Goal: Task Accomplishment & Management: Manage account settings

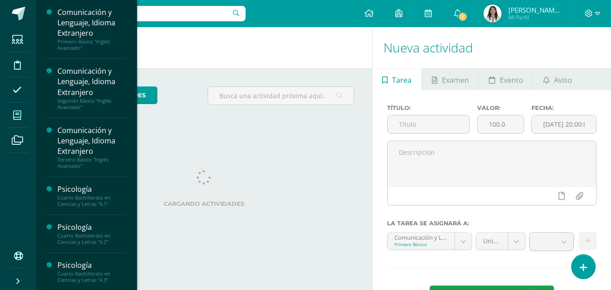
click at [18, 119] on icon at bounding box center [17, 115] width 8 height 9
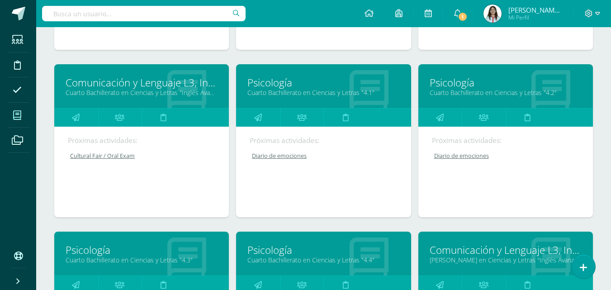
scroll to position [362, 0]
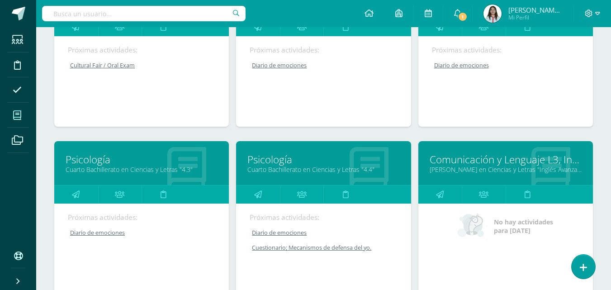
click at [465, 165] on link "[PERSON_NAME] en Ciencias y Letras "Inglés Avanzado"" at bounding box center [506, 169] width 152 height 9
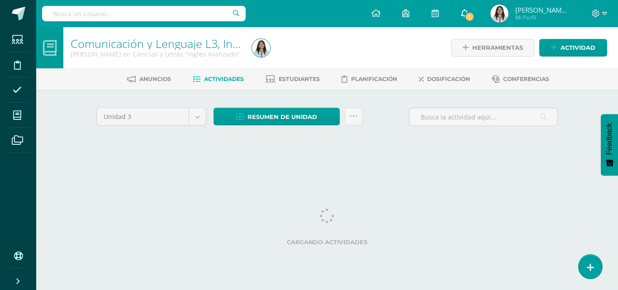
click at [466, 20] on span "1" at bounding box center [470, 17] width 10 height 10
click at [284, 51] on div at bounding box center [340, 47] width 185 height 41
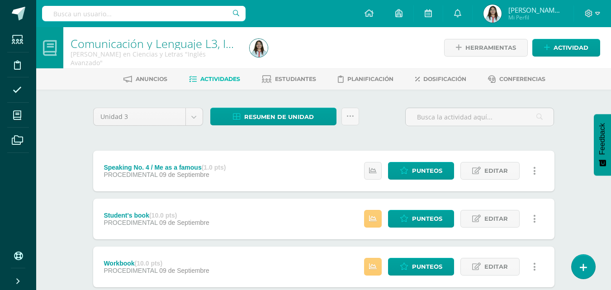
scroll to position [90, 0]
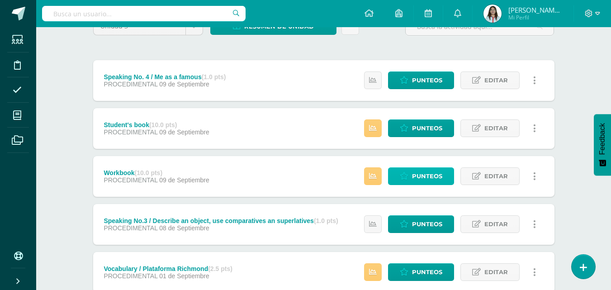
click at [407, 170] on link "Punteos" at bounding box center [421, 176] width 66 height 18
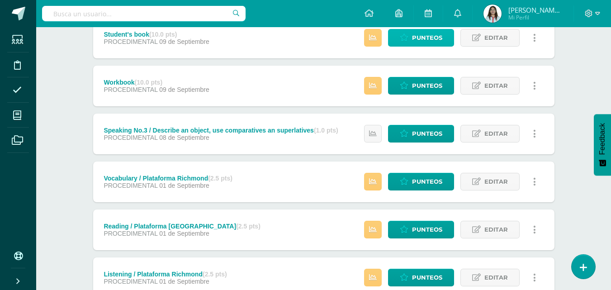
click at [412, 39] on link "Punteos" at bounding box center [421, 38] width 66 height 18
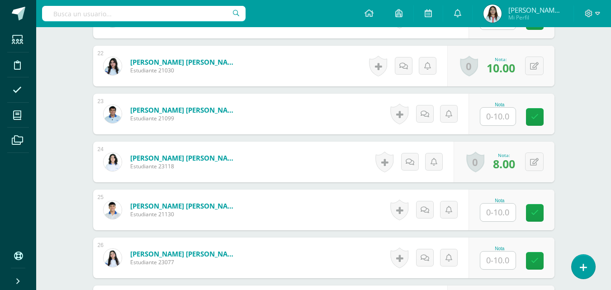
scroll to position [1185, 0]
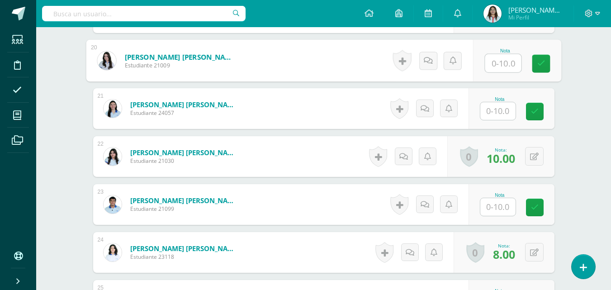
click at [504, 67] on input "text" at bounding box center [503, 63] width 36 height 18
type input "8.7"
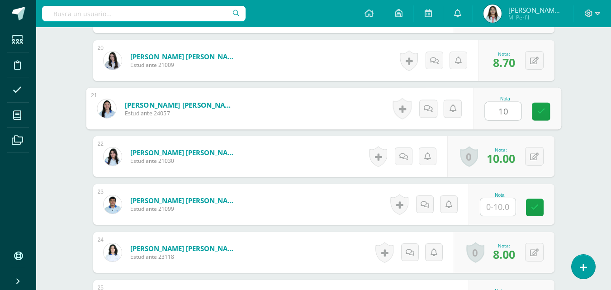
type input "1"
click at [538, 112] on icon at bounding box center [540, 108] width 9 height 8
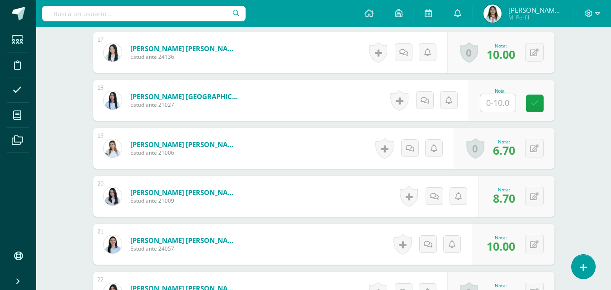
scroll to position [959, 0]
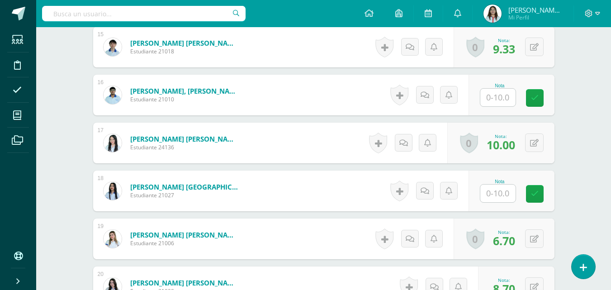
click at [509, 101] on input "text" at bounding box center [497, 98] width 35 height 18
type input "10"
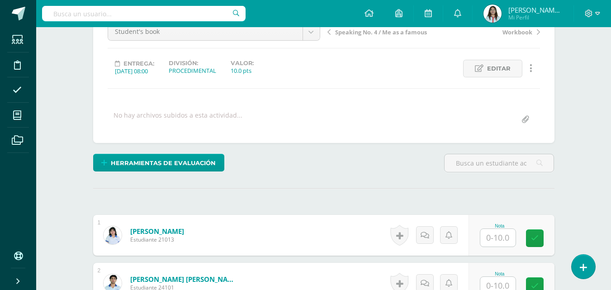
scroll to position [190, 0]
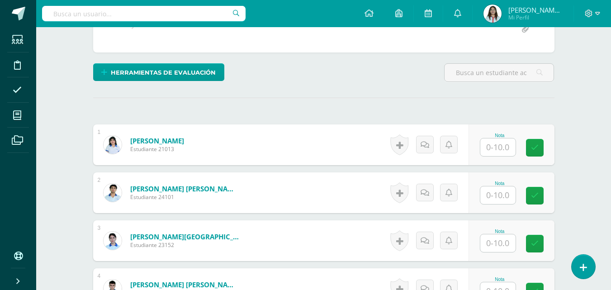
click at [515, 146] on div at bounding box center [498, 147] width 36 height 19
click at [509, 146] on input "text" at bounding box center [497, 147] width 35 height 18
type input "9.5"
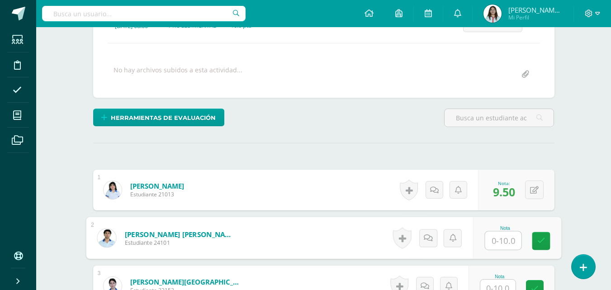
scroll to position [416, 0]
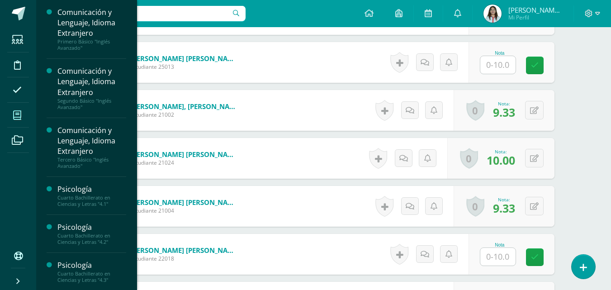
click at [25, 116] on span at bounding box center [17, 115] width 20 height 20
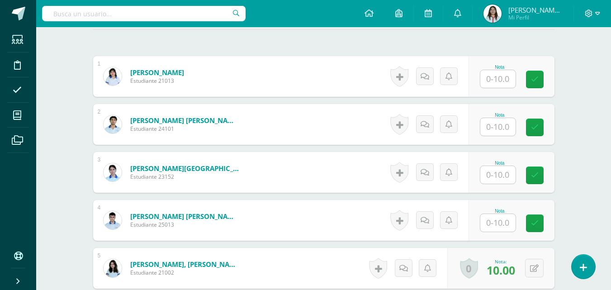
scroll to position [125, 0]
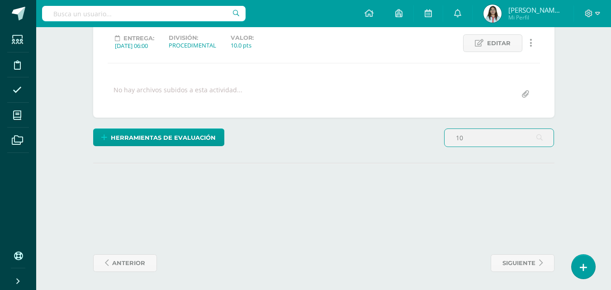
type input "1"
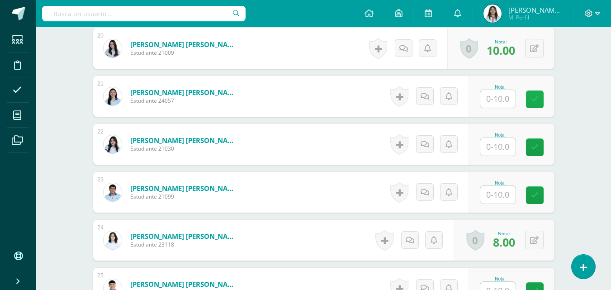
scroll to position [1152, 0]
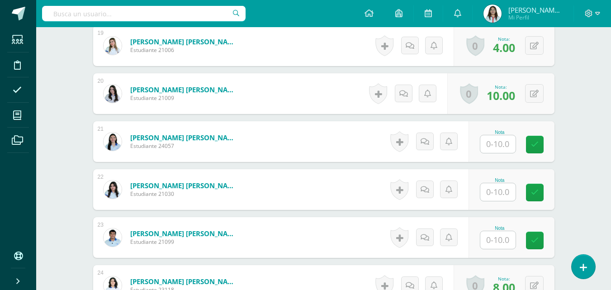
click at [488, 143] on input "text" at bounding box center [497, 144] width 35 height 18
type input "10"
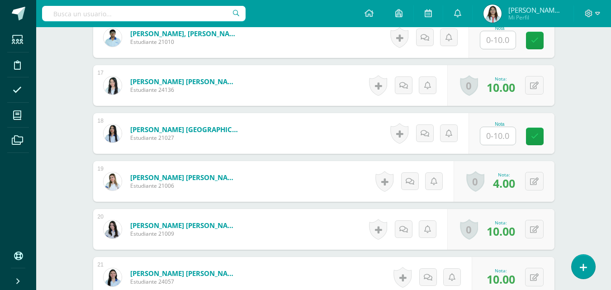
scroll to position [971, 0]
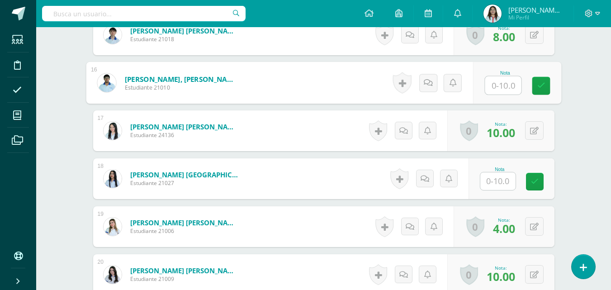
click at [502, 86] on input "text" at bounding box center [503, 85] width 36 height 18
type input "0"
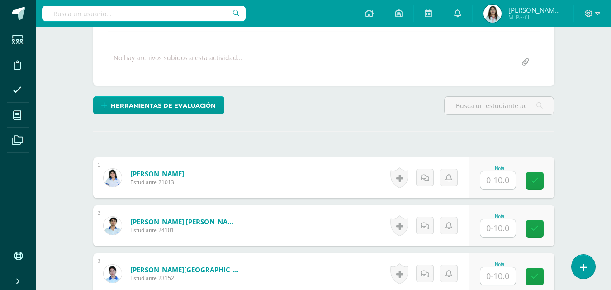
scroll to position [247, 0]
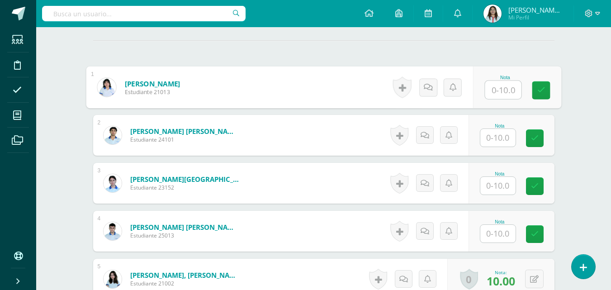
click at [512, 94] on input "text" at bounding box center [503, 90] width 36 height 18
type input "10"
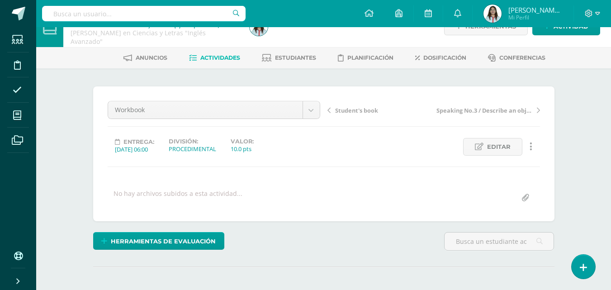
scroll to position [0, 0]
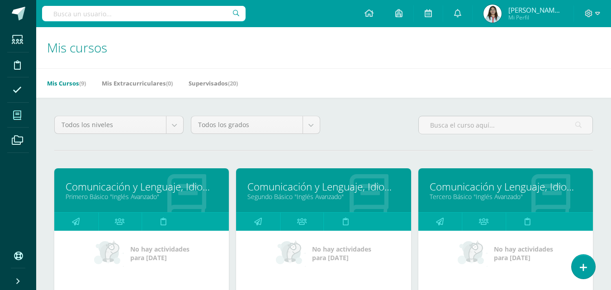
click at [451, 187] on link "Comunicación y Lenguaje, Idioma Extranjero" at bounding box center [506, 187] width 152 height 14
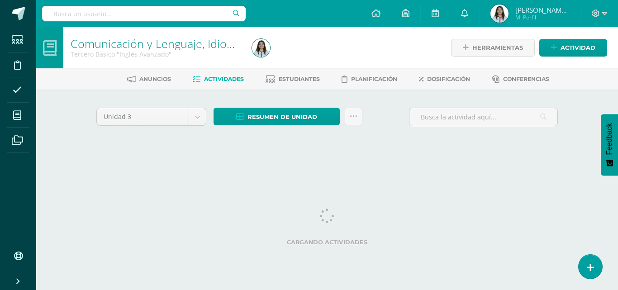
click at [290, 18] on div "Configuración Cerrar sesión [PERSON_NAME] [PERSON_NAME] Mi Perfil Avisos 395 av…" at bounding box center [327, 13] width 582 height 27
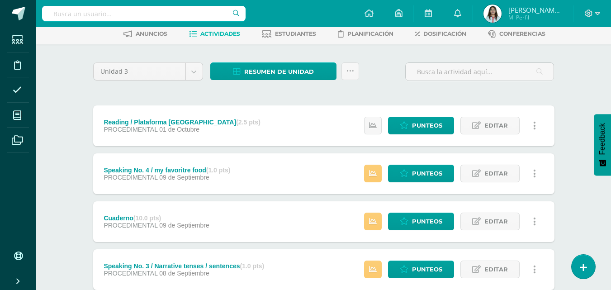
scroll to position [90, 0]
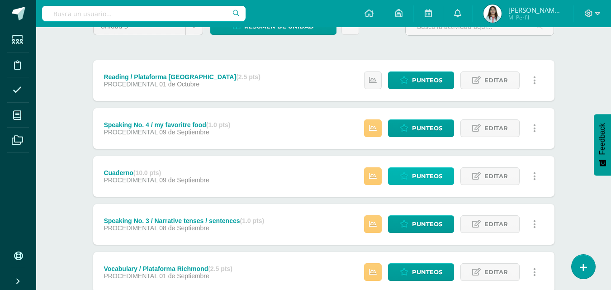
click at [437, 179] on span "Punteos" at bounding box center [427, 176] width 30 height 17
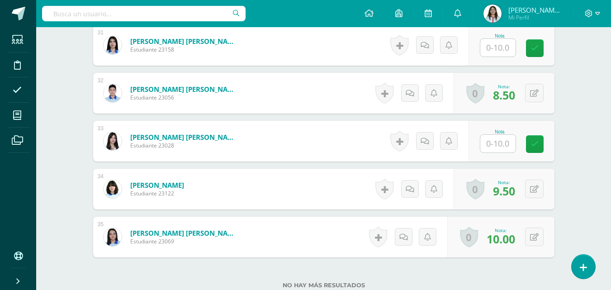
scroll to position [1799, 0]
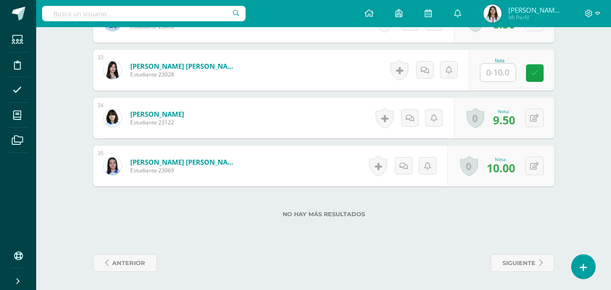
click at [501, 74] on input "text" at bounding box center [497, 73] width 35 height 18
type input "10"
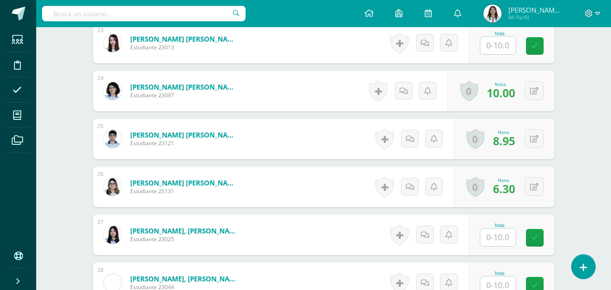
scroll to position [1392, 0]
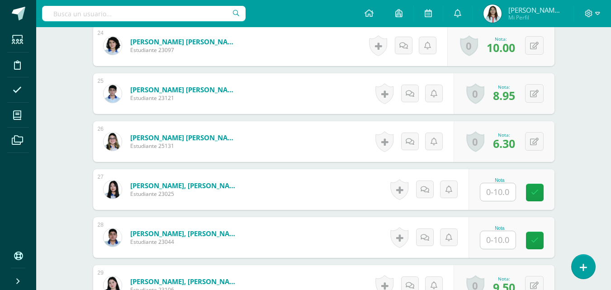
click at [489, 236] on input "text" at bounding box center [497, 240] width 35 height 18
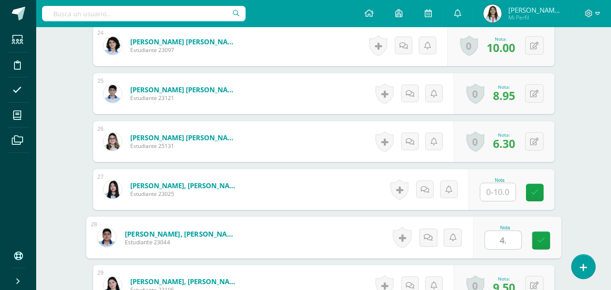
type input "4.8"
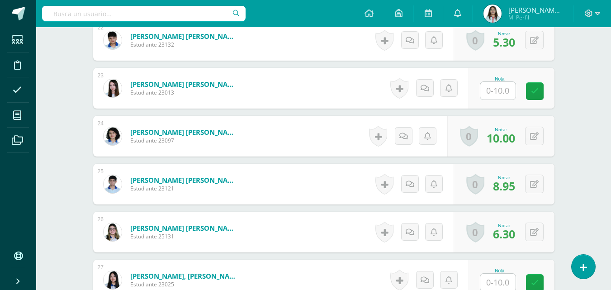
scroll to position [1256, 0]
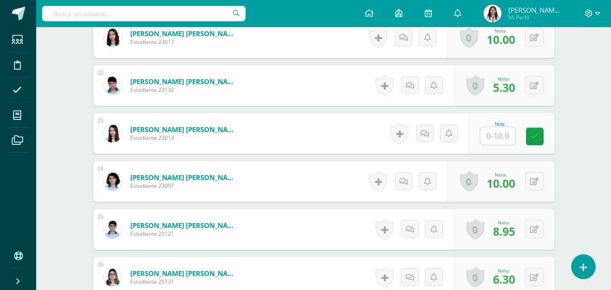
click at [491, 139] on input "text" at bounding box center [497, 136] width 35 height 18
type input "8.95"
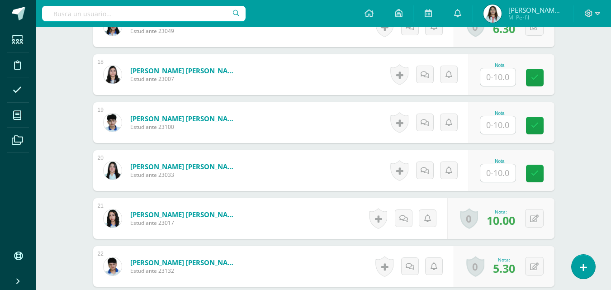
scroll to position [1030, 0]
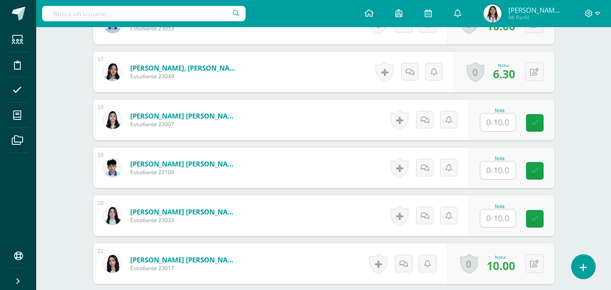
drag, startPoint x: 503, startPoint y: 125, endPoint x: 522, endPoint y: 120, distance: 20.4
click at [504, 124] on input "text" at bounding box center [497, 123] width 35 height 18
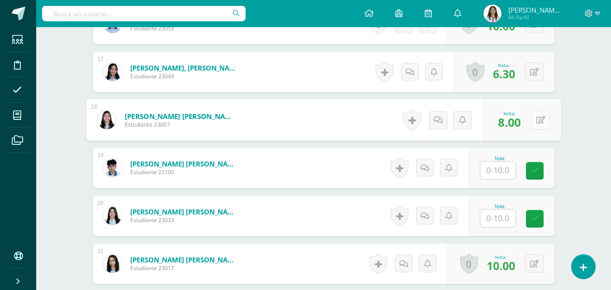
click at [530, 121] on div "0 Logros Logros obtenidos Aún no hay logros agregados Nota: 8.00" at bounding box center [522, 120] width 79 height 42
click at [538, 122] on icon at bounding box center [540, 120] width 9 height 8
type input "8.5"
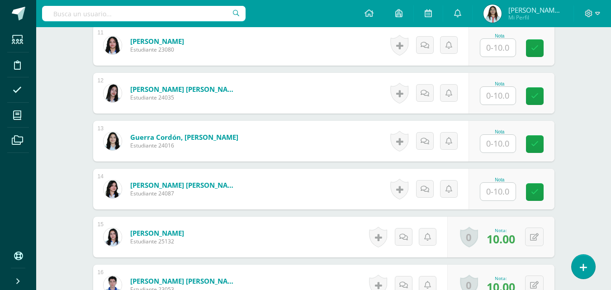
scroll to position [814, 0]
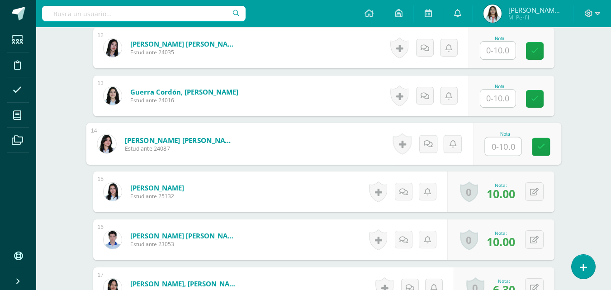
click at [511, 149] on input "text" at bounding box center [503, 147] width 36 height 18
type input "8.5"
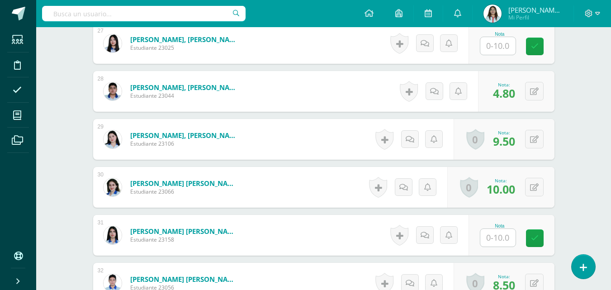
scroll to position [1493, 0]
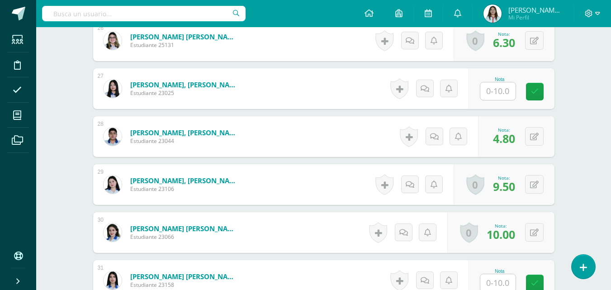
click at [508, 97] on input "text" at bounding box center [497, 91] width 35 height 18
type input "5.8"
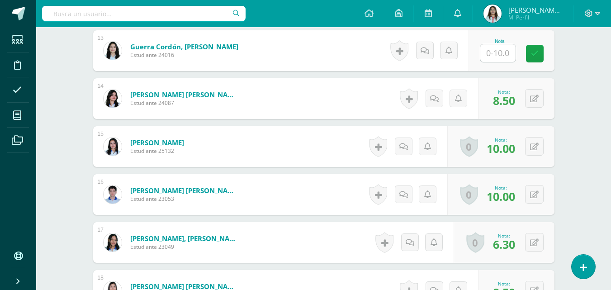
scroll to position [769, 0]
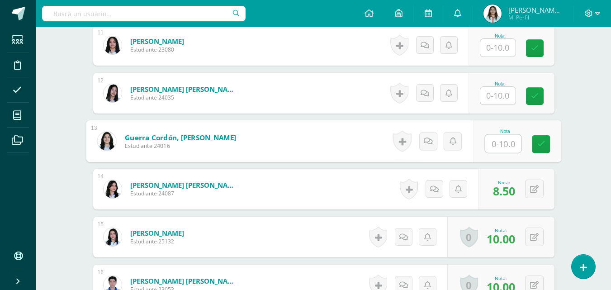
click at [498, 147] on input "text" at bounding box center [503, 144] width 36 height 18
type input "6.85"
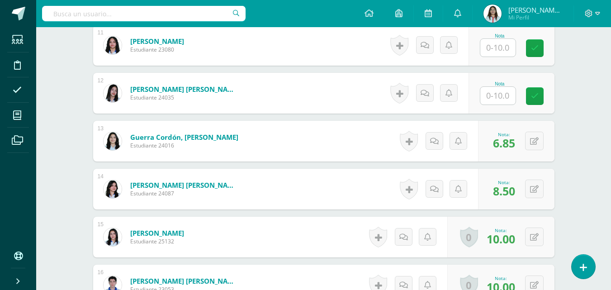
click at [507, 94] on input "text" at bounding box center [497, 96] width 35 height 18
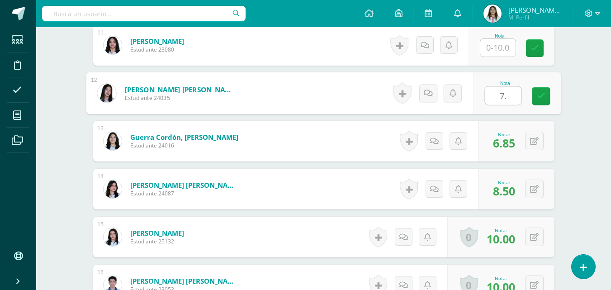
type input "7.9"
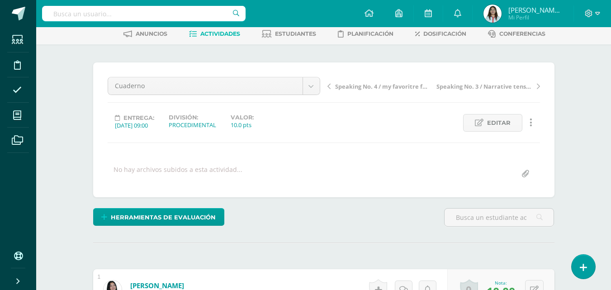
scroll to position [0, 0]
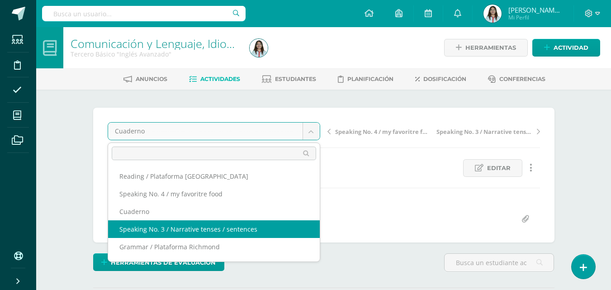
select select "/dashboard/teacher/grade-activity/43134/"
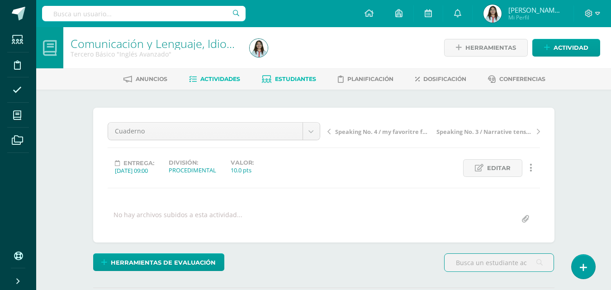
click at [284, 72] on link "Estudiantes" at bounding box center [289, 79] width 54 height 14
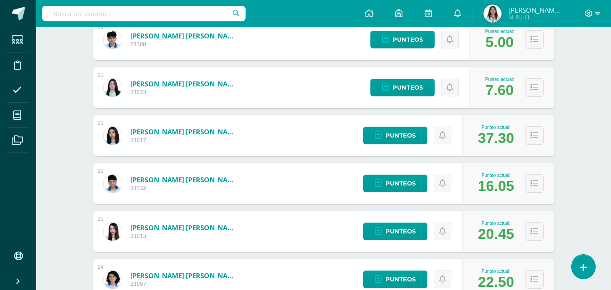
scroll to position [995, 0]
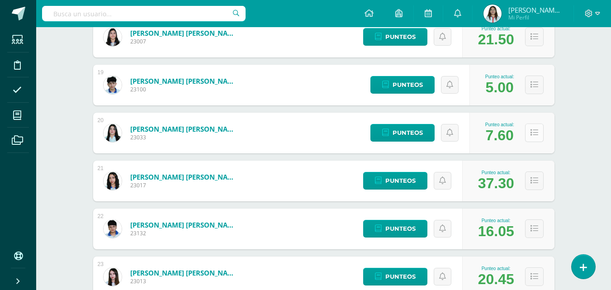
click at [528, 134] on button at bounding box center [534, 132] width 19 height 19
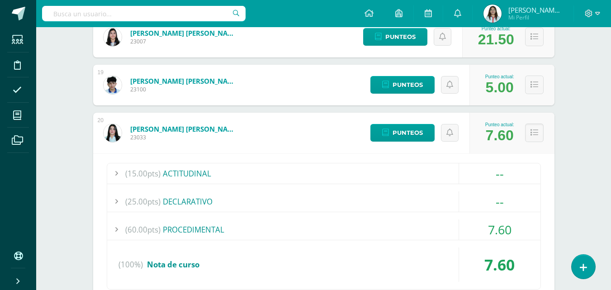
scroll to position [1040, 0]
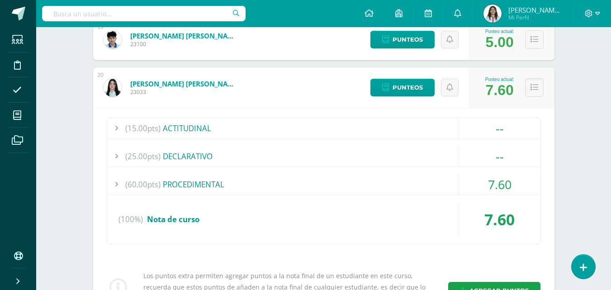
click at [228, 186] on div "(60.00pts) PROCEDIMENTAL" at bounding box center [323, 184] width 433 height 20
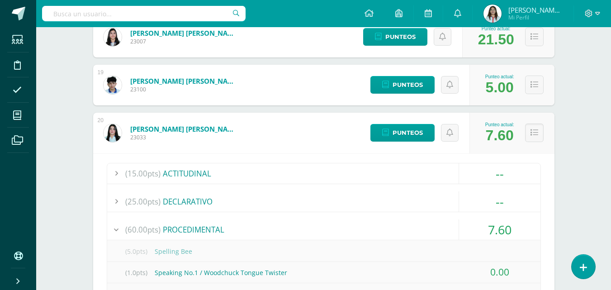
scroll to position [905, 0]
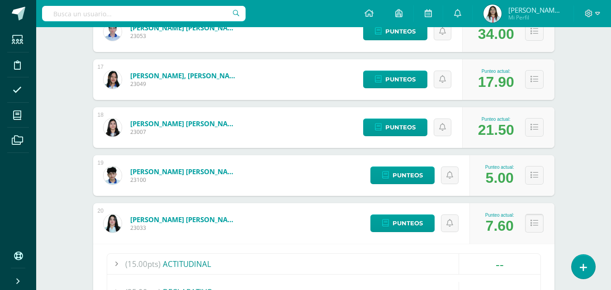
click at [535, 225] on icon at bounding box center [535, 223] width 8 height 8
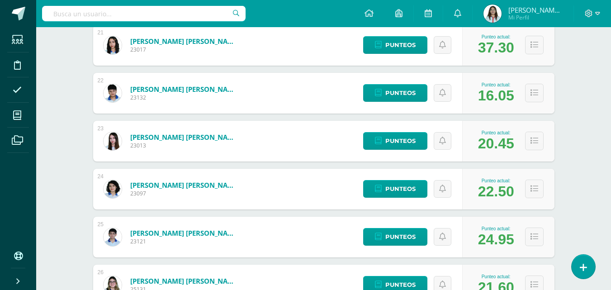
scroll to position [1040, 0]
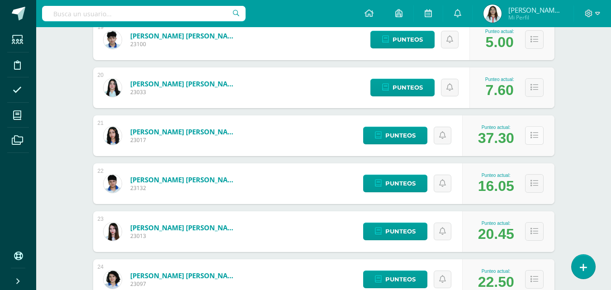
click at [533, 138] on icon at bounding box center [535, 136] width 8 height 8
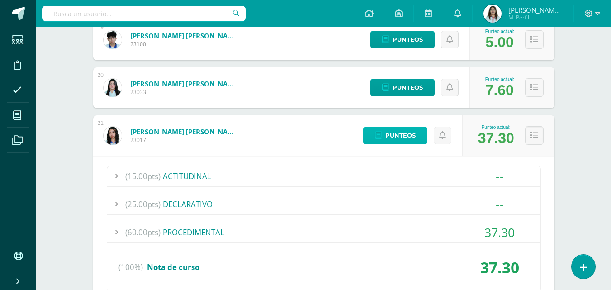
click at [411, 137] on span "Punteos" at bounding box center [400, 135] width 30 height 17
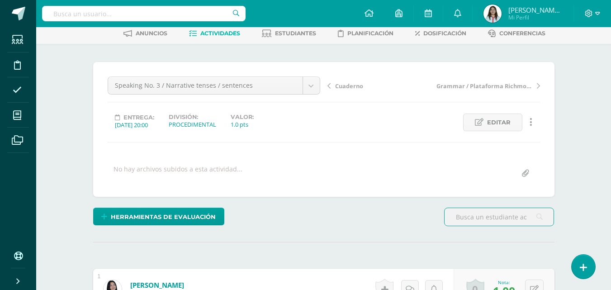
scroll to position [0, 0]
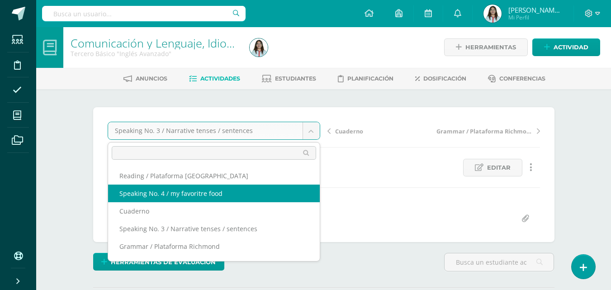
select select "/dashboard/teacher/grade-activity/43135/"
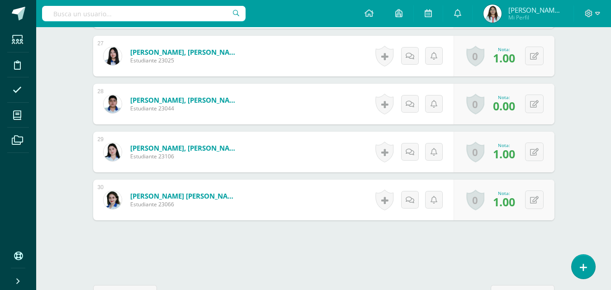
scroll to position [1254, 0]
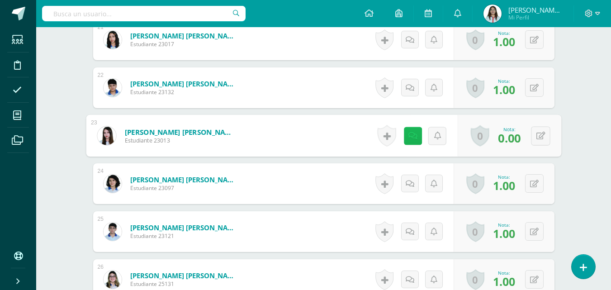
click at [408, 139] on icon at bounding box center [412, 136] width 9 height 8
click at [546, 135] on button at bounding box center [540, 135] width 19 height 19
type input "1"
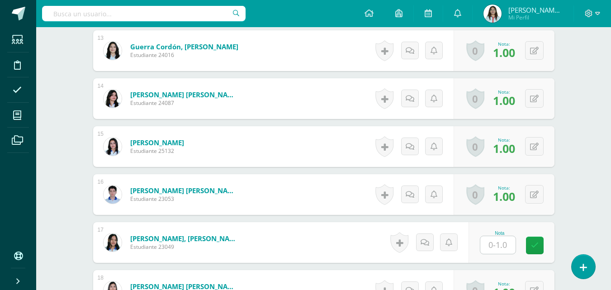
scroll to position [950, 0]
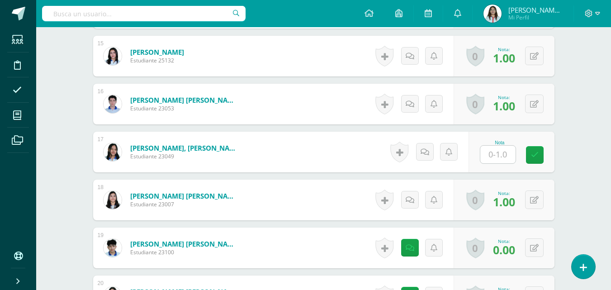
click at [494, 157] on input "text" at bounding box center [497, 155] width 35 height 18
type input "1"
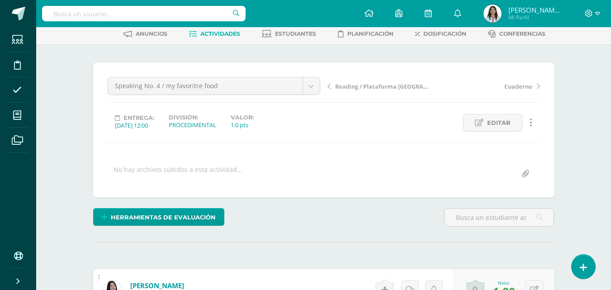
scroll to position [0, 0]
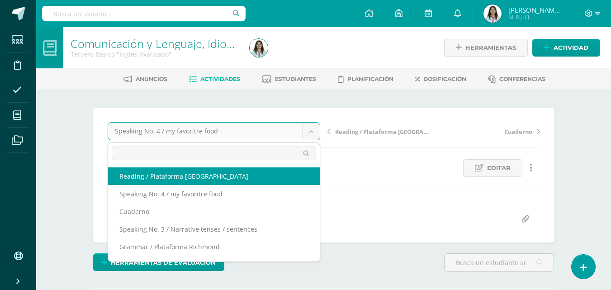
select select "/dashboard/teacher/grade-activity/42092/"
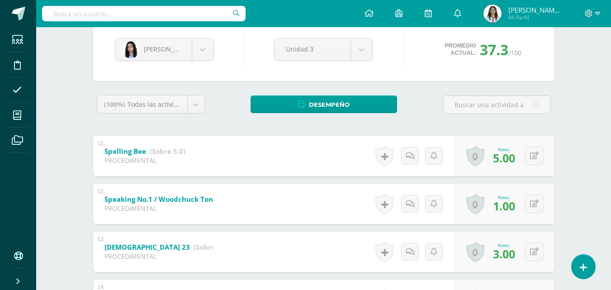
scroll to position [45, 0]
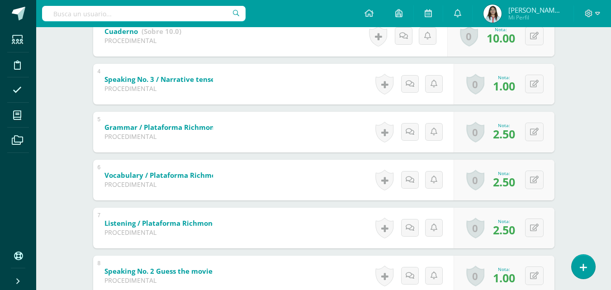
scroll to position [465, 0]
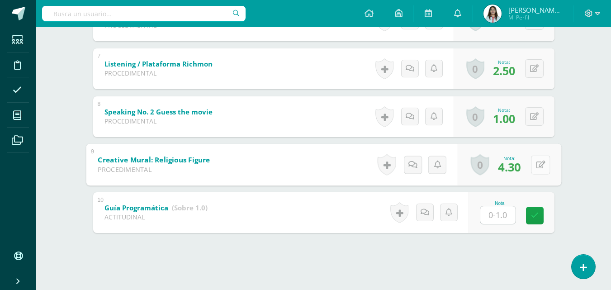
click at [532, 162] on button at bounding box center [540, 164] width 19 height 19
type input "6"
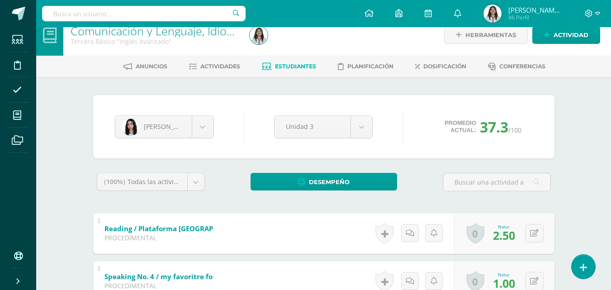
scroll to position [0, 0]
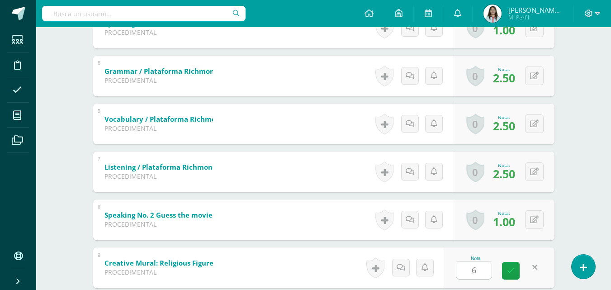
scroll to position [465, 0]
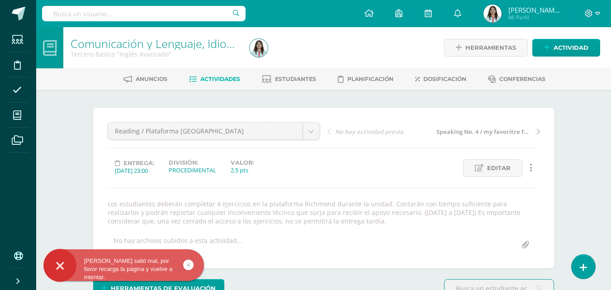
scroll to position [149, 0]
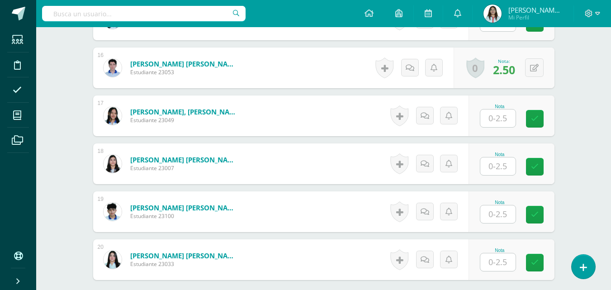
scroll to position [1102, 0]
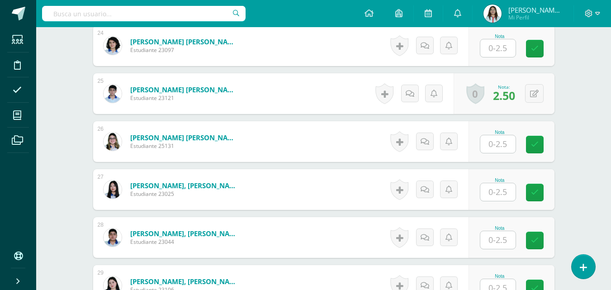
scroll to position [1372, 0]
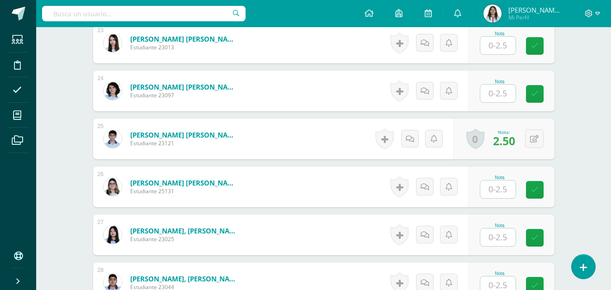
click at [501, 95] on input "text" at bounding box center [497, 94] width 35 height 18
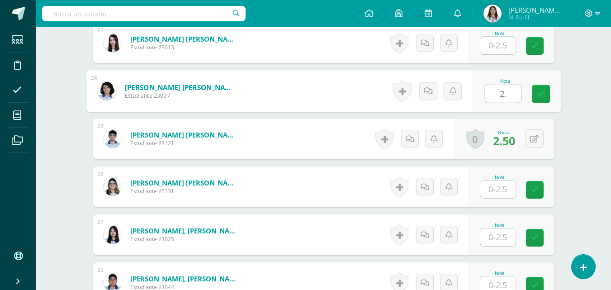
type input "2.5"
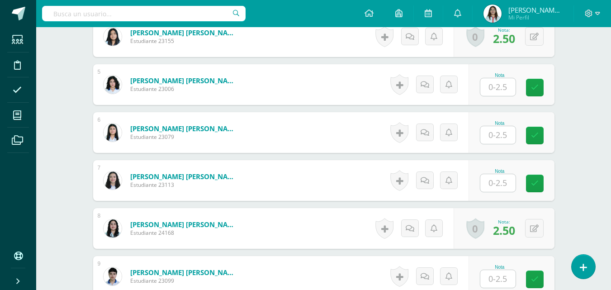
scroll to position [422, 0]
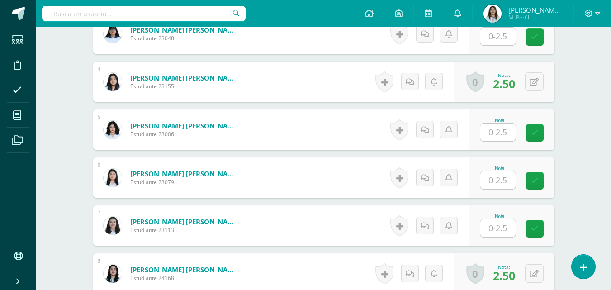
click at [488, 135] on input "text" at bounding box center [497, 132] width 35 height 18
type input "2.5"
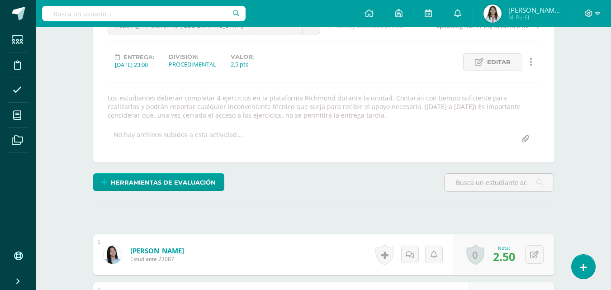
scroll to position [0, 0]
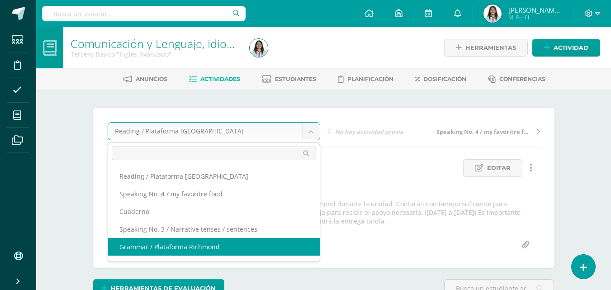
select select "/dashboard/teacher/grade-activity/42877/"
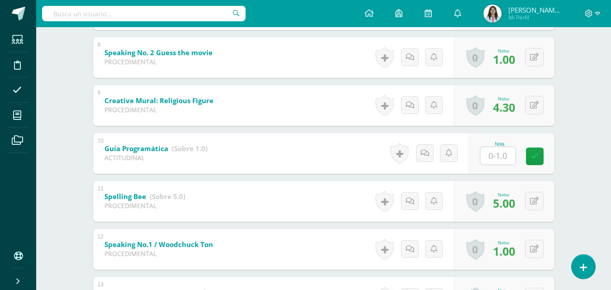
scroll to position [479, 0]
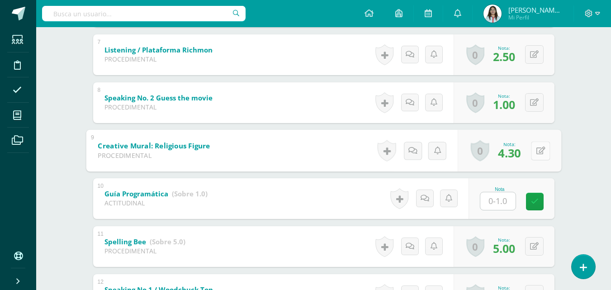
click at [538, 152] on icon at bounding box center [540, 151] width 9 height 8
type input "6"
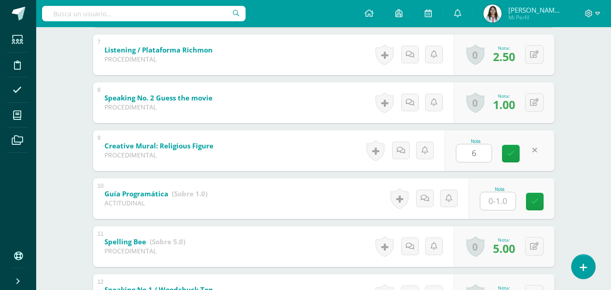
click at [579, 179] on div "Comunicación y Lenguaje, Idioma Extranjero Tercero Básico "Inglés Avanzado" Her…" at bounding box center [323, 9] width 575 height 923
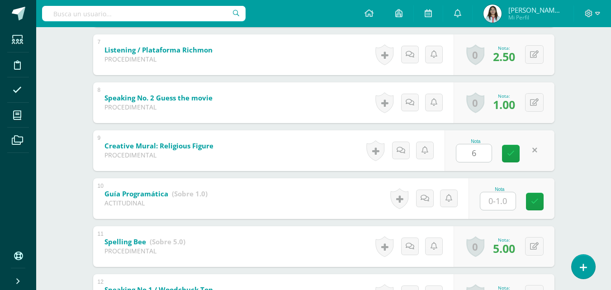
click at [596, 130] on div "Comunicación y Lenguaje, Idioma Extranjero Tercero Básico "Inglés Avanzado" Her…" at bounding box center [323, 9] width 575 height 923
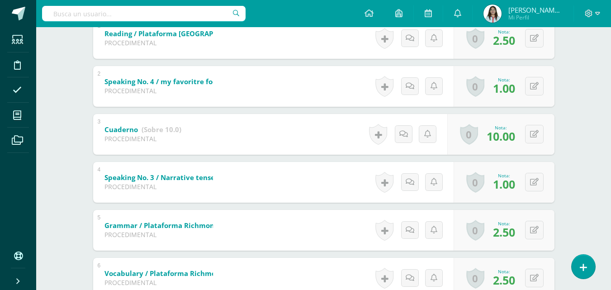
scroll to position [0, 0]
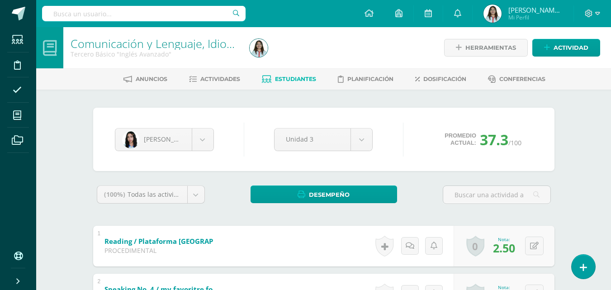
click at [287, 80] on span "Estudiantes" at bounding box center [295, 79] width 41 height 7
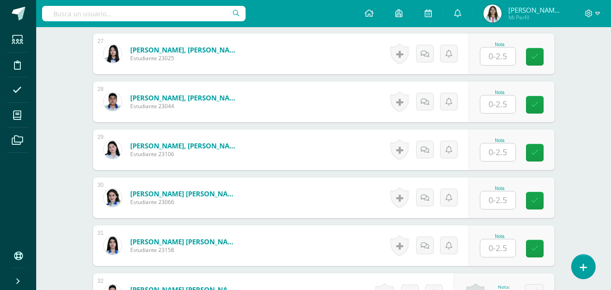
scroll to position [1301, 0]
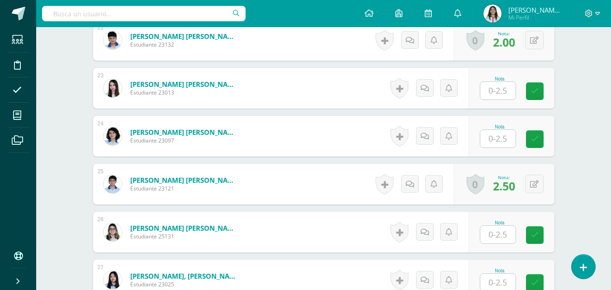
click at [498, 138] on input "text" at bounding box center [497, 139] width 35 height 18
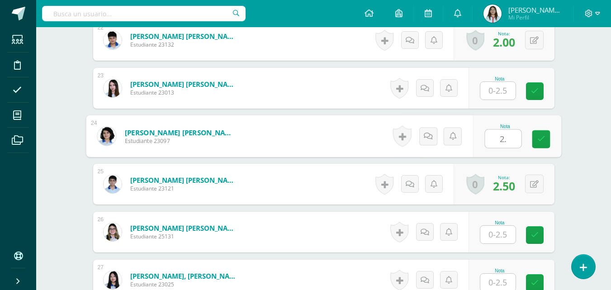
type input "2.5"
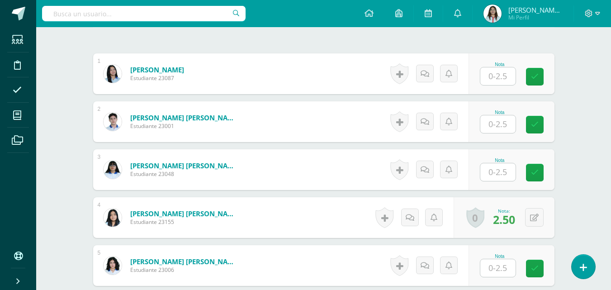
scroll to position [0, 0]
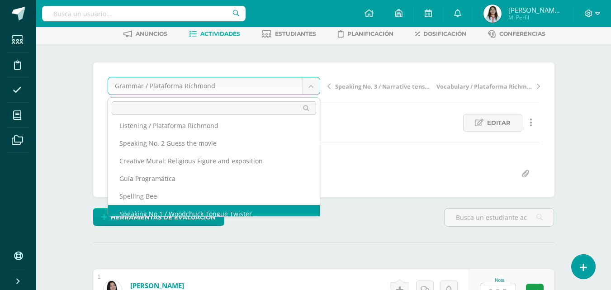
scroll to position [66, 0]
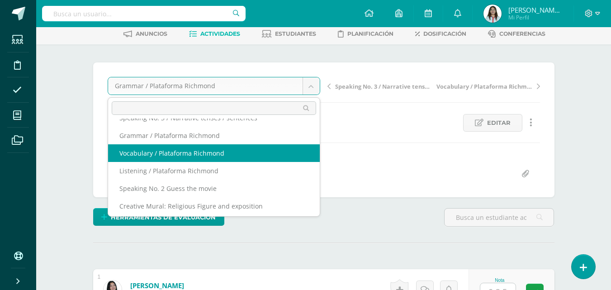
select select "/dashboard/teacher/grade-activity/42880/"
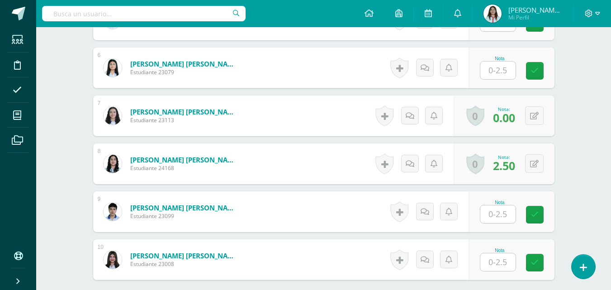
scroll to position [597, 0]
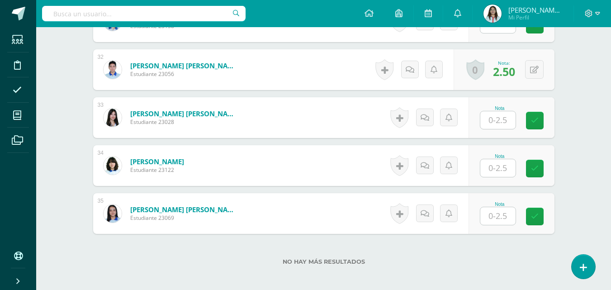
scroll to position [1799, 0]
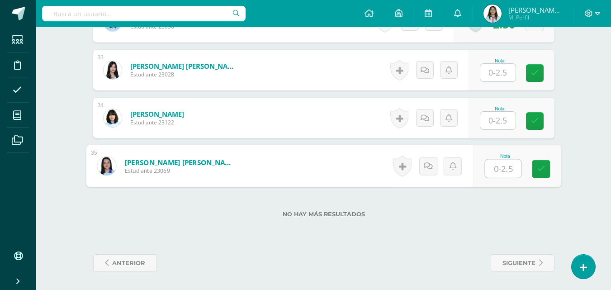
click at [494, 168] on input "text" at bounding box center [503, 169] width 36 height 18
type input "2.5"
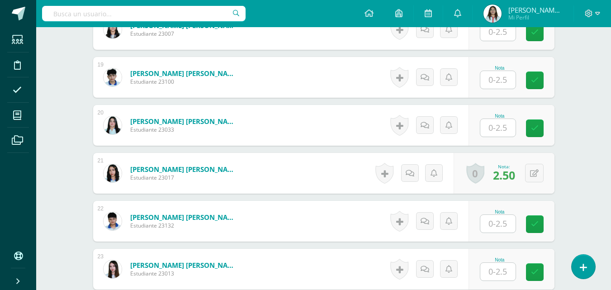
scroll to position [1301, 0]
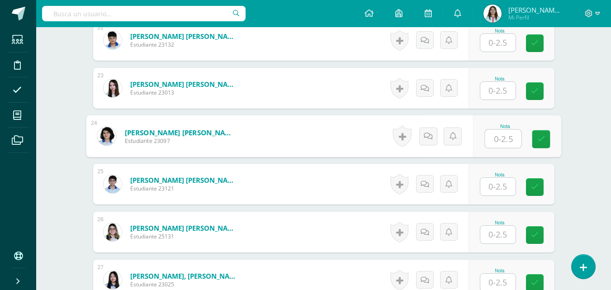
click at [514, 143] on input "text" at bounding box center [503, 139] width 36 height 18
type input "2.5"
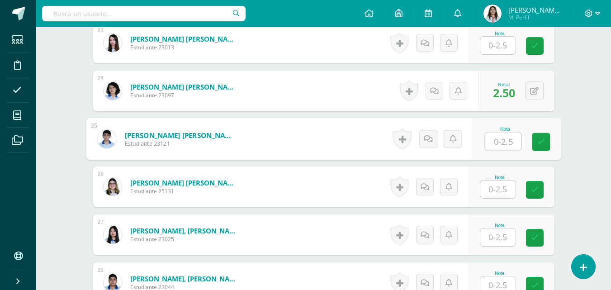
scroll to position [1256, 0]
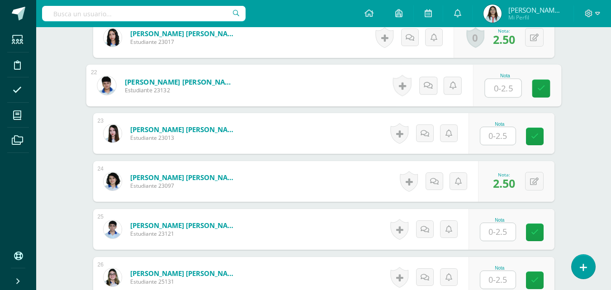
click at [503, 89] on input "text" at bounding box center [503, 88] width 36 height 18
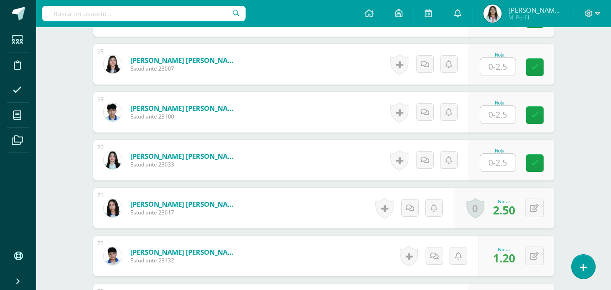
scroll to position [1176, 0]
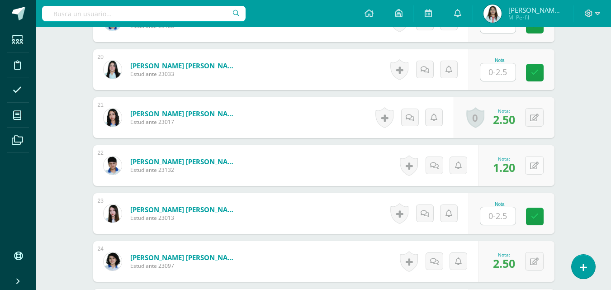
click at [537, 162] on icon at bounding box center [534, 166] width 9 height 8
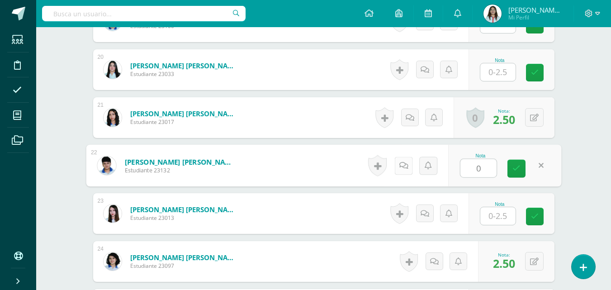
type input "0"
click at [403, 163] on icon at bounding box center [403, 165] width 9 height 8
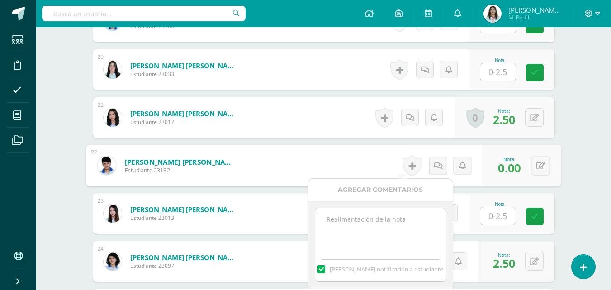
click at [410, 230] on textarea at bounding box center [380, 230] width 131 height 45
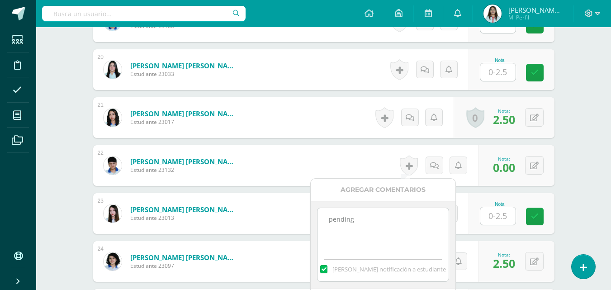
scroll to position [1312, 0]
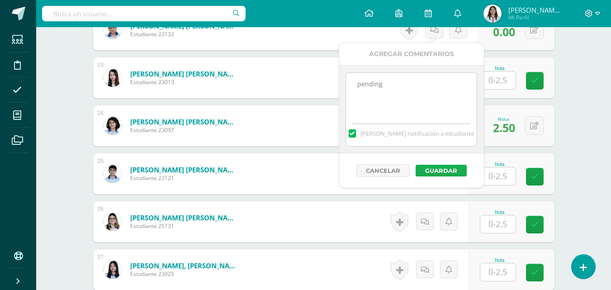
type textarea "pending"
click at [429, 174] on button "Guardar" at bounding box center [441, 171] width 51 height 12
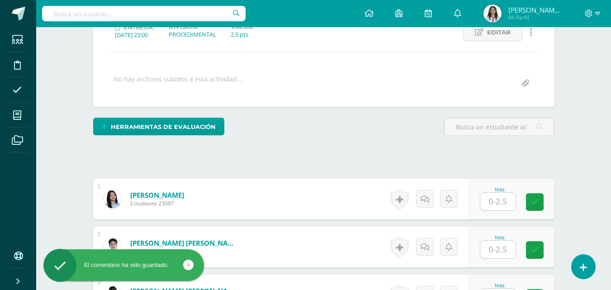
scroll to position [0, 0]
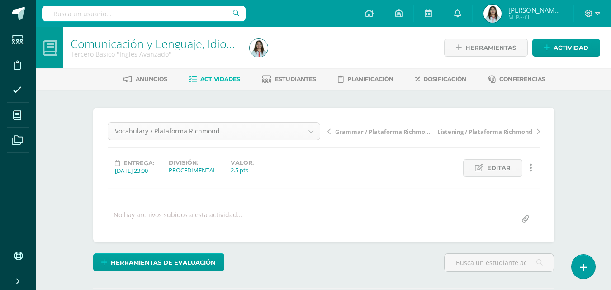
click at [320, 133] on div "Vocabulary / Plataforma Richmond" at bounding box center [214, 131] width 213 height 18
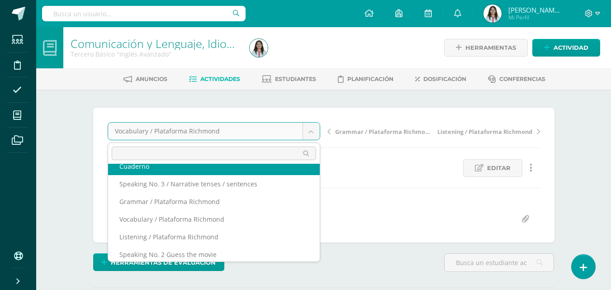
scroll to position [90, 0]
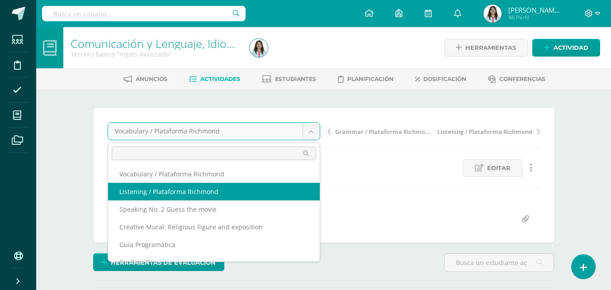
select select "/dashboard/teacher/grade-activity/42881/"
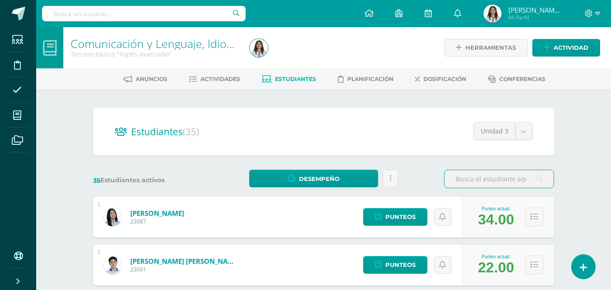
click at [289, 80] on span "Estudiantes" at bounding box center [295, 79] width 41 height 7
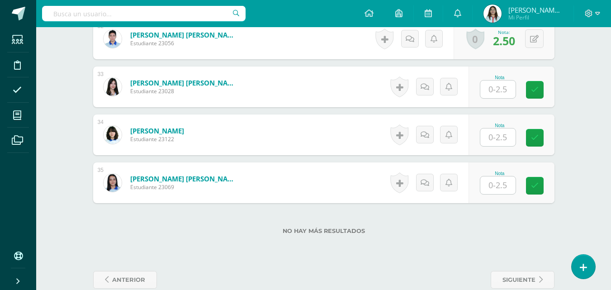
scroll to position [1799, 0]
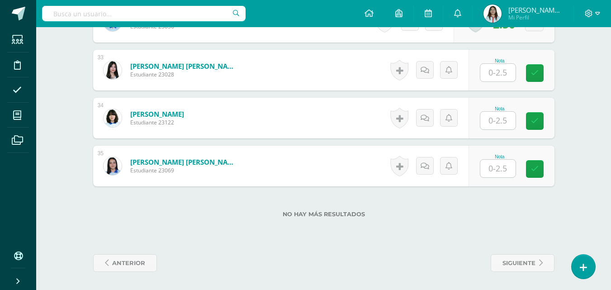
click at [497, 170] on input "text" at bounding box center [497, 169] width 35 height 18
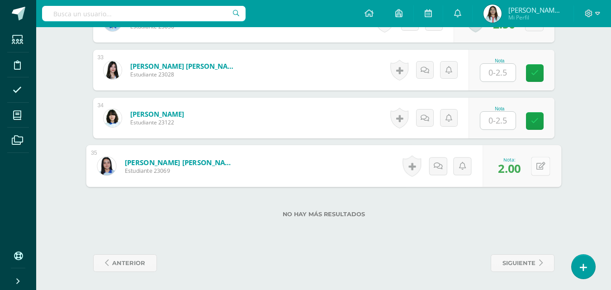
click at [537, 164] on icon at bounding box center [540, 166] width 9 height 8
type input "2.5"
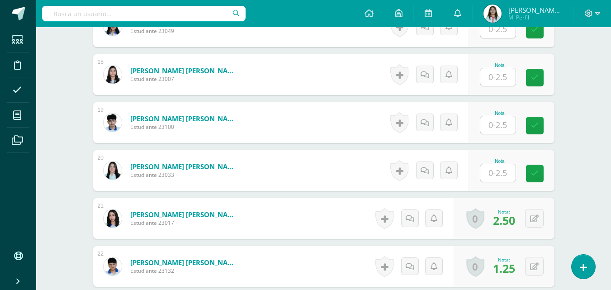
scroll to position [1256, 0]
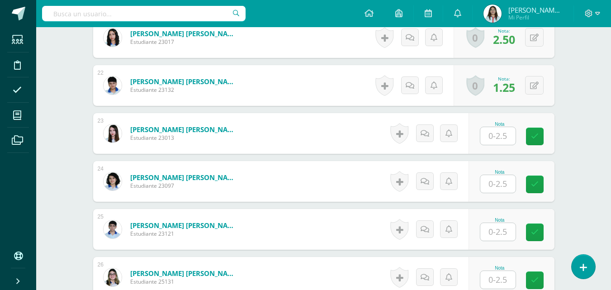
click at [501, 183] on input "text" at bounding box center [497, 184] width 35 height 18
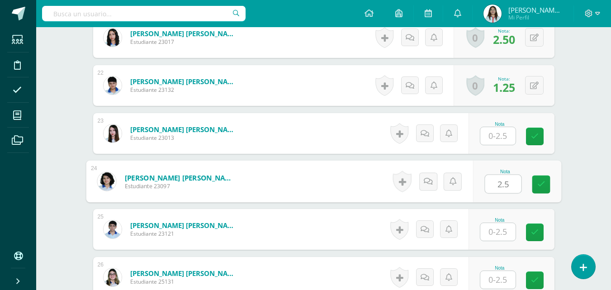
type input "2.5"
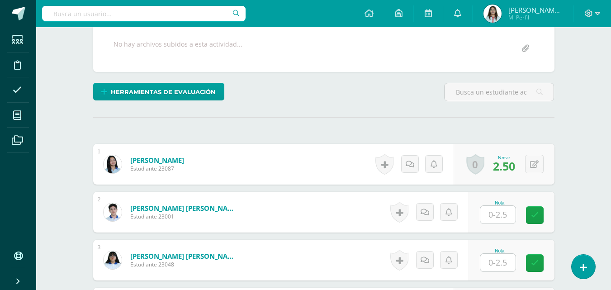
scroll to position [0, 0]
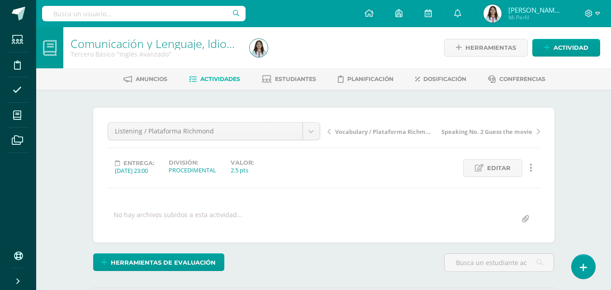
click at [217, 78] on span "Actividades" at bounding box center [220, 79] width 40 height 7
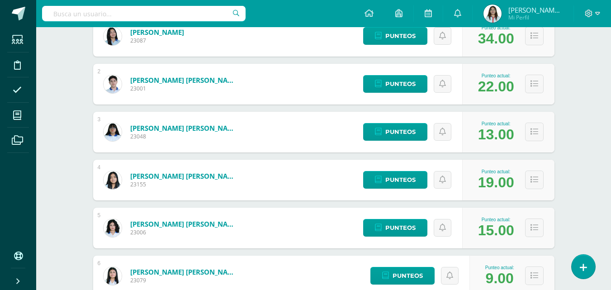
scroll to position [136, 0]
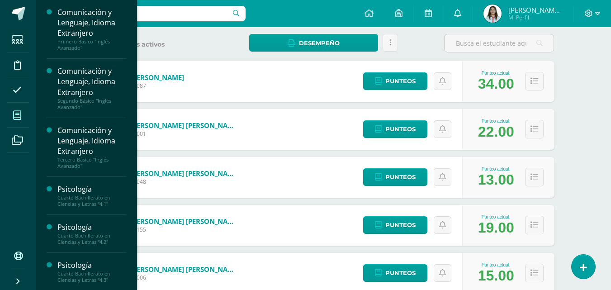
click at [24, 112] on span at bounding box center [17, 115] width 20 height 20
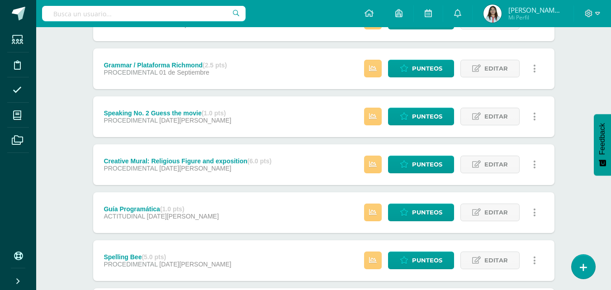
scroll to position [585, 0]
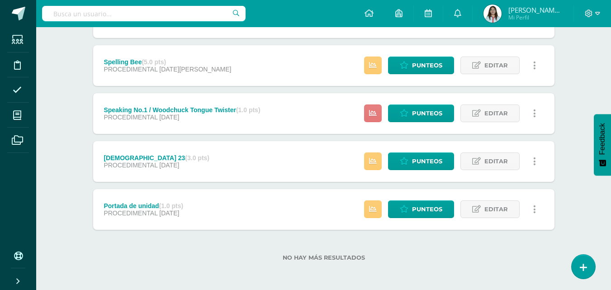
click at [372, 114] on icon at bounding box center [373, 113] width 8 height 8
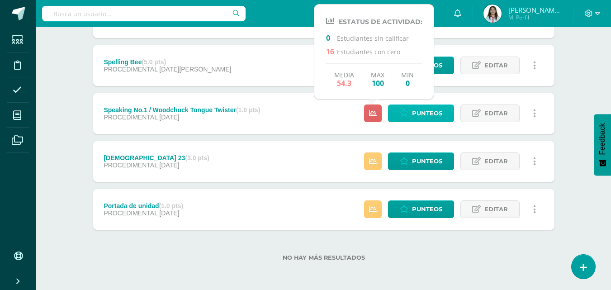
click at [418, 115] on span "Punteos" at bounding box center [427, 113] width 30 height 17
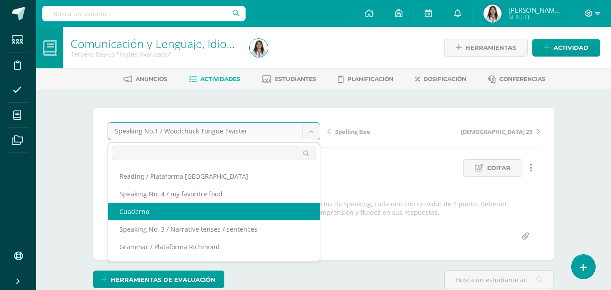
select select "/dashboard/teacher/grade-activity/43122/"
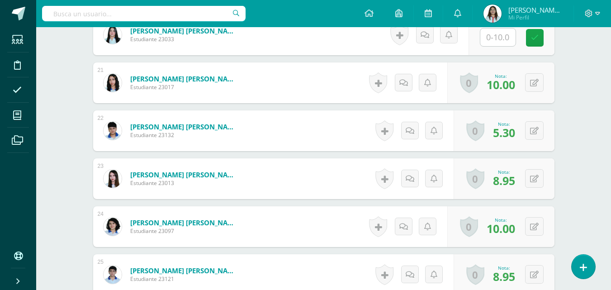
scroll to position [1166, 0]
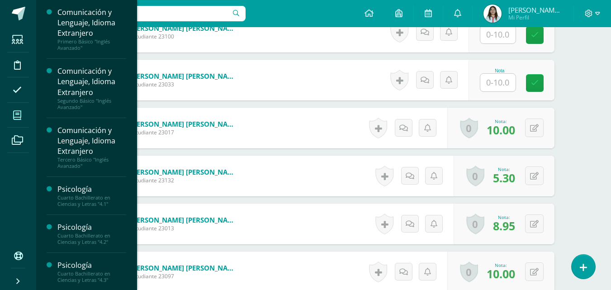
click at [14, 115] on icon at bounding box center [17, 115] width 8 height 9
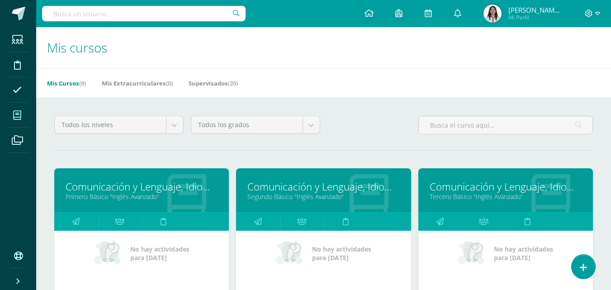
scroll to position [45, 0]
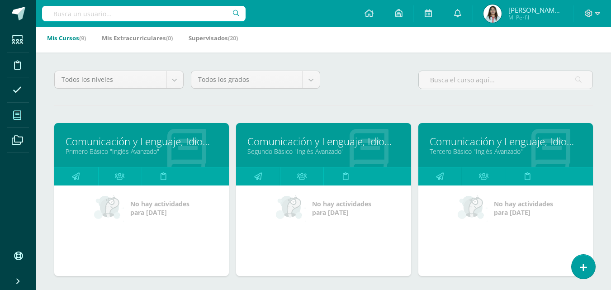
click at [328, 150] on link "Segundo Básico "Inglés Avanzado"" at bounding box center [323, 151] width 152 height 9
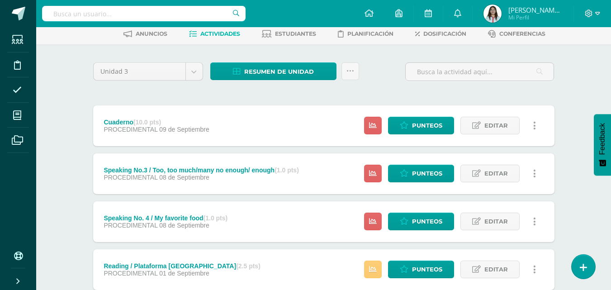
scroll to position [90, 0]
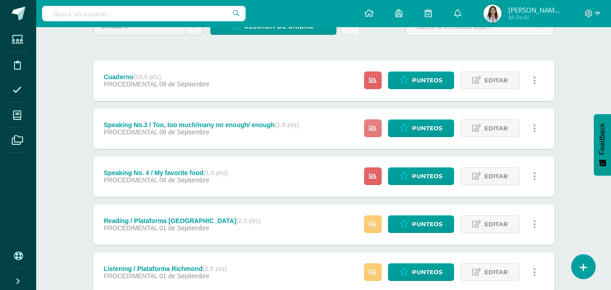
click at [369, 131] on link at bounding box center [373, 128] width 18 height 18
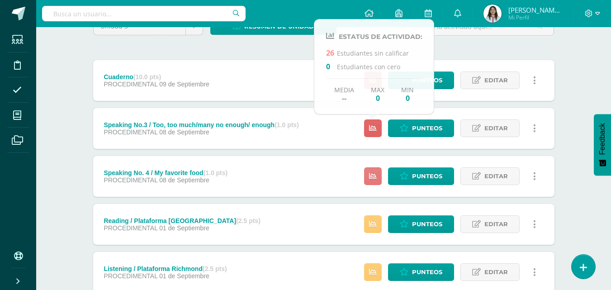
click at [377, 180] on link at bounding box center [373, 176] width 18 height 18
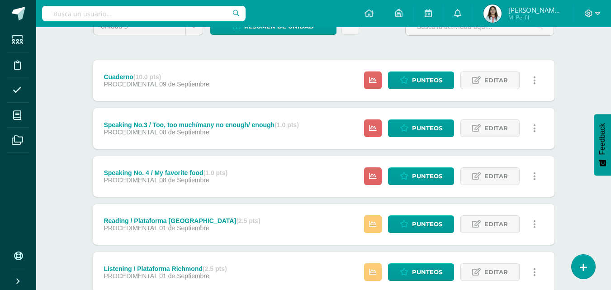
click at [247, 73] on div "Cuaderno (10.0 pts) PROCEDIMENTAL [DATE] Estatus de Actividad: 26 Estudiantes s…" at bounding box center [323, 80] width 461 height 41
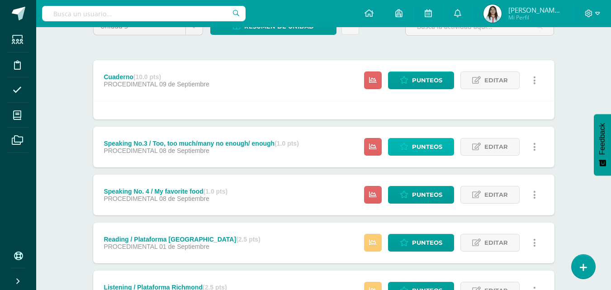
click at [409, 152] on link "Punteos" at bounding box center [421, 147] width 66 height 18
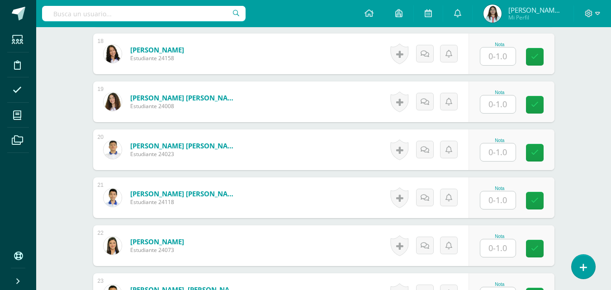
scroll to position [1051, 0]
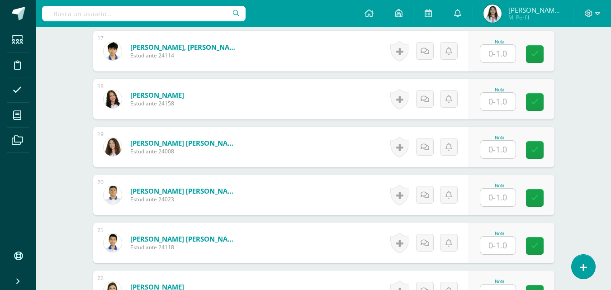
click at [497, 152] on input "text" at bounding box center [497, 150] width 35 height 18
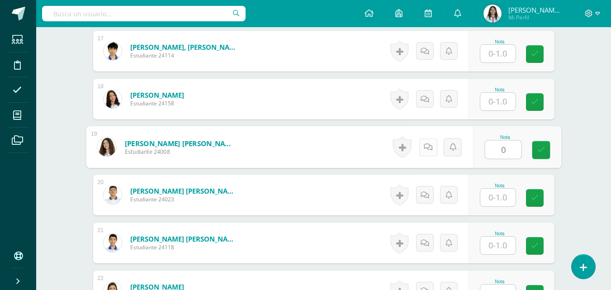
type input "0"
click at [422, 149] on link at bounding box center [428, 147] width 18 height 18
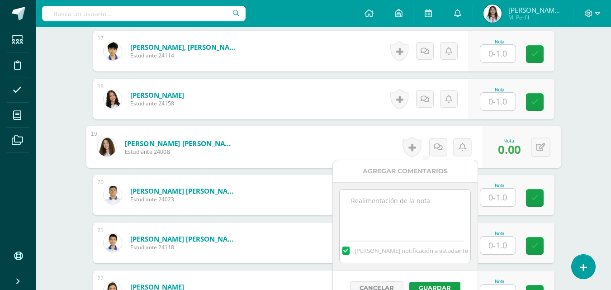
click at [382, 219] on textarea at bounding box center [405, 212] width 131 height 45
drag, startPoint x: 409, startPoint y: 215, endPoint x: 324, endPoint y: 190, distance: 89.0
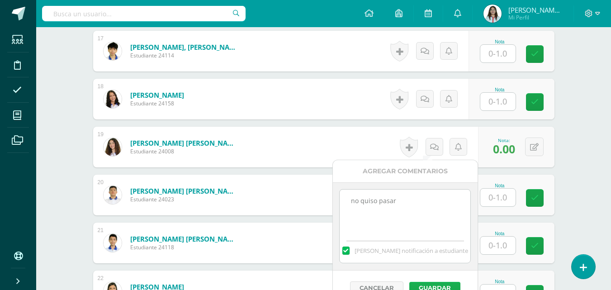
type textarea "no quiso pasar"
click at [446, 288] on button "Guardar" at bounding box center [434, 288] width 51 height 12
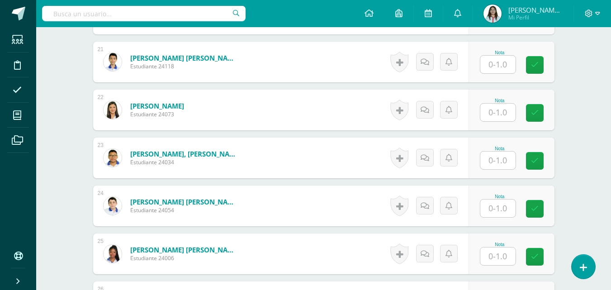
scroll to position [1187, 0]
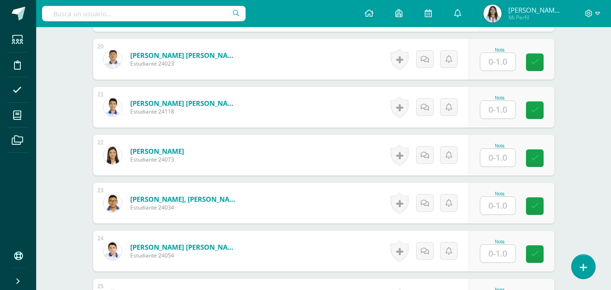
click at [488, 63] on input "text" at bounding box center [497, 62] width 35 height 18
type input "0"
click at [428, 62] on icon at bounding box center [427, 59] width 9 height 8
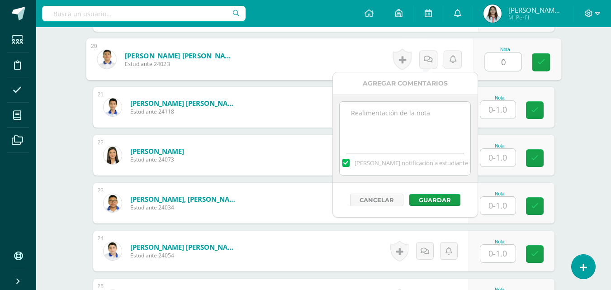
click at [411, 147] on textarea at bounding box center [405, 124] width 131 height 45
paste textarea "no quiso pasar"
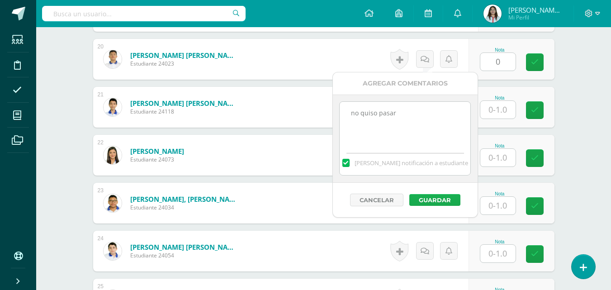
type textarea "no quiso pasar"
click at [426, 198] on button "Guardar" at bounding box center [434, 200] width 51 height 12
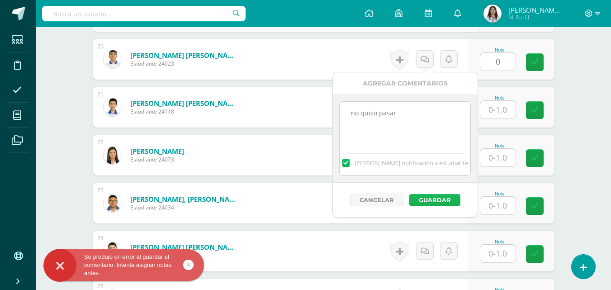
click at [426, 198] on button "Guardar" at bounding box center [434, 200] width 51 height 12
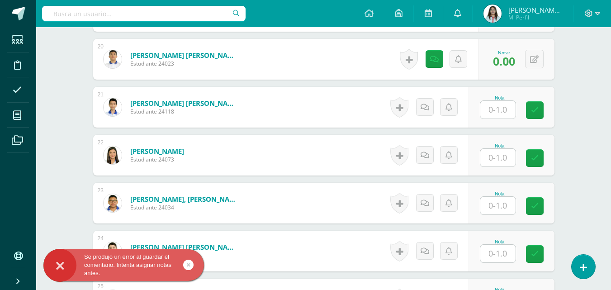
scroll to position [1277, 0]
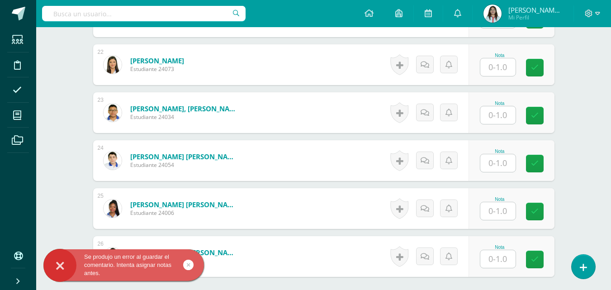
click at [508, 213] on input "text" at bounding box center [497, 211] width 35 height 18
type input "0"
click at [427, 210] on icon at bounding box center [427, 208] width 9 height 8
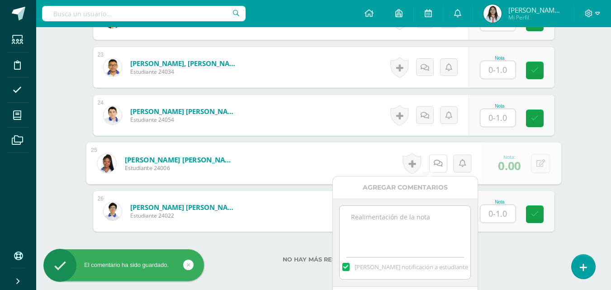
scroll to position [1367, 0]
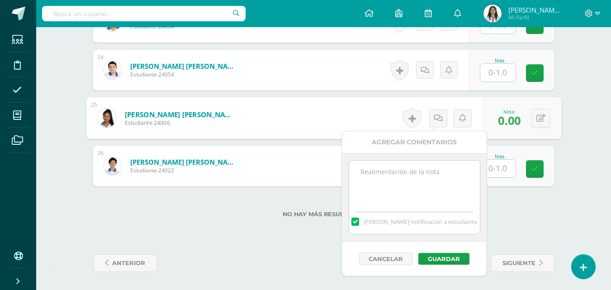
click at [423, 185] on textarea at bounding box center [414, 183] width 131 height 45
paste textarea "no quiso pasar"
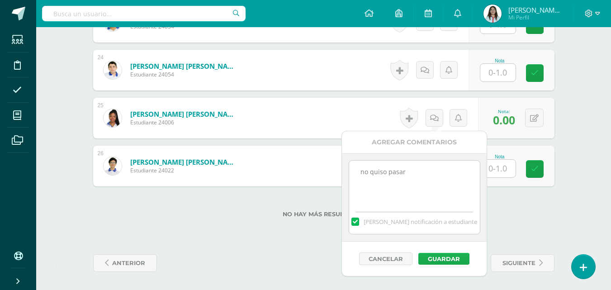
type textarea "no quiso pasar"
click at [434, 258] on button "Guardar" at bounding box center [443, 259] width 51 height 12
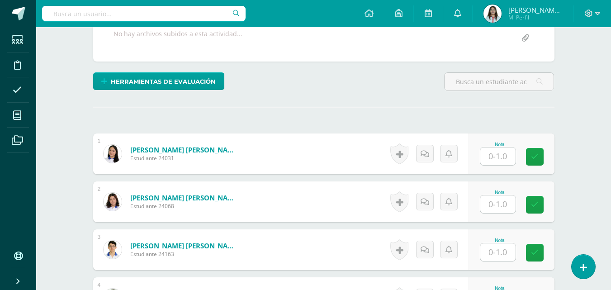
scroll to position [317, 0]
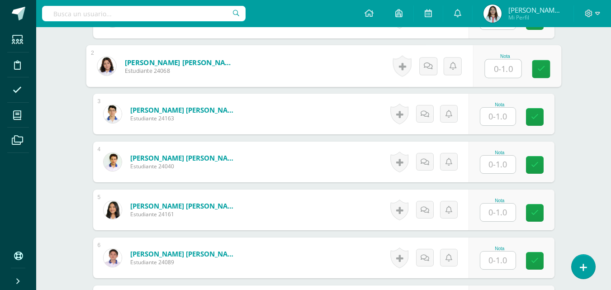
click at [503, 68] on input "text" at bounding box center [503, 69] width 36 height 18
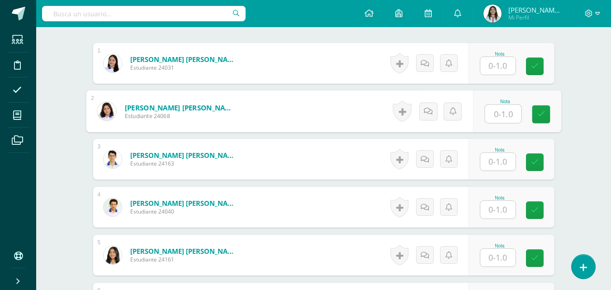
scroll to position [226, 0]
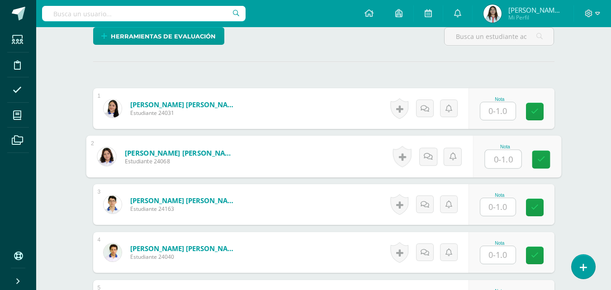
click at [501, 111] on input "text" at bounding box center [497, 111] width 35 height 18
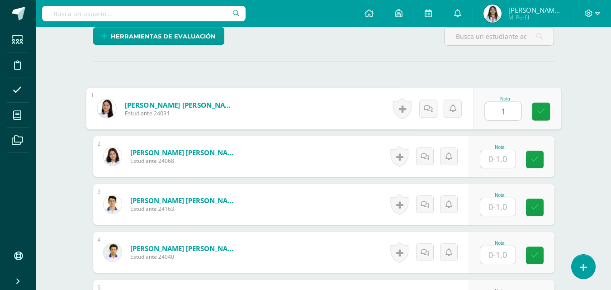
type input "1"
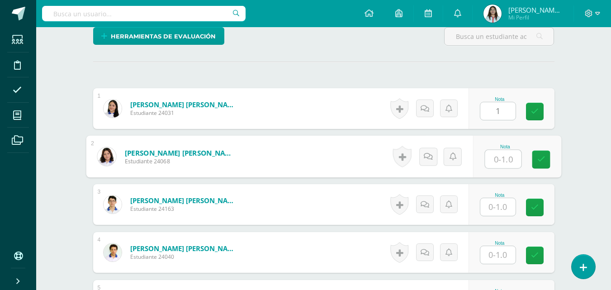
drag, startPoint x: 508, startPoint y: 152, endPoint x: 508, endPoint y: 159, distance: 7.2
click at [508, 152] on input "text" at bounding box center [503, 159] width 36 height 18
type input "1"
click at [498, 210] on input "text" at bounding box center [497, 207] width 35 height 18
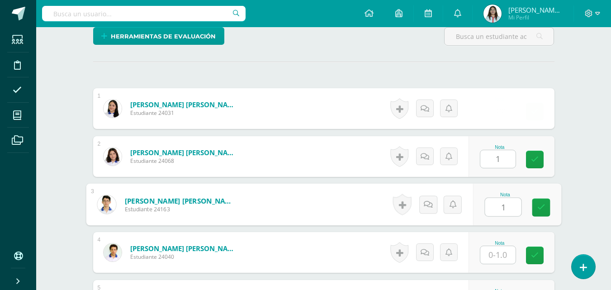
type input "1"
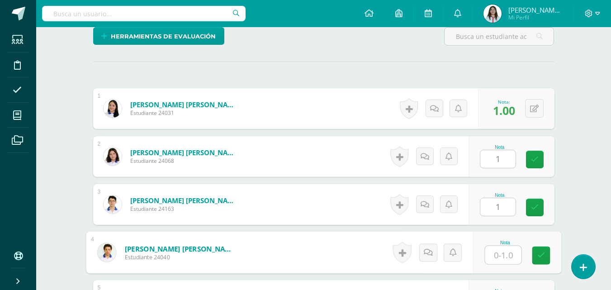
click at [498, 247] on input "text" at bounding box center [503, 255] width 36 height 18
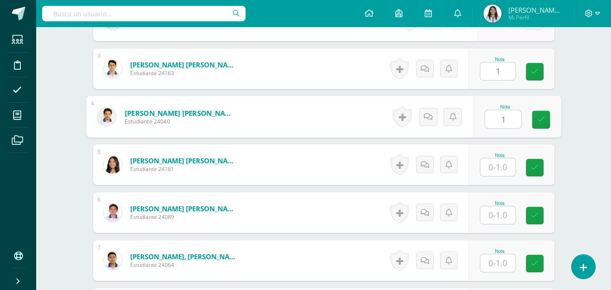
scroll to position [407, 0]
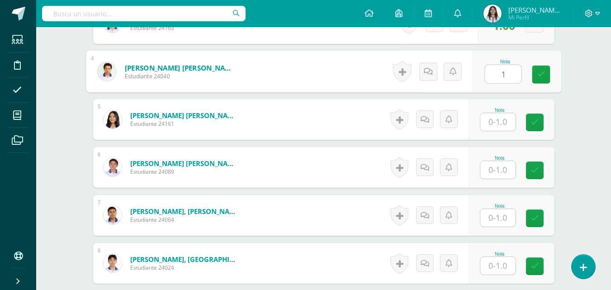
type input "1"
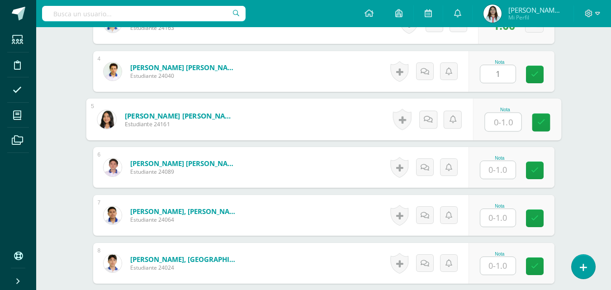
click at [503, 119] on input "text" at bounding box center [503, 122] width 36 height 18
type input "1"
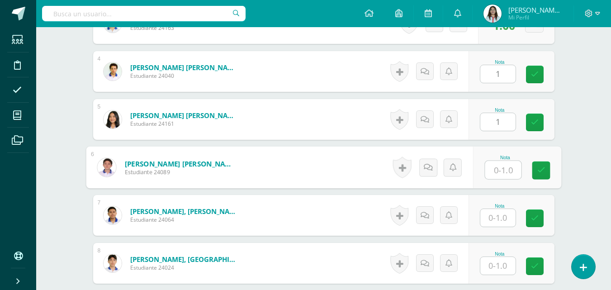
click at [506, 168] on input "text" at bounding box center [503, 170] width 36 height 18
type input "1"
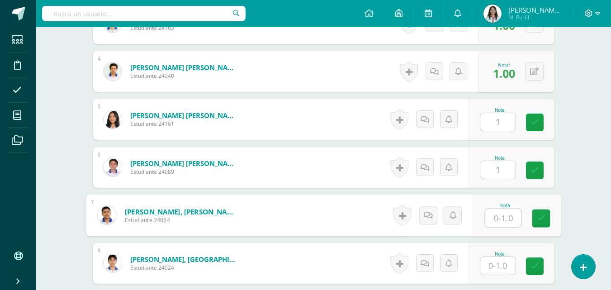
click at [504, 217] on input "text" at bounding box center [503, 218] width 36 height 18
type input "1"
click at [499, 264] on input "text" at bounding box center [497, 266] width 35 height 18
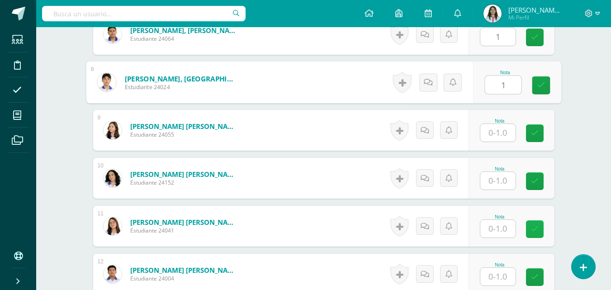
scroll to position [633, 0]
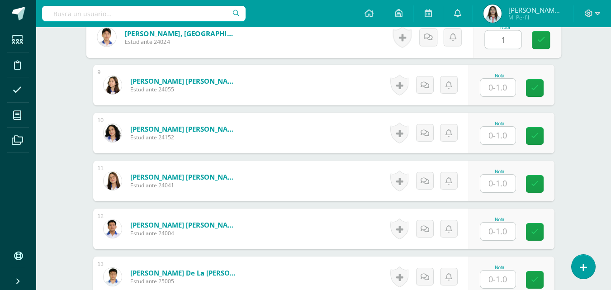
type input "1"
click at [515, 85] on input "text" at bounding box center [497, 88] width 35 height 18
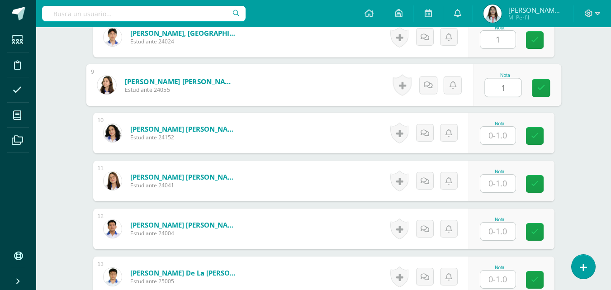
type input "1"
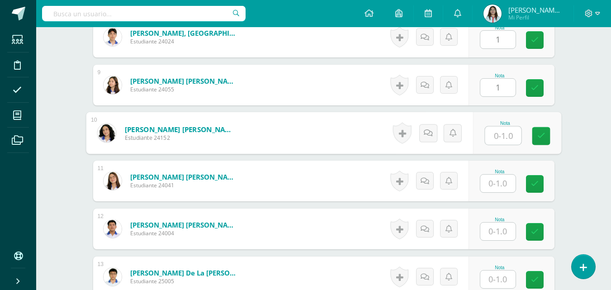
click at [503, 129] on input "text" at bounding box center [503, 136] width 36 height 18
type input "1"
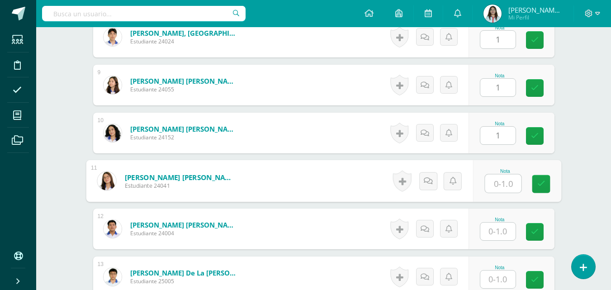
click at [508, 181] on input "text" at bounding box center [503, 184] width 36 height 18
type input "1"
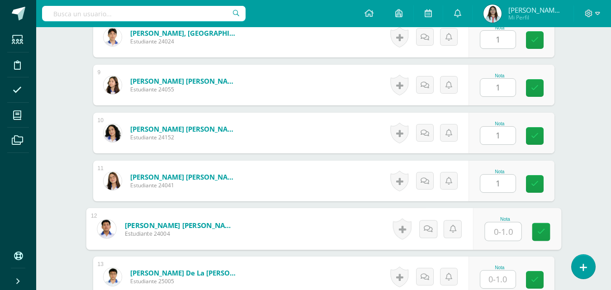
drag, startPoint x: 501, startPoint y: 225, endPoint x: 503, endPoint y: 246, distance: 20.4
click at [500, 226] on input "text" at bounding box center [503, 232] width 36 height 18
type input "1"
click at [500, 278] on input "text" at bounding box center [497, 280] width 35 height 18
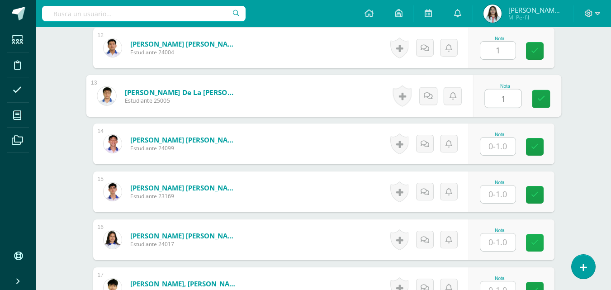
scroll to position [859, 0]
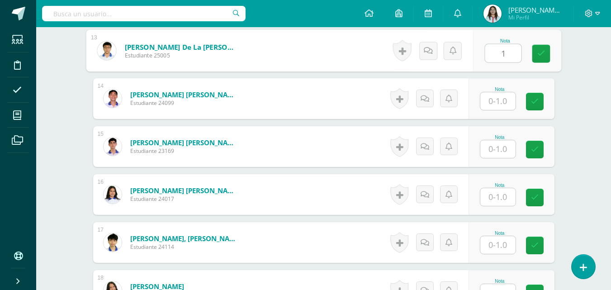
type input "1"
click at [500, 101] on input "text" at bounding box center [497, 101] width 35 height 18
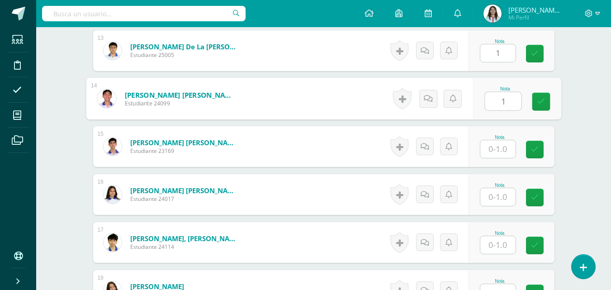
type input "1"
click at [507, 153] on input "text" at bounding box center [497, 149] width 35 height 18
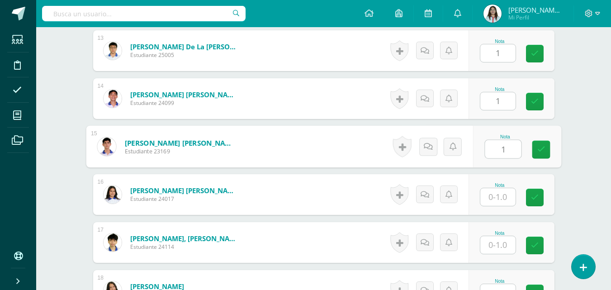
type input "1"
click at [504, 190] on input "text" at bounding box center [497, 197] width 35 height 18
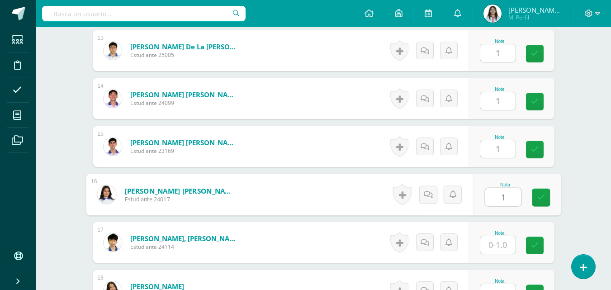
type input "1"
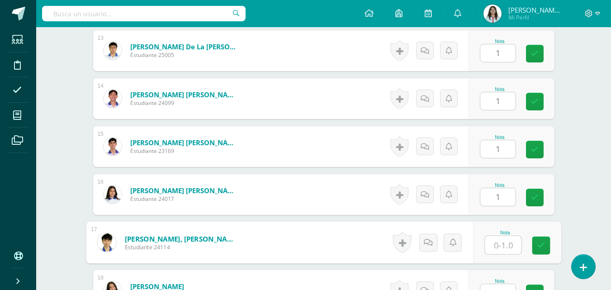
click at [499, 251] on input "text" at bounding box center [503, 245] width 36 height 18
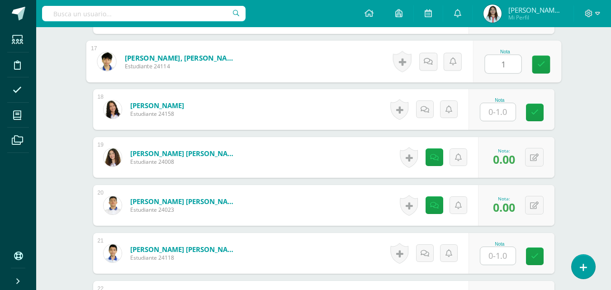
scroll to position [1086, 0]
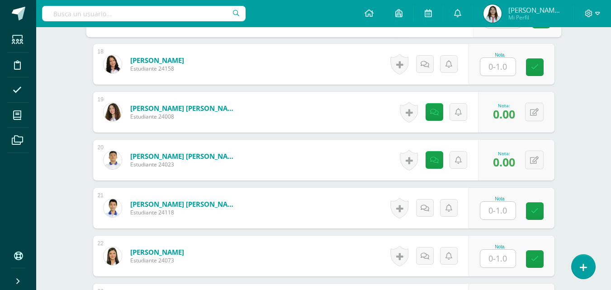
type input "1"
click at [508, 215] on input "text" at bounding box center [497, 211] width 35 height 18
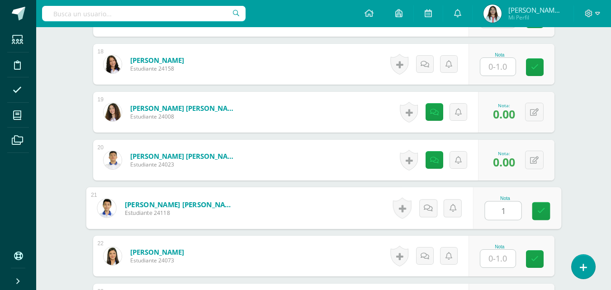
type input "1"
click at [505, 259] on input "text" at bounding box center [497, 259] width 35 height 18
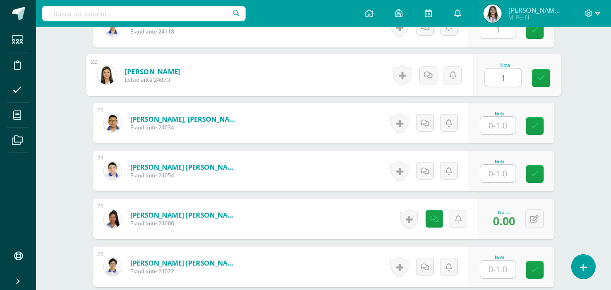
scroll to position [1312, 0]
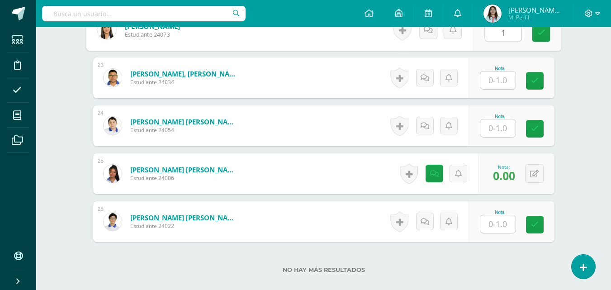
type input "1"
click at [514, 130] on input "text" at bounding box center [497, 128] width 35 height 18
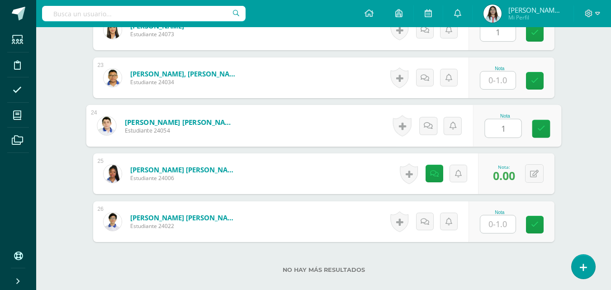
type input "1"
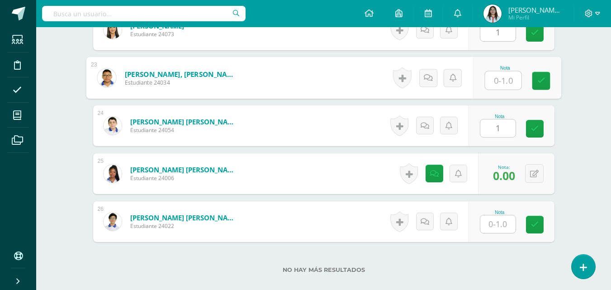
click at [501, 76] on input "text" at bounding box center [503, 80] width 36 height 18
type input "1"
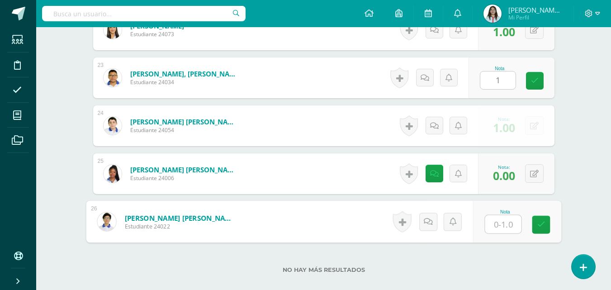
drag, startPoint x: 491, startPoint y: 217, endPoint x: 494, endPoint y: 228, distance: 11.3
click at [491, 218] on input "text" at bounding box center [503, 224] width 36 height 18
type input "1"
click at [498, 253] on div "No hay más resultados" at bounding box center [323, 263] width 461 height 42
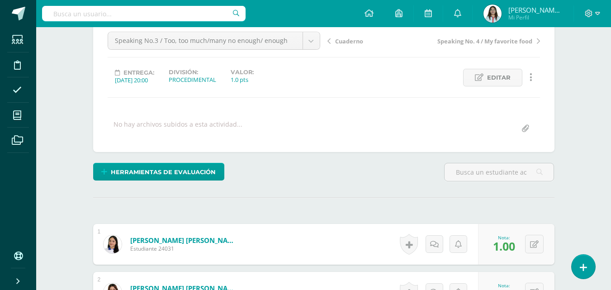
scroll to position [0, 0]
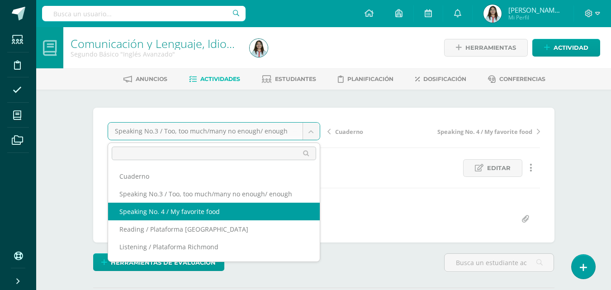
select select "/dashboard/teacher/grade-activity/43111/"
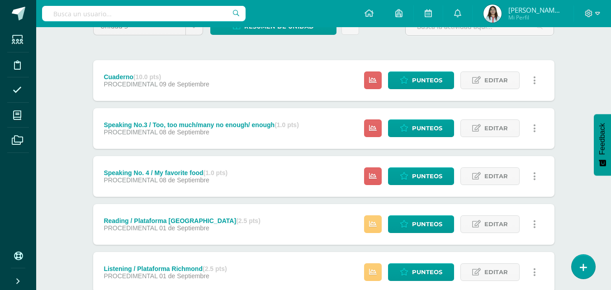
scroll to position [136, 0]
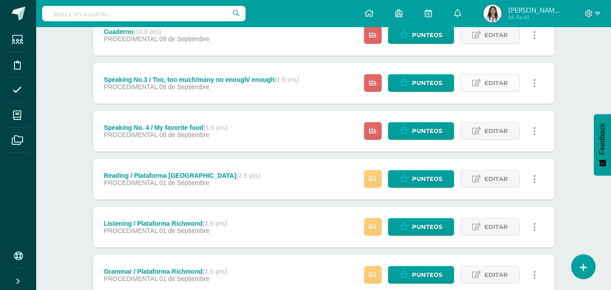
click at [490, 83] on span "Editar" at bounding box center [496, 83] width 24 height 17
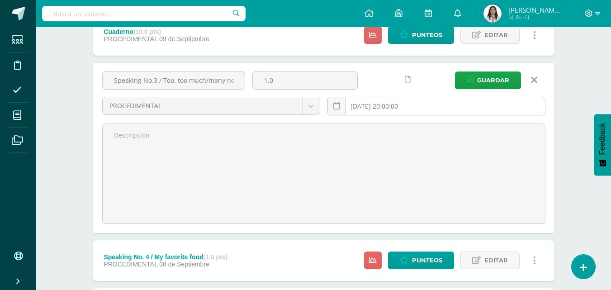
click at [422, 105] on input "[DATE] 20:00:00" at bounding box center [436, 106] width 217 height 18
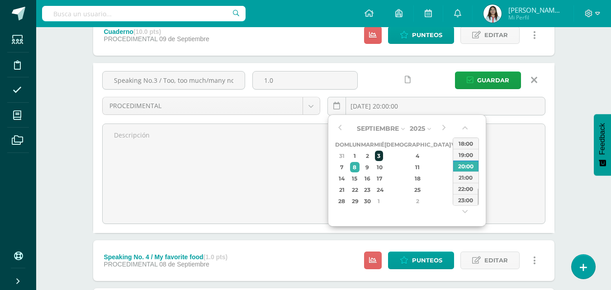
click at [383, 157] on div "3" at bounding box center [379, 156] width 8 height 10
type input "2025-09-03 20:00"
click at [498, 73] on span "Guardar" at bounding box center [493, 80] width 32 height 17
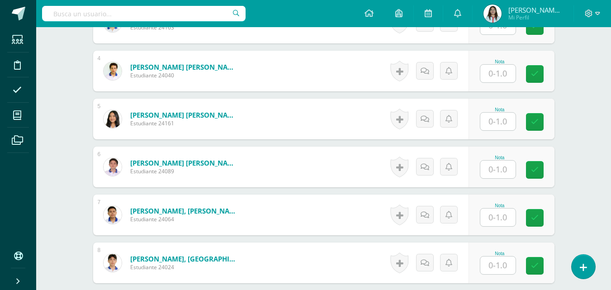
scroll to position [362, 0]
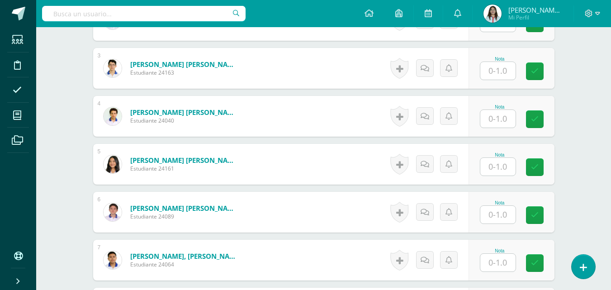
click at [498, 70] on input "text" at bounding box center [497, 71] width 35 height 18
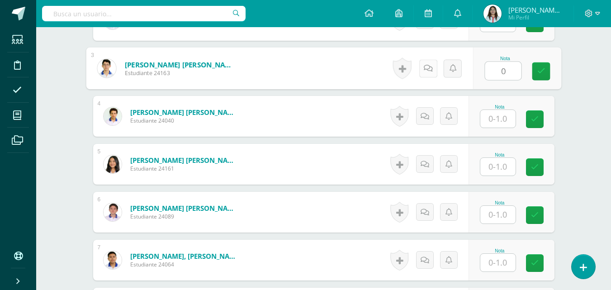
type input "0"
click at [429, 68] on icon at bounding box center [427, 68] width 9 height 8
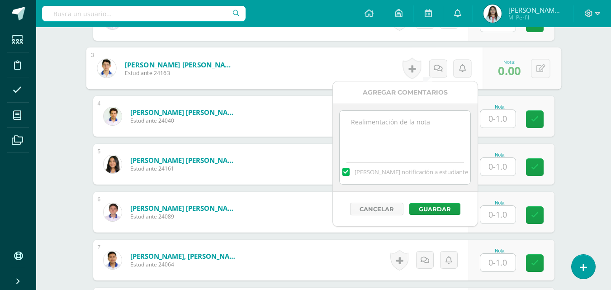
click at [394, 147] on textarea at bounding box center [405, 133] width 131 height 45
paste textarea "no quiso pasar"
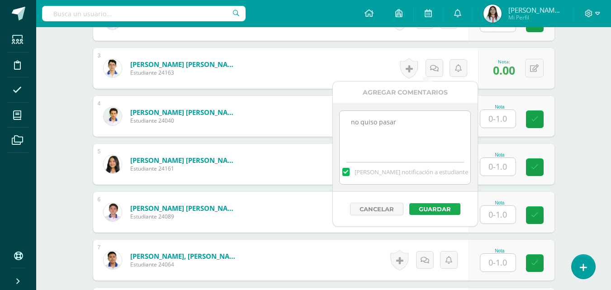
type textarea "no quiso pasar"
click at [432, 211] on button "Guardar" at bounding box center [434, 209] width 51 height 12
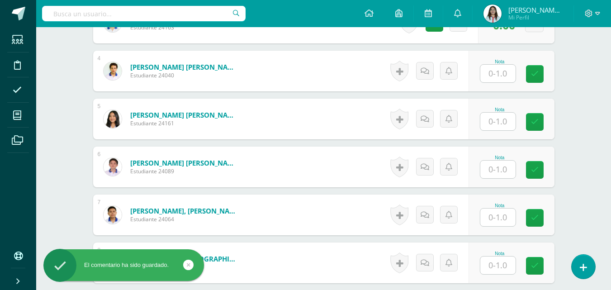
scroll to position [453, 0]
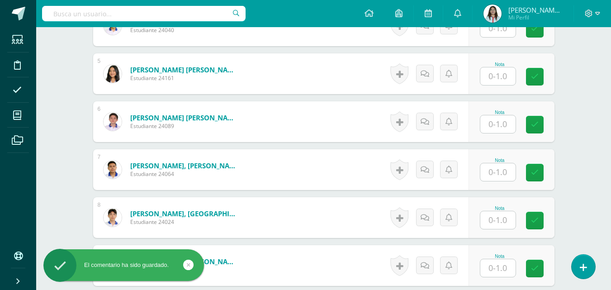
click at [503, 223] on input "text" at bounding box center [497, 220] width 35 height 18
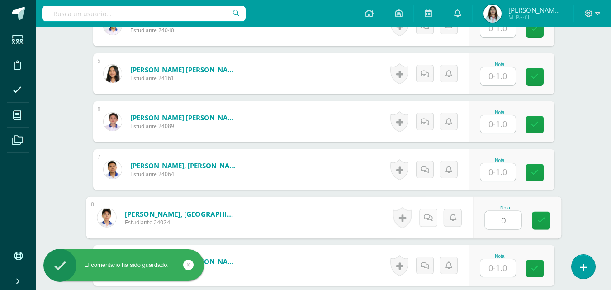
type input "0"
click at [431, 218] on icon at bounding box center [427, 218] width 9 height 8
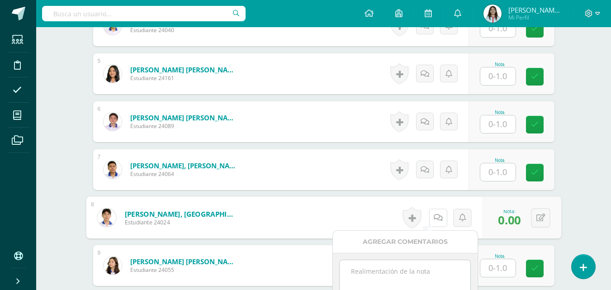
scroll to position [543, 0]
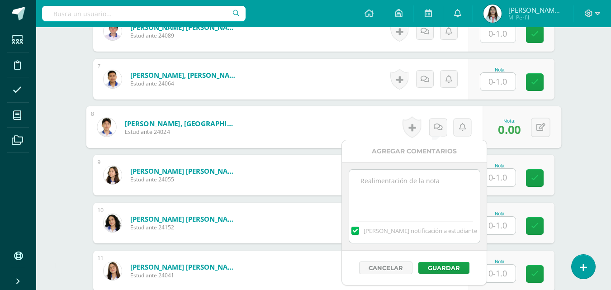
click at [413, 190] on textarea at bounding box center [414, 192] width 131 height 45
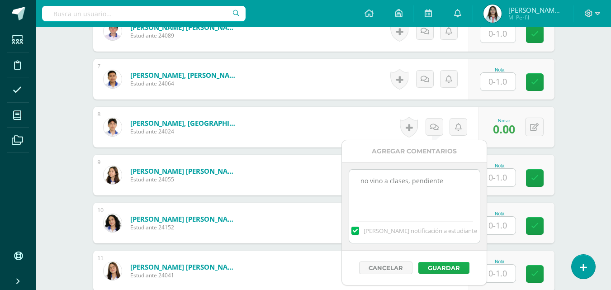
type textarea "no vino a clases, pendiente"
click at [454, 266] on button "Guardar" at bounding box center [443, 268] width 51 height 12
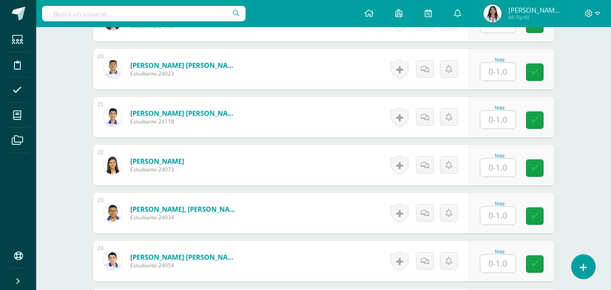
scroll to position [1367, 0]
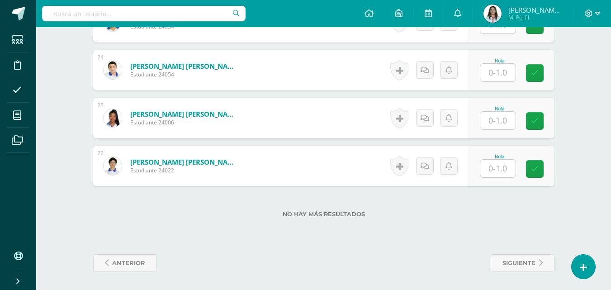
click at [505, 75] on input "text" at bounding box center [497, 73] width 35 height 18
type input "0"
click at [427, 68] on icon at bounding box center [427, 70] width 9 height 8
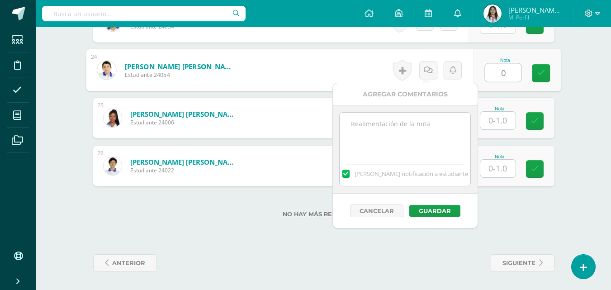
click at [413, 133] on textarea at bounding box center [405, 135] width 131 height 45
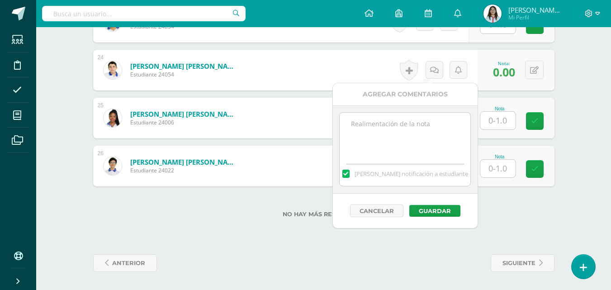
paste textarea "no quiso pasar"
type textarea "no quiso pasar"
click at [427, 209] on button "Guardar" at bounding box center [434, 211] width 51 height 12
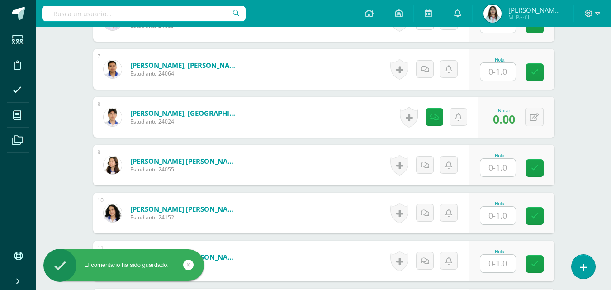
scroll to position [327, 0]
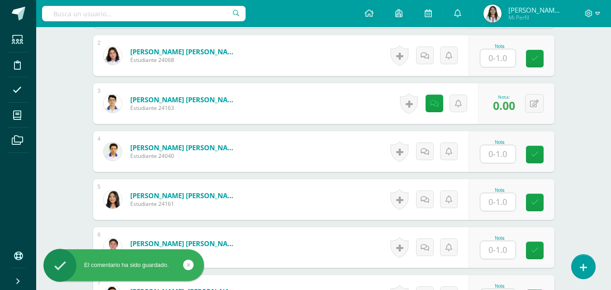
click at [498, 56] on input "text" at bounding box center [497, 58] width 35 height 18
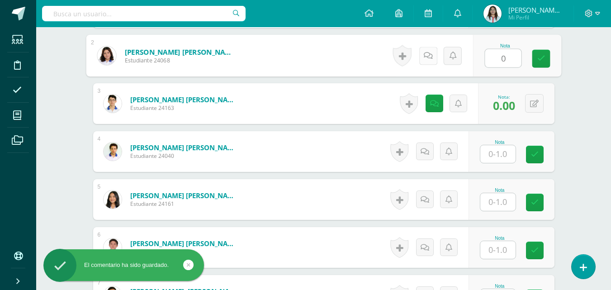
type input "0"
click at [432, 52] on icon at bounding box center [427, 56] width 9 height 8
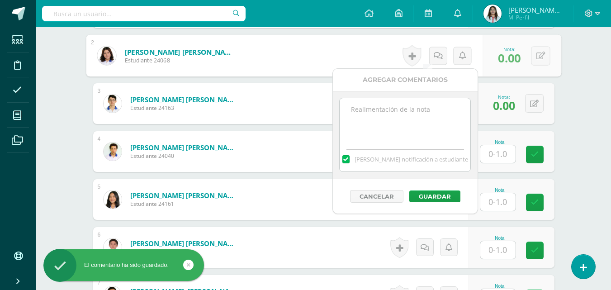
click at [409, 120] on textarea at bounding box center [405, 120] width 131 height 45
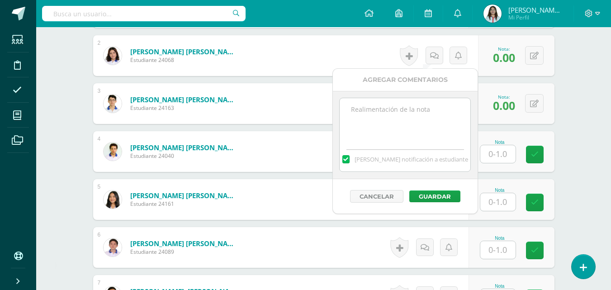
paste textarea "no quiso pasar"
type textarea "no quiso pasar"
click at [427, 192] on button "Guardar" at bounding box center [434, 196] width 51 height 12
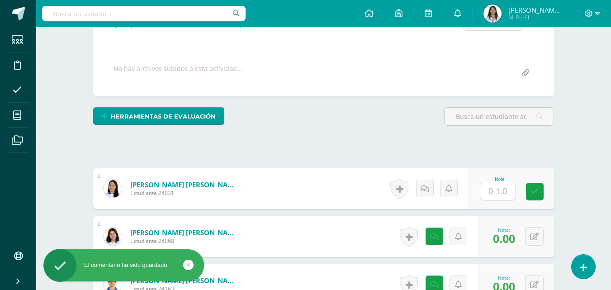
scroll to position [237, 0]
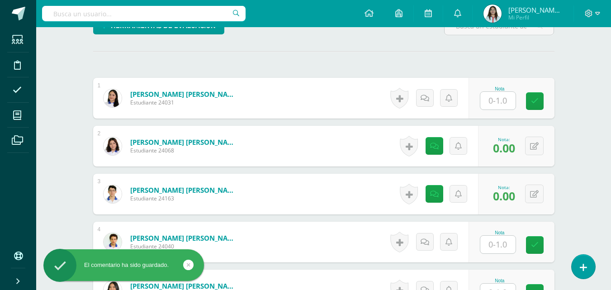
click at [504, 98] on input "text" at bounding box center [497, 101] width 35 height 18
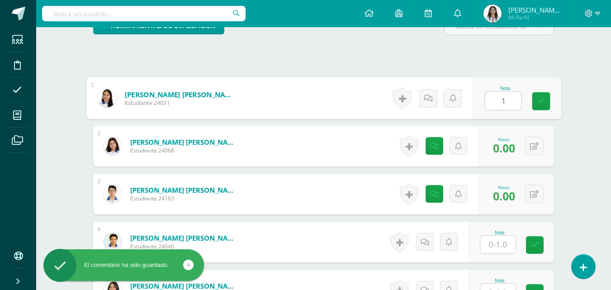
scroll to position [372, 0]
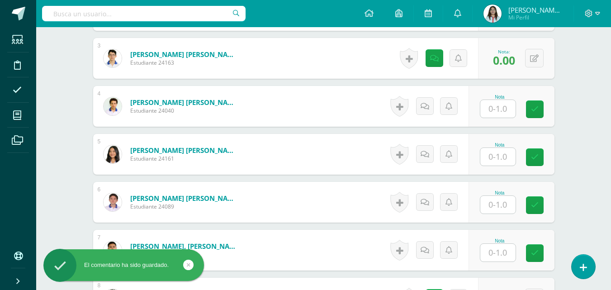
type input "1"
click at [501, 106] on input "text" at bounding box center [497, 109] width 35 height 18
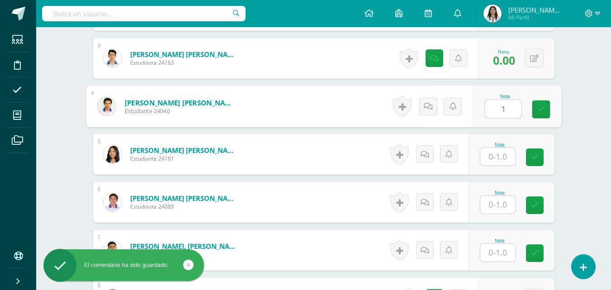
type input "1"
click at [500, 156] on input "text" at bounding box center [497, 157] width 35 height 18
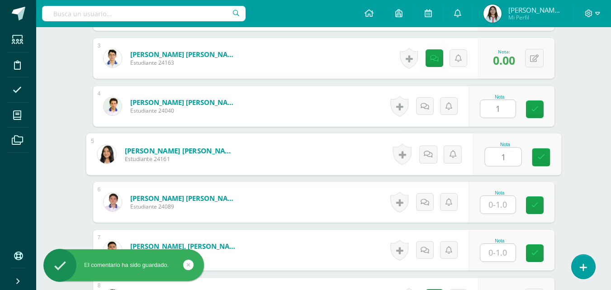
type input "1"
click at [501, 210] on input "text" at bounding box center [497, 205] width 35 height 18
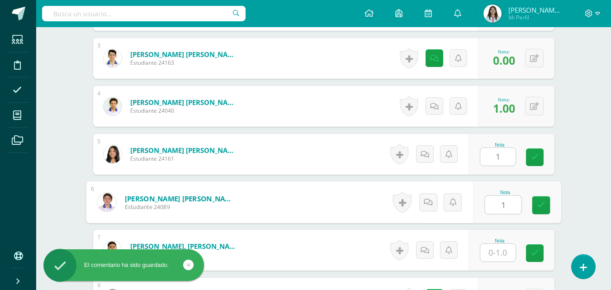
type input "1"
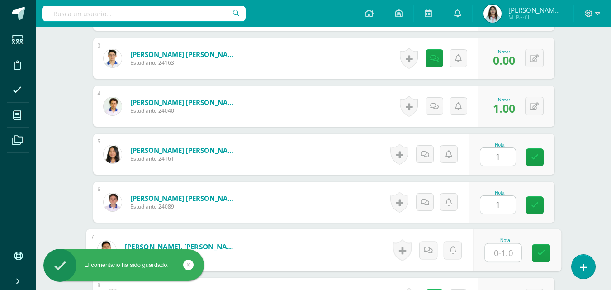
click at [503, 247] on input "text" at bounding box center [503, 253] width 36 height 18
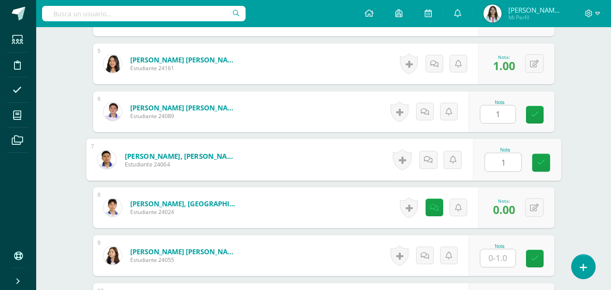
scroll to position [508, 0]
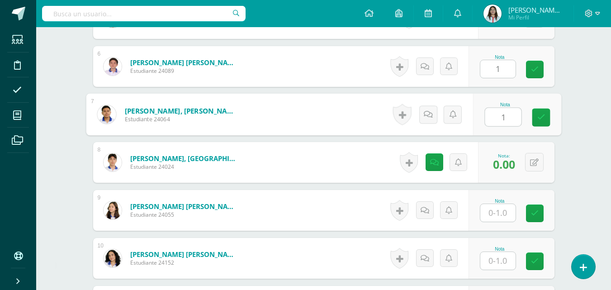
type input "1"
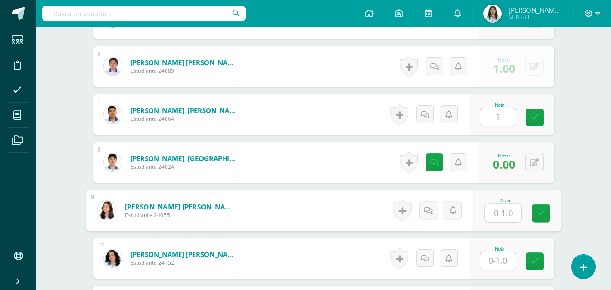
click at [508, 215] on input "text" at bounding box center [503, 213] width 36 height 18
type input "1"
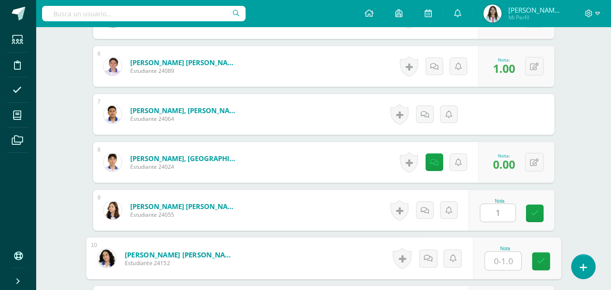
click at [511, 263] on input "text" at bounding box center [503, 261] width 36 height 18
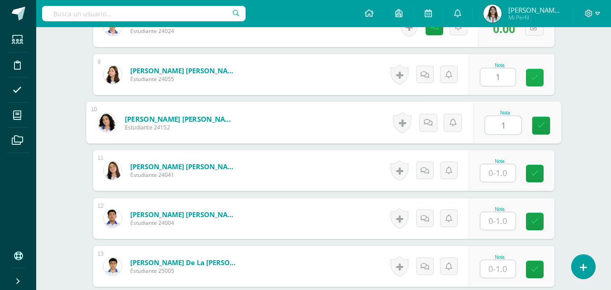
scroll to position [689, 0]
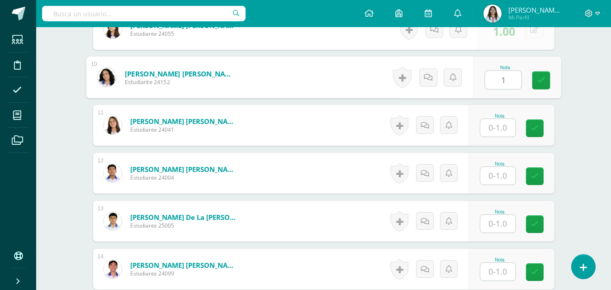
type input "1"
click at [503, 129] on input "text" at bounding box center [497, 128] width 35 height 18
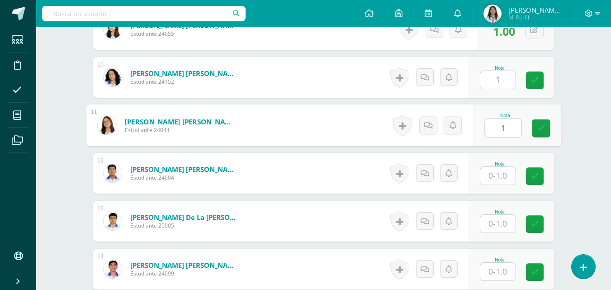
type input "1"
click at [505, 176] on input "text" at bounding box center [497, 176] width 35 height 18
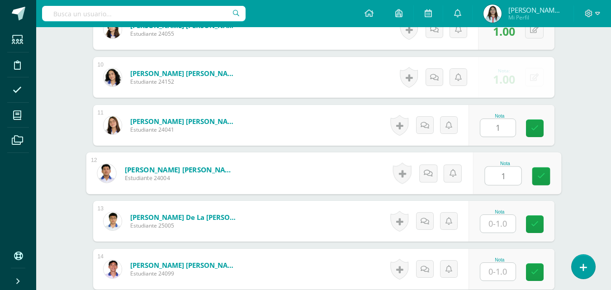
type input "1"
click at [505, 225] on input "text" at bounding box center [497, 224] width 35 height 18
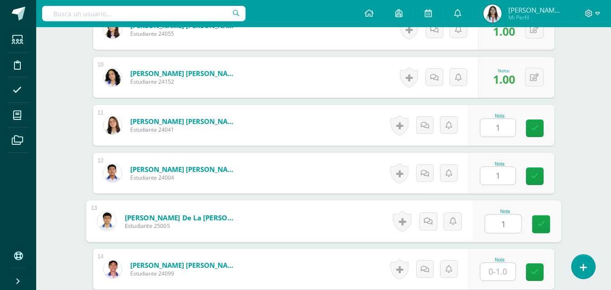
scroll to position [779, 0]
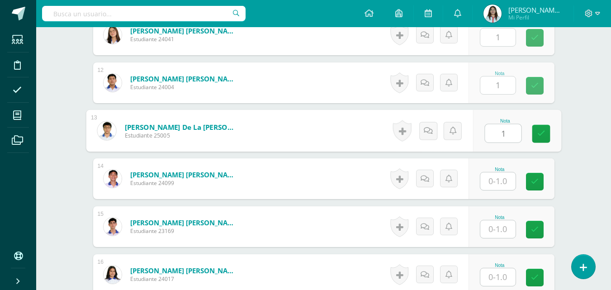
type input "1"
click at [505, 176] on input "text" at bounding box center [497, 181] width 35 height 18
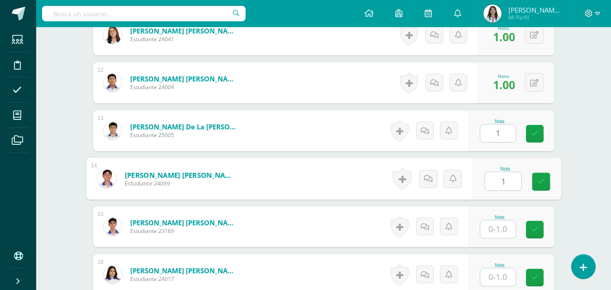
type input "1"
click at [499, 232] on input "text" at bounding box center [497, 229] width 35 height 18
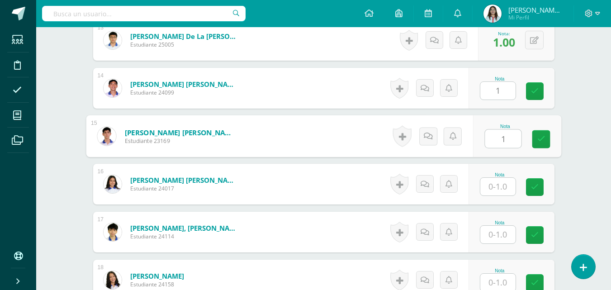
scroll to position [915, 0]
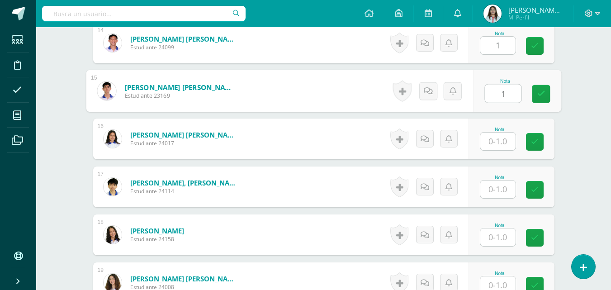
type input "1"
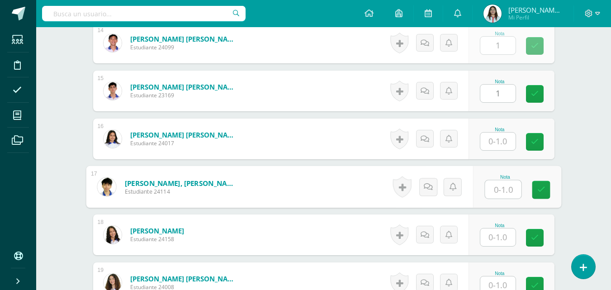
click at [506, 185] on input "text" at bounding box center [503, 189] width 36 height 18
type input "1"
click at [498, 148] on input "text" at bounding box center [497, 142] width 35 height 18
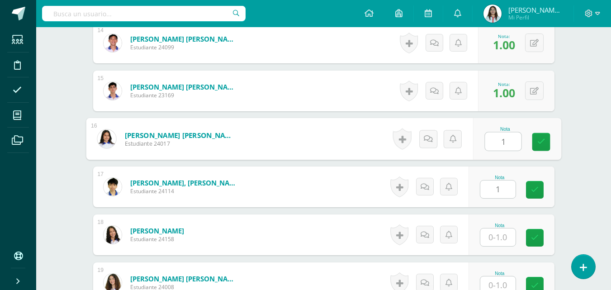
type input "1"
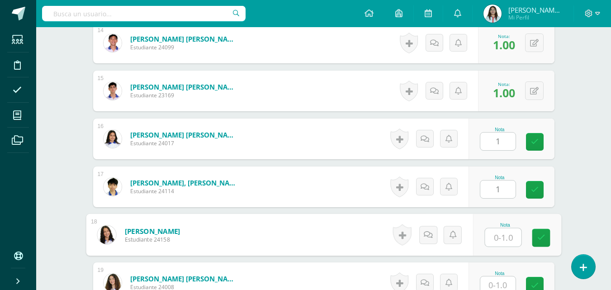
click at [505, 234] on input "text" at bounding box center [503, 237] width 36 height 18
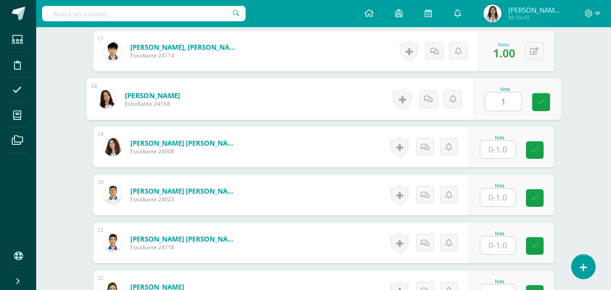
type input "1"
click at [511, 190] on input "text" at bounding box center [497, 198] width 35 height 18
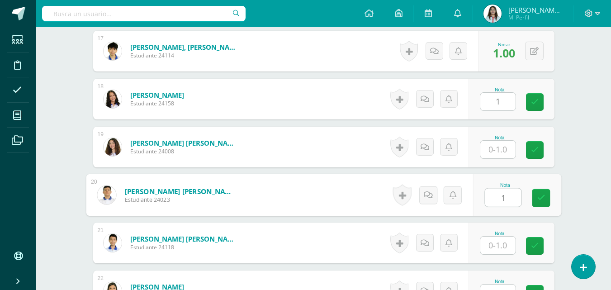
type input "1"
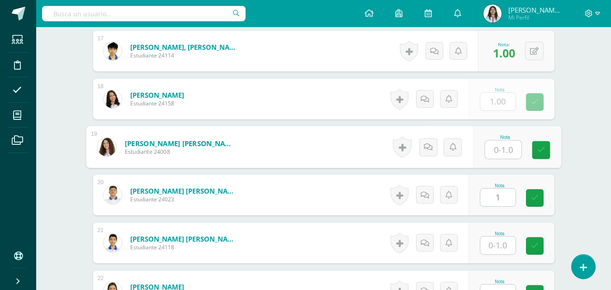
click at [502, 146] on input "text" at bounding box center [503, 150] width 36 height 18
type input "1"
click at [502, 245] on input "text" at bounding box center [497, 246] width 35 height 18
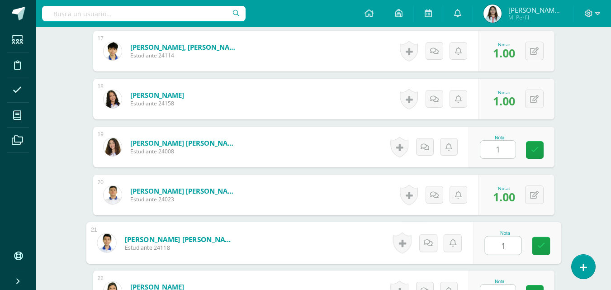
scroll to position [1232, 0]
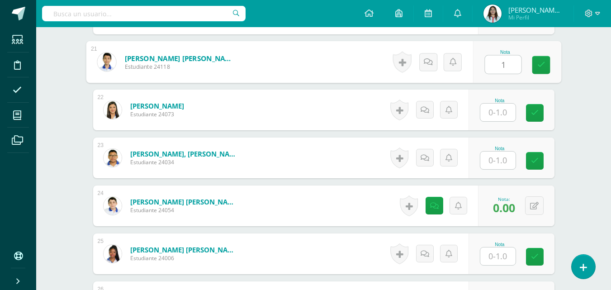
type input "1"
click at [510, 160] on input "text" at bounding box center [497, 161] width 35 height 18
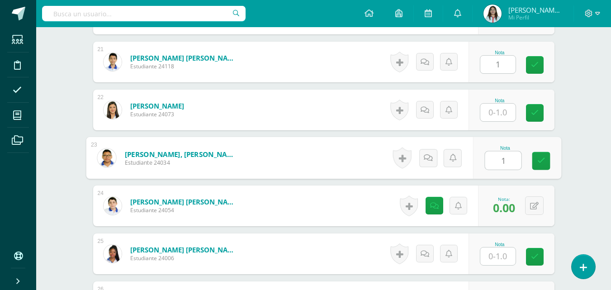
type input "1"
click at [505, 118] on input "text" at bounding box center [497, 113] width 35 height 18
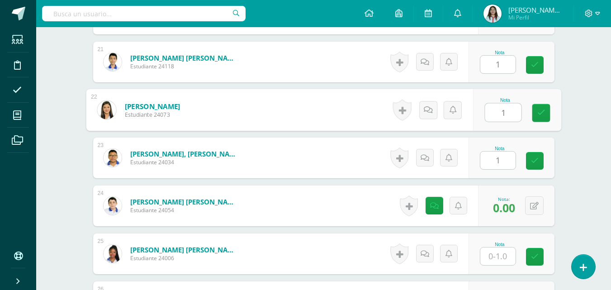
scroll to position [1367, 0]
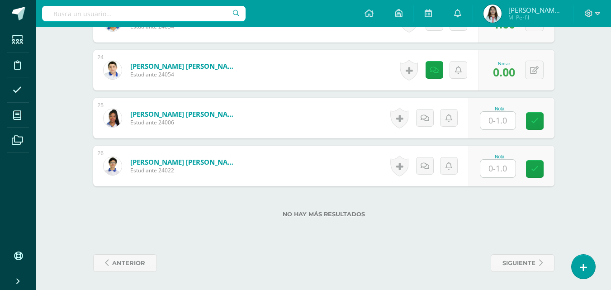
type input "1"
click at [507, 121] on input "text" at bounding box center [503, 121] width 36 height 18
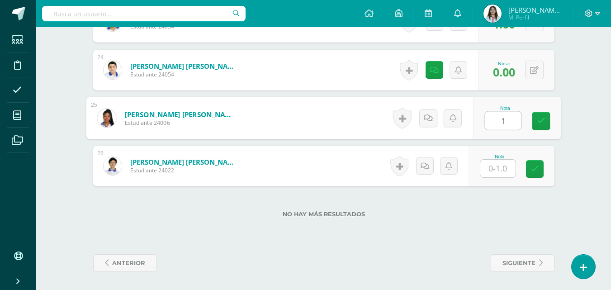
type input "1"
click at [500, 168] on input "text" at bounding box center [497, 169] width 35 height 18
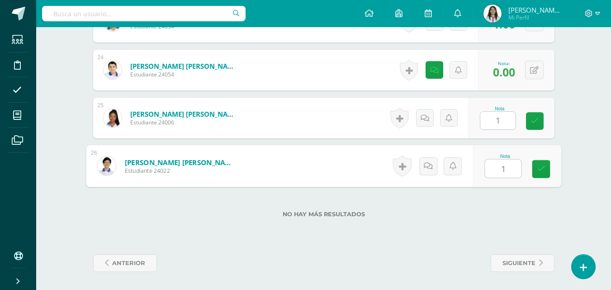
type input "1"
click at [512, 227] on div "No hay más resultados" at bounding box center [323, 207] width 461 height 42
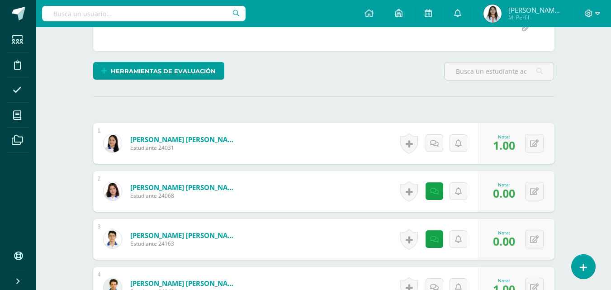
scroll to position [0, 0]
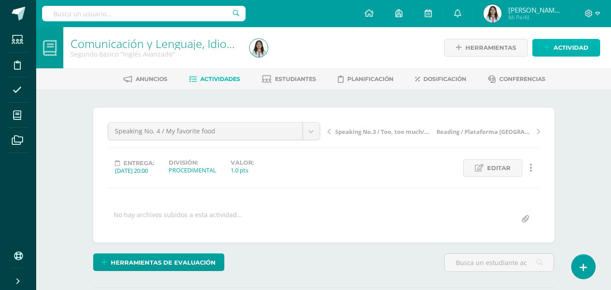
click at [549, 51] on icon at bounding box center [547, 48] width 6 height 8
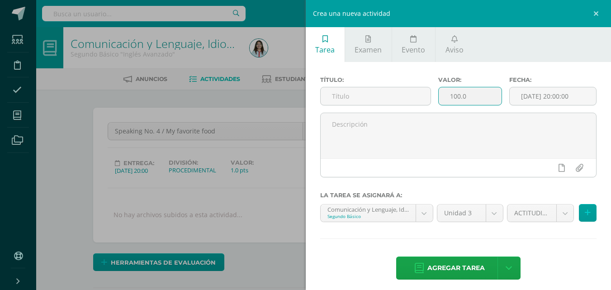
drag, startPoint x: 470, startPoint y: 95, endPoint x: 441, endPoint y: 104, distance: 31.1
click at [441, 104] on input "100.0" at bounding box center [470, 96] width 63 height 18
type input "1"
click at [533, 98] on input "[DATE] 20:00:00" at bounding box center [553, 96] width 86 height 18
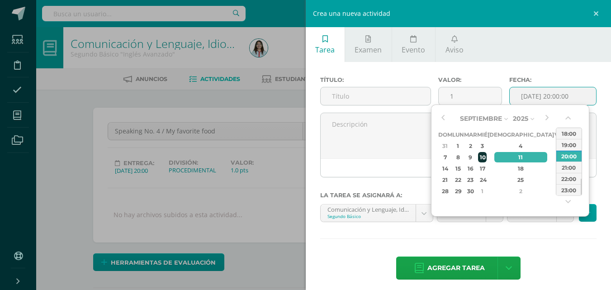
click at [486, 156] on div "10" at bounding box center [482, 157] width 8 height 10
type input "2025-09-10 20:00"
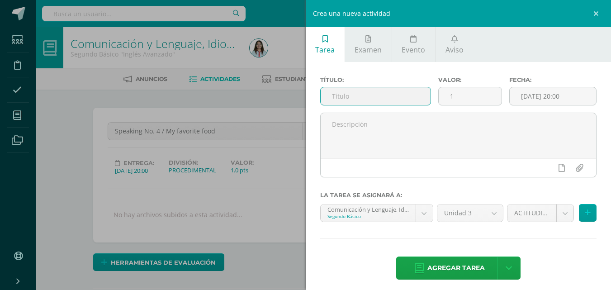
click at [396, 103] on input "text" at bounding box center [376, 96] width 110 height 18
paste input "Describe a famous"
click at [325, 92] on input "Describe a famous" at bounding box center [376, 96] width 110 height 18
type input "Speaking No. 5 / Describe a famous"
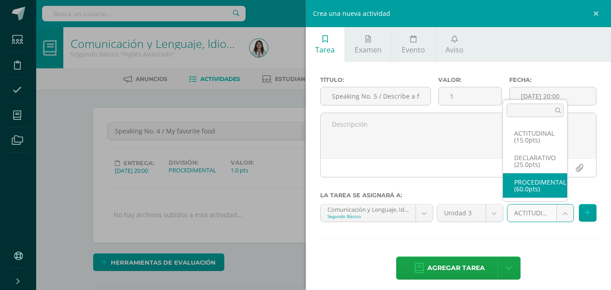
drag, startPoint x: 548, startPoint y: 191, endPoint x: 531, endPoint y: 209, distance: 25.3
select select "34976"
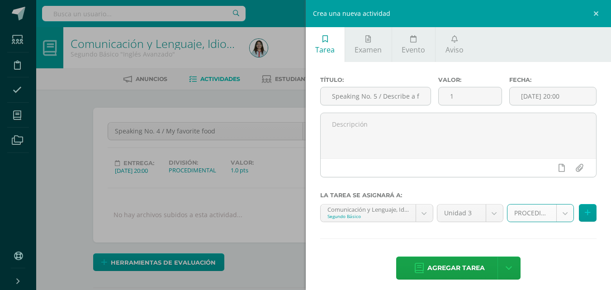
click at [464, 270] on span "Agregar tarea" at bounding box center [455, 268] width 57 height 22
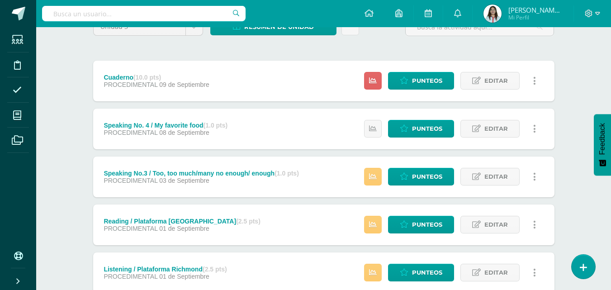
scroll to position [135, 0]
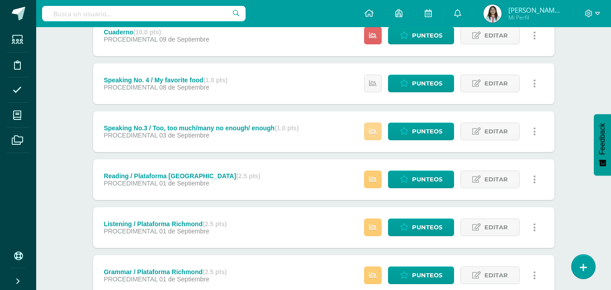
click at [379, 130] on link at bounding box center [373, 132] width 18 height 18
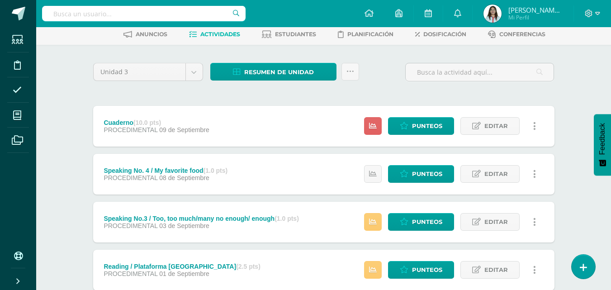
scroll to position [0, 0]
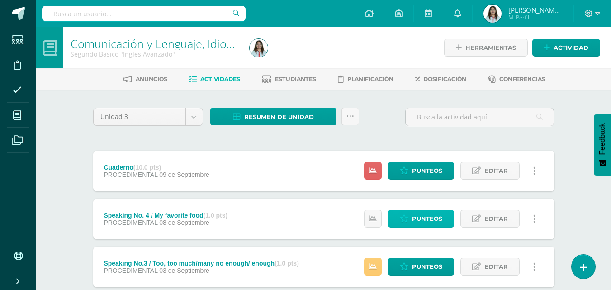
click at [405, 216] on icon at bounding box center [404, 219] width 9 height 8
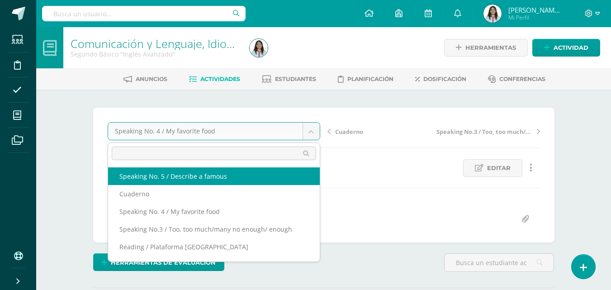
select select "/dashboard/teacher/grade-activity/43190/"
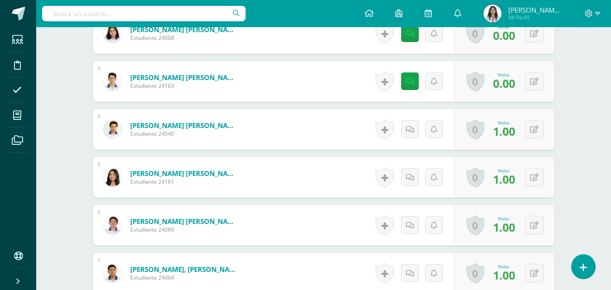
scroll to position [123, 0]
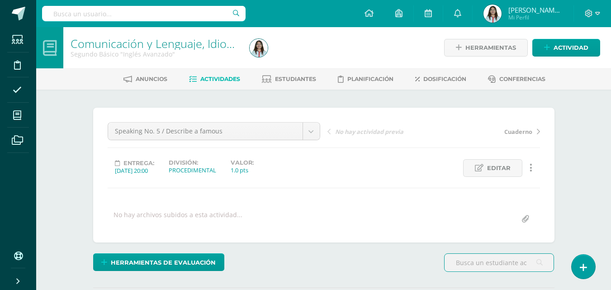
scroll to position [123, 0]
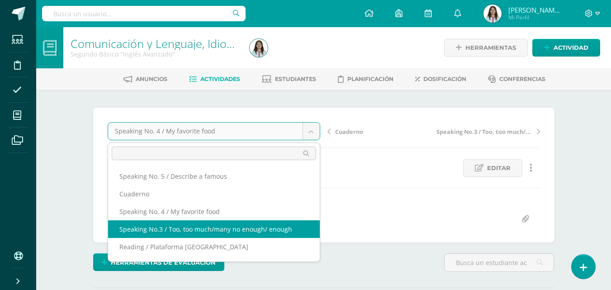
select select "/dashboard/teacher/grade-activity/43110/"
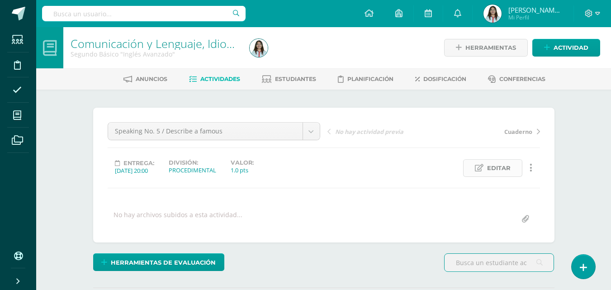
click at [499, 168] on span "Editar" at bounding box center [499, 168] width 24 height 17
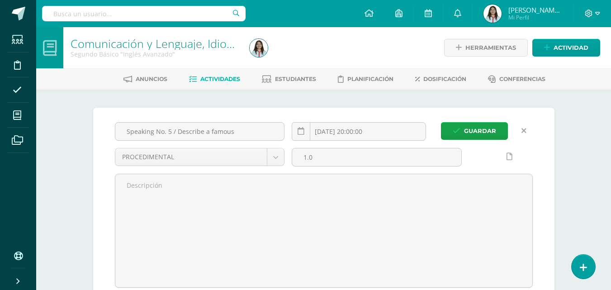
click at [524, 134] on icon at bounding box center [524, 131] width 5 height 8
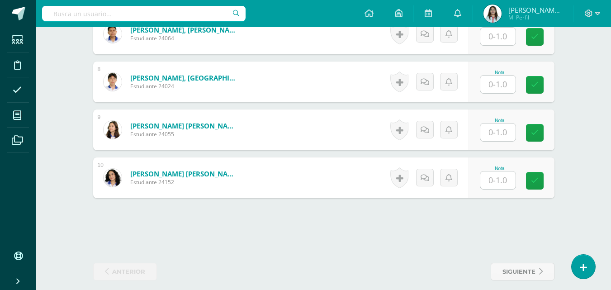
scroll to position [597, 0]
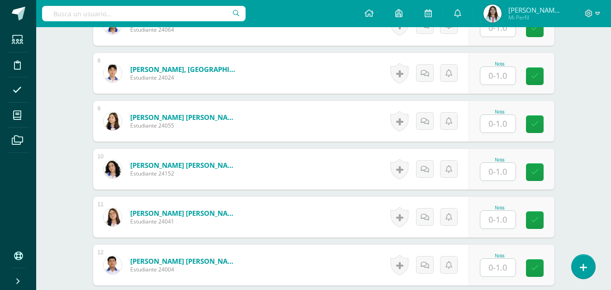
click at [491, 168] on input "text" at bounding box center [497, 172] width 35 height 18
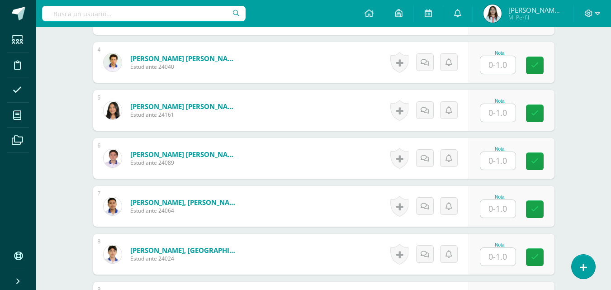
scroll to position [371, 0]
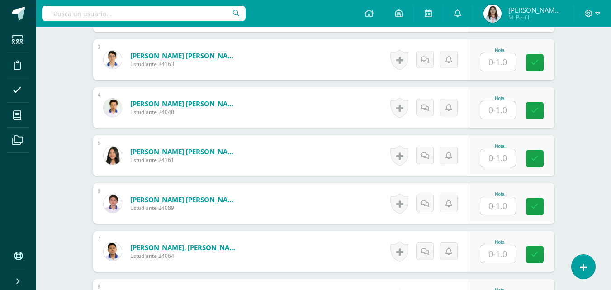
type input "1"
click at [499, 110] on input "text" at bounding box center [497, 110] width 35 height 18
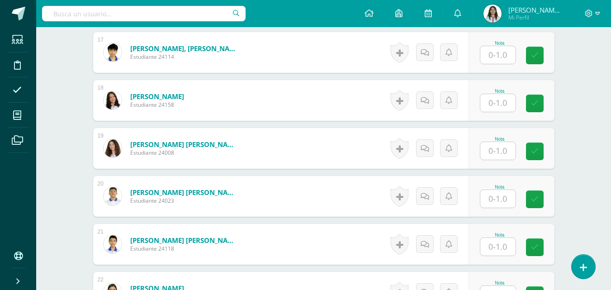
scroll to position [1185, 0]
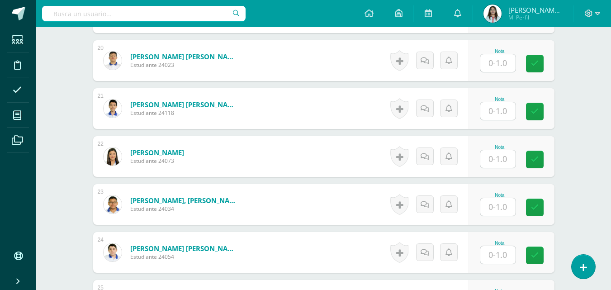
type input "1"
click at [501, 109] on input "text" at bounding box center [497, 111] width 35 height 18
type input "1"
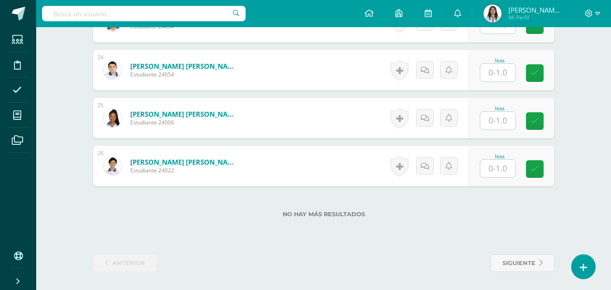
scroll to position [1277, 0]
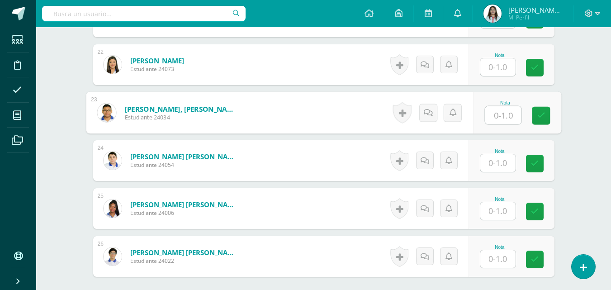
click at [482, 111] on div "Nota" at bounding box center [517, 113] width 88 height 42
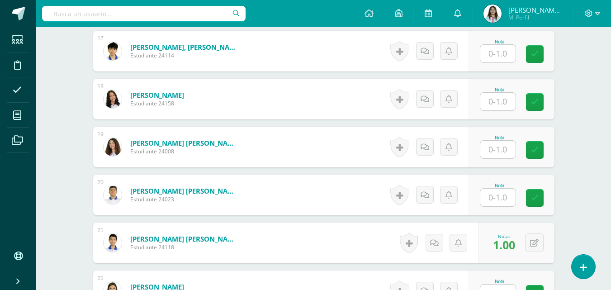
scroll to position [1006, 0]
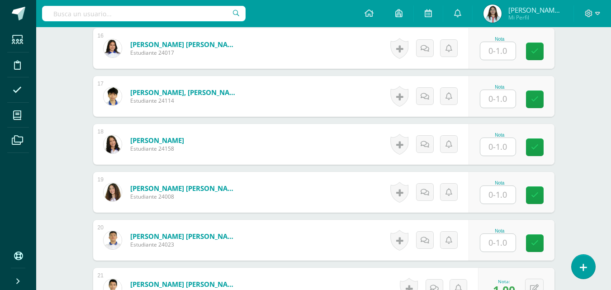
type input "1"
click at [493, 49] on input "text" at bounding box center [497, 51] width 35 height 18
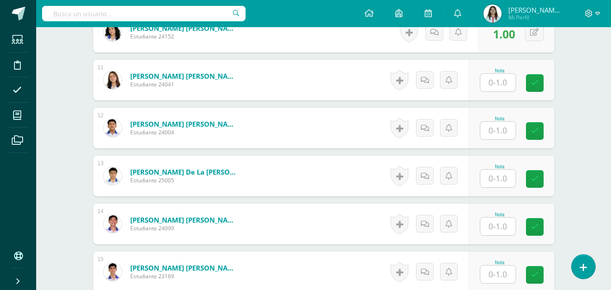
scroll to position [1096, 0]
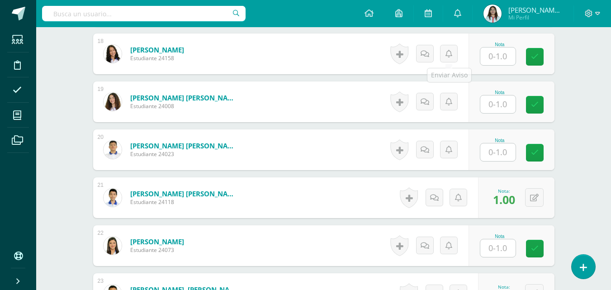
type input "1"
click at [494, 58] on input "text" at bounding box center [503, 56] width 36 height 18
type input "1"
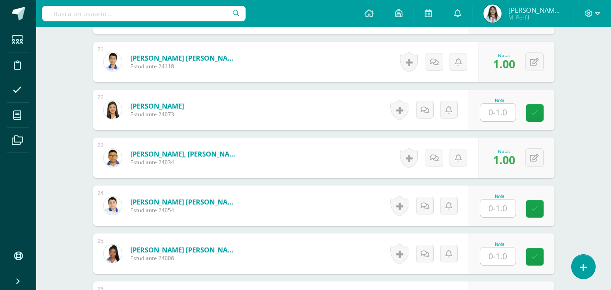
scroll to position [1187, 0]
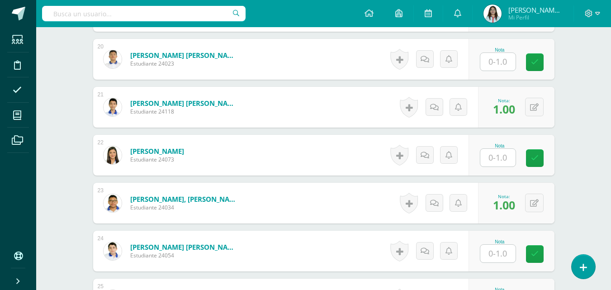
click at [502, 65] on input "text" at bounding box center [497, 62] width 35 height 18
type input "1"
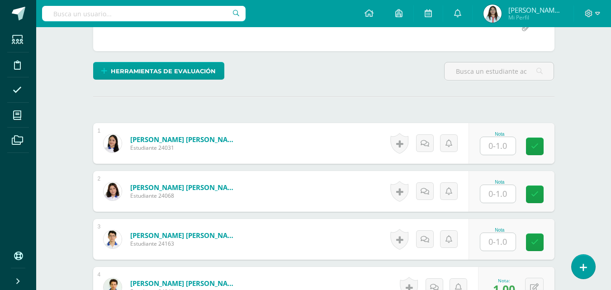
scroll to position [146, 0]
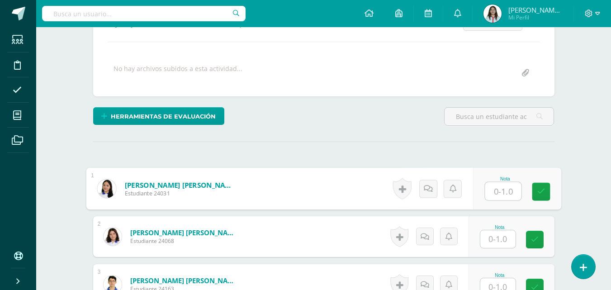
drag, startPoint x: 491, startPoint y: 193, endPoint x: 488, endPoint y: 199, distance: 7.1
click at [492, 193] on input "text" at bounding box center [503, 191] width 36 height 18
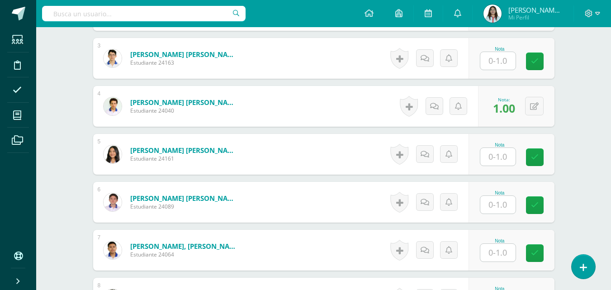
scroll to position [418, 0]
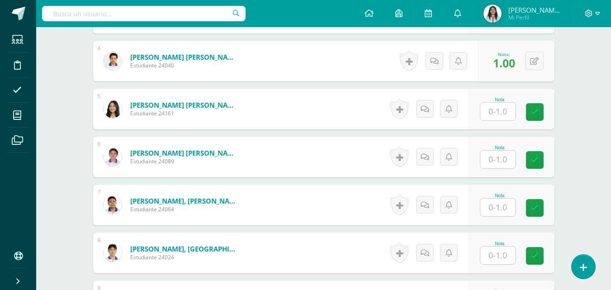
type input "1"
click at [501, 255] on input "text" at bounding box center [503, 256] width 36 height 18
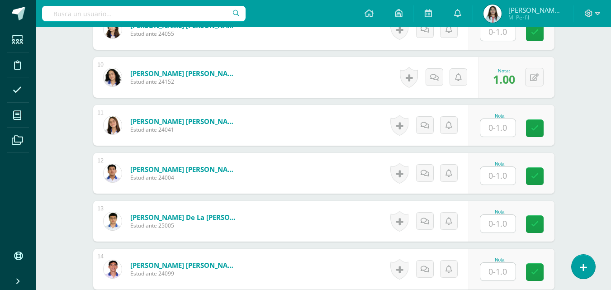
scroll to position [734, 0]
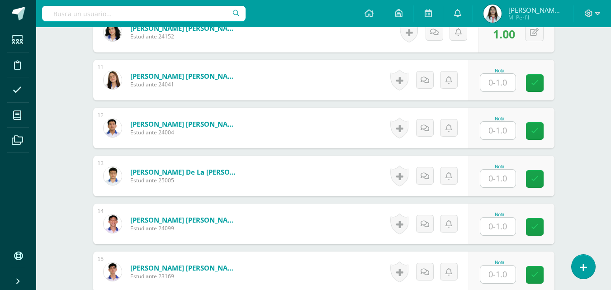
type input "1"
click at [499, 228] on input "text" at bounding box center [503, 227] width 36 height 18
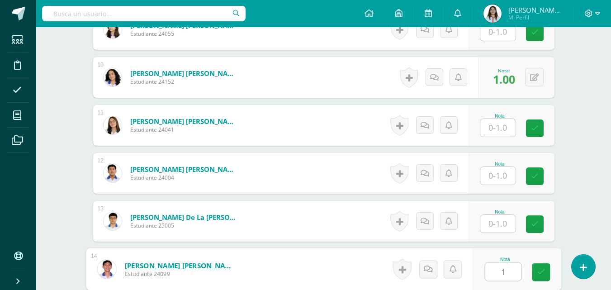
type input "1"
click at [488, 130] on input "text" at bounding box center [497, 128] width 35 height 18
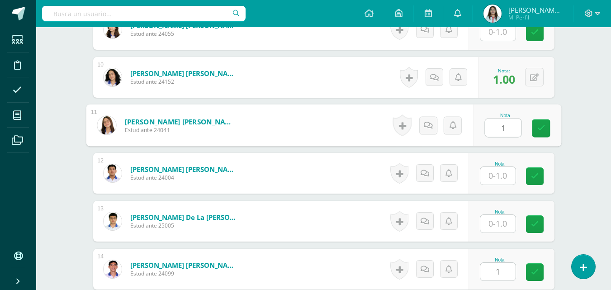
type input "1"
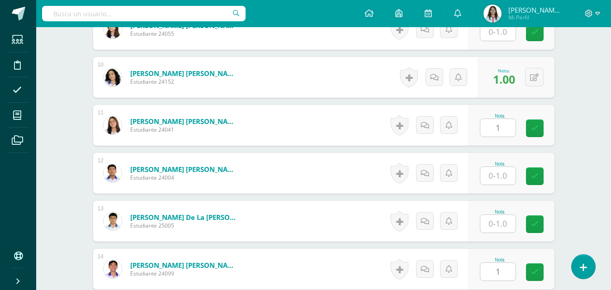
drag, startPoint x: 582, startPoint y: 177, endPoint x: 559, endPoint y: 160, distance: 29.0
click at [582, 177] on div "Comunicación y Lenguaje, Idioma Extranjero Segundo Básico "Inglés Avanzado" Her…" at bounding box center [323, 153] width 575 height 1630
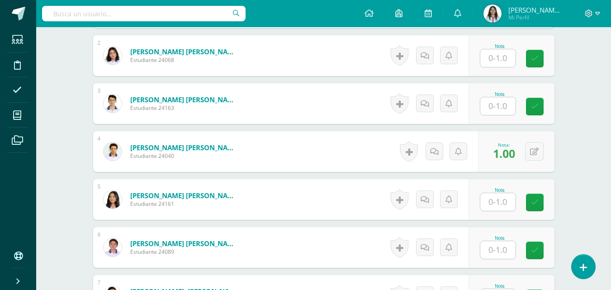
scroll to position [372, 0]
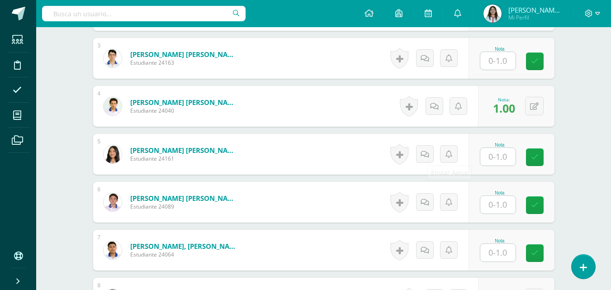
click at [508, 150] on input "text" at bounding box center [497, 157] width 35 height 18
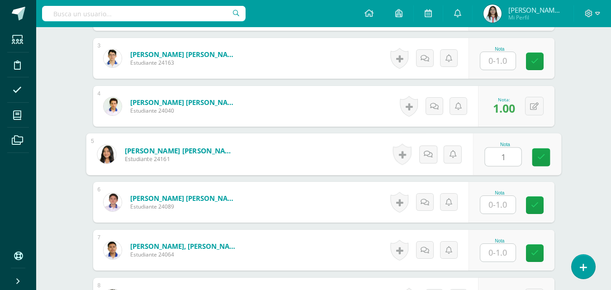
type input "1"
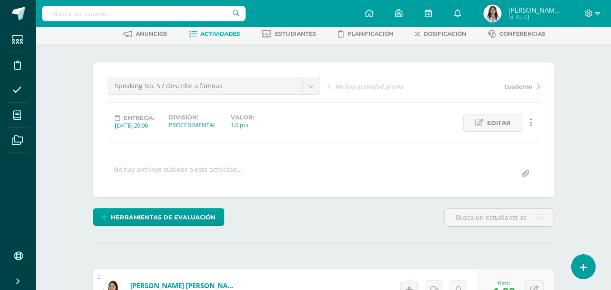
scroll to position [0, 0]
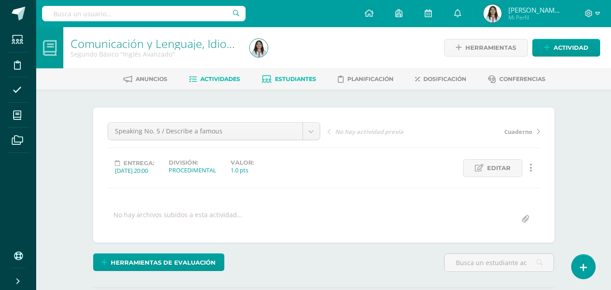
click at [302, 76] on span "Estudiantes" at bounding box center [295, 79] width 41 height 7
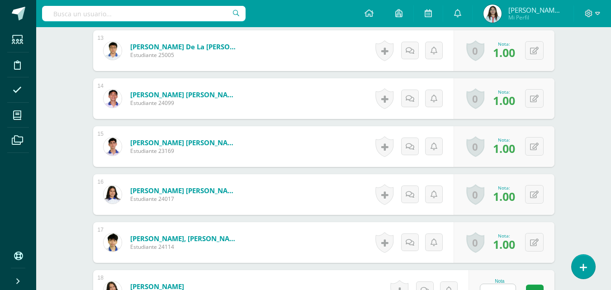
scroll to position [1077, 0]
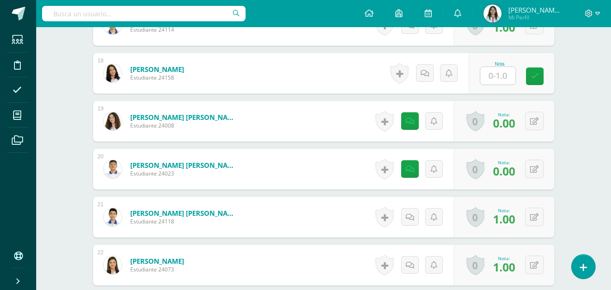
click at [495, 81] on input "text" at bounding box center [497, 76] width 35 height 18
type input "1"
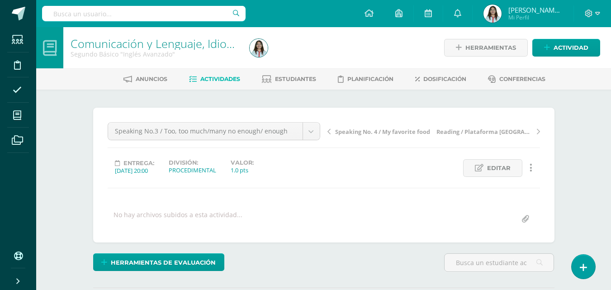
scroll to position [45, 0]
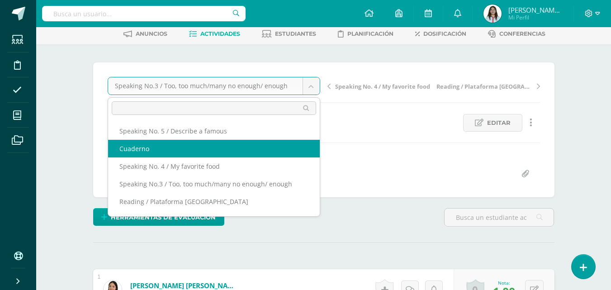
select select "/dashboard/teacher/grade-activity/43123/"
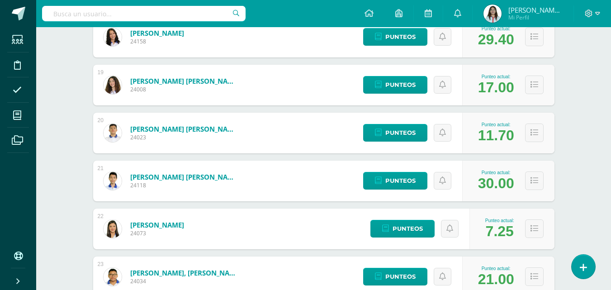
scroll to position [1086, 0]
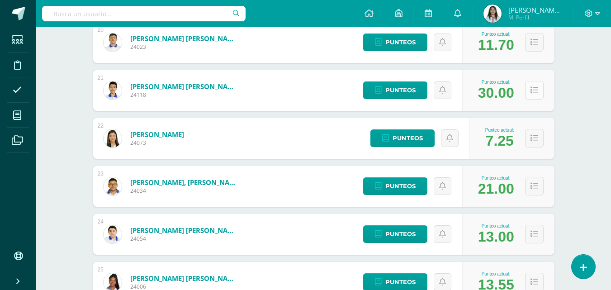
click at [532, 90] on icon at bounding box center [535, 90] width 8 height 8
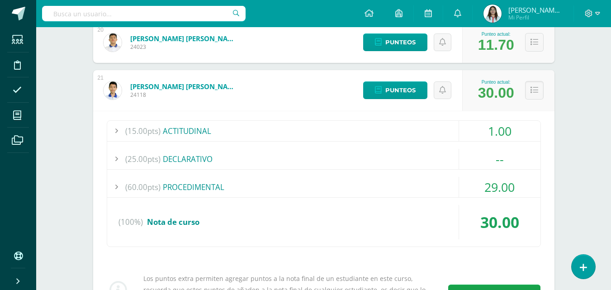
click at [204, 191] on div "(60.00pts) PROCEDIMENTAL" at bounding box center [323, 187] width 433 height 20
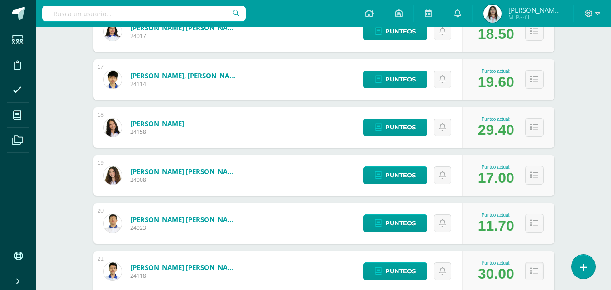
scroll to position [1040, 0]
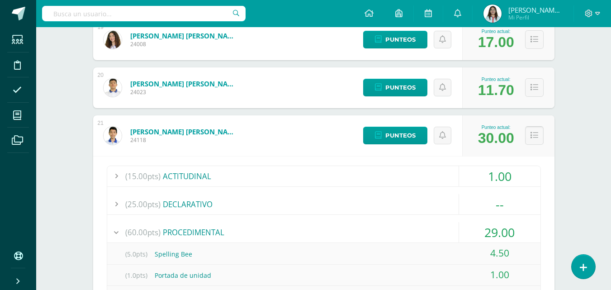
click at [535, 135] on icon at bounding box center [535, 136] width 8 height 8
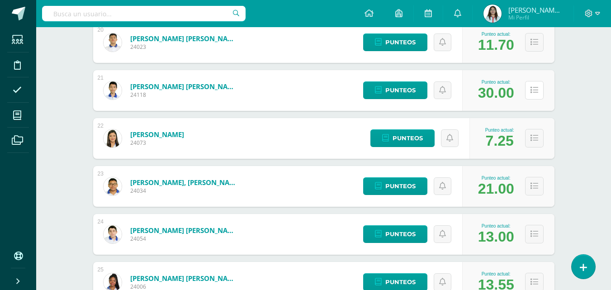
scroll to position [1131, 0]
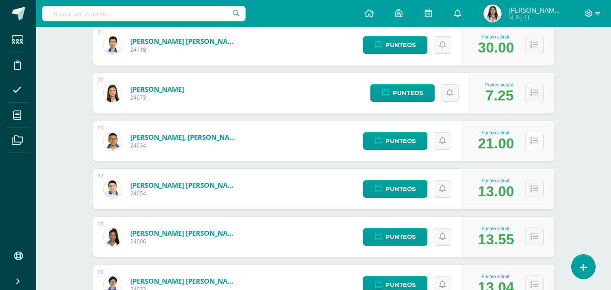
click at [537, 138] on icon at bounding box center [535, 141] width 8 height 8
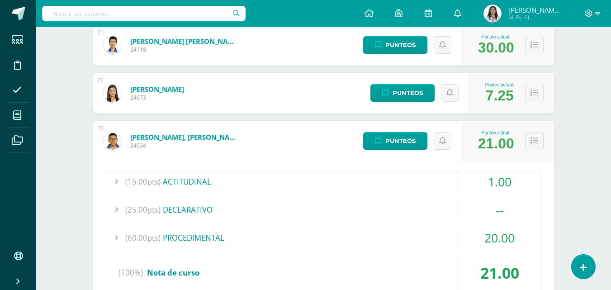
scroll to position [1221, 0]
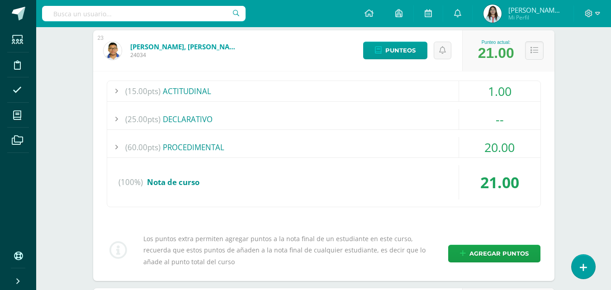
click at [227, 115] on div "(25.00pts) DECLARATIVO" at bounding box center [323, 119] width 433 height 20
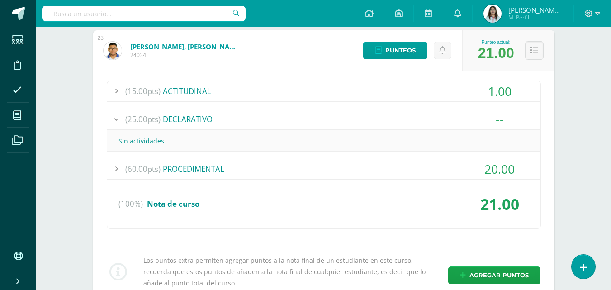
click at [227, 115] on div "(25.00pts) DECLARATIVO" at bounding box center [323, 119] width 433 height 20
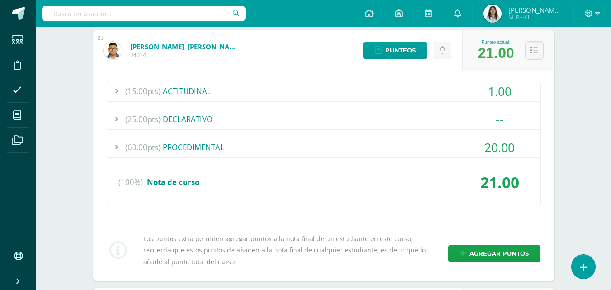
click at [231, 155] on div "(60.00pts) PROCEDIMENTAL" at bounding box center [323, 147] width 433 height 20
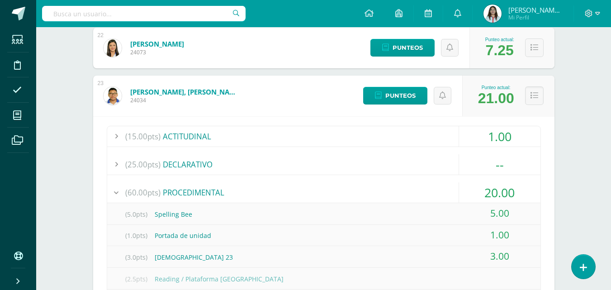
scroll to position [1086, 0]
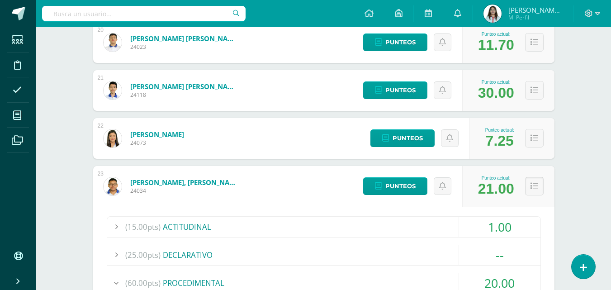
click at [536, 191] on button at bounding box center [534, 186] width 19 height 19
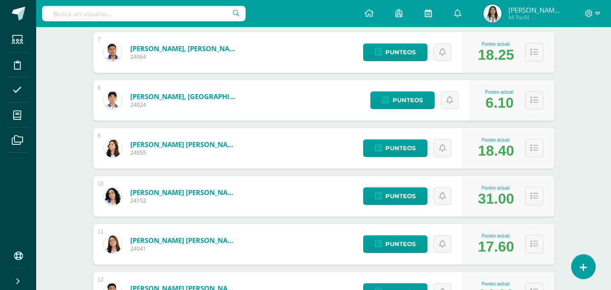
scroll to position [271, 0]
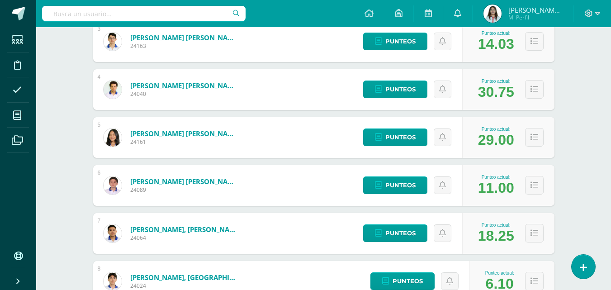
click at [285, 17] on div "Configuración Cerrar sesión Jessica Marylinda Mi Perfil Avisos 395 avisos sin l…" at bounding box center [323, 13] width 575 height 27
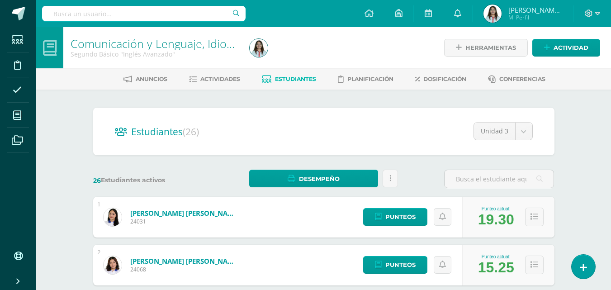
scroll to position [45, 0]
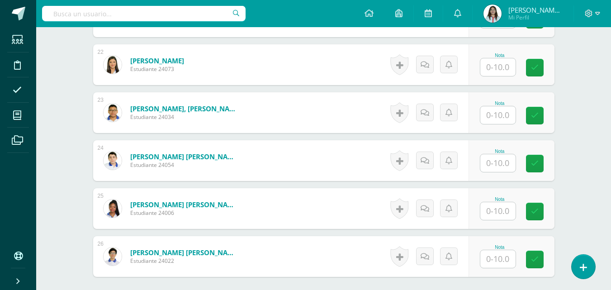
scroll to position [1322, 0]
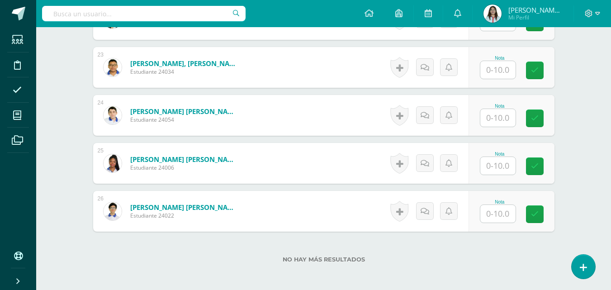
click at [505, 74] on input "text" at bounding box center [497, 70] width 35 height 18
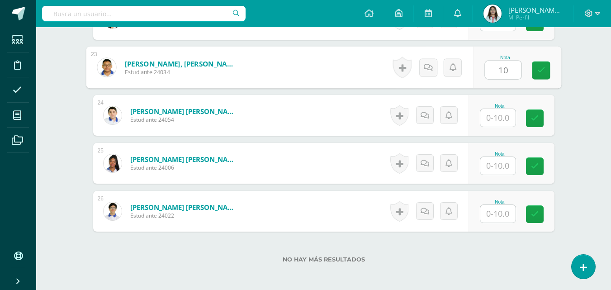
type input "10"
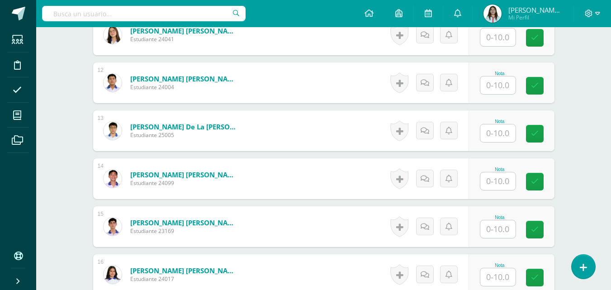
scroll to position [734, 0]
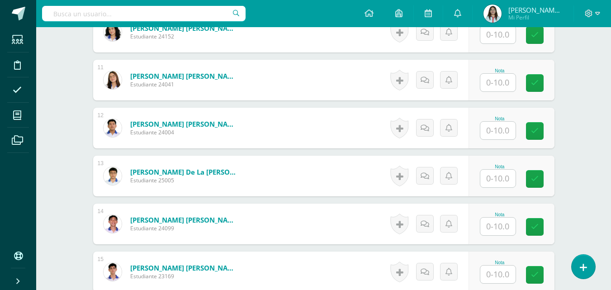
click at [492, 85] on input "text" at bounding box center [497, 83] width 35 height 18
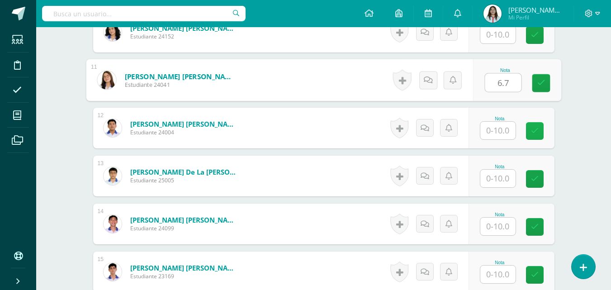
type input "6.7"
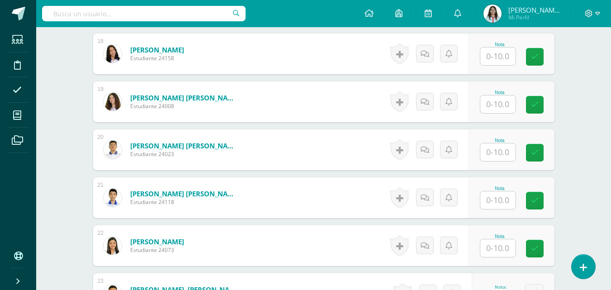
scroll to position [1187, 0]
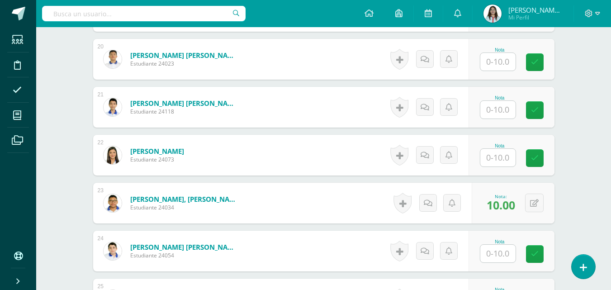
click at [516, 109] on div at bounding box center [498, 109] width 36 height 19
click at [509, 111] on input "text" at bounding box center [497, 110] width 35 height 18
type input "8.7"
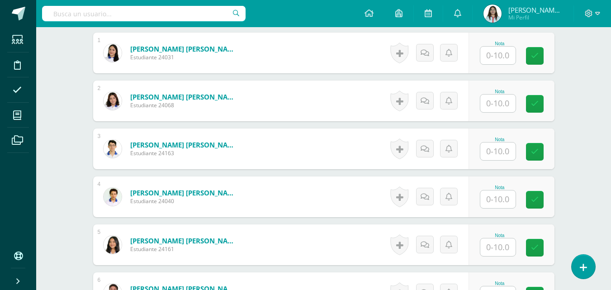
scroll to position [237, 0]
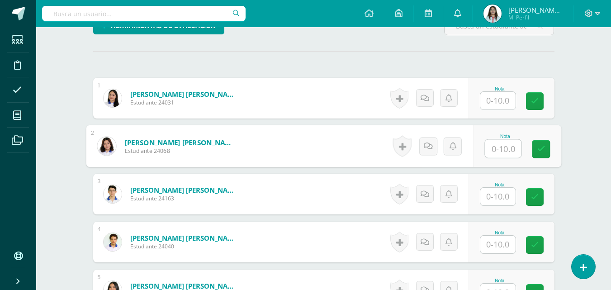
click at [494, 144] on input "text" at bounding box center [503, 149] width 36 height 18
type input "9.33"
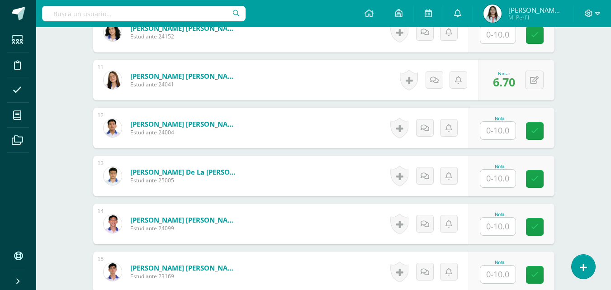
scroll to position [779, 0]
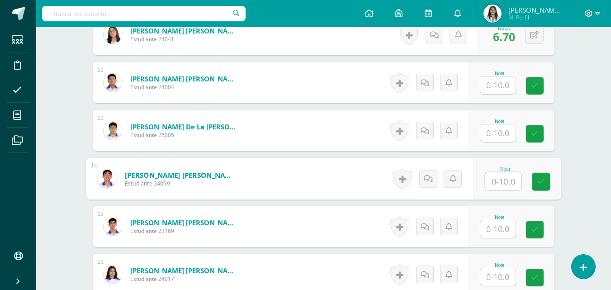
click at [499, 187] on input "text" at bounding box center [503, 181] width 36 height 18
type input "8"
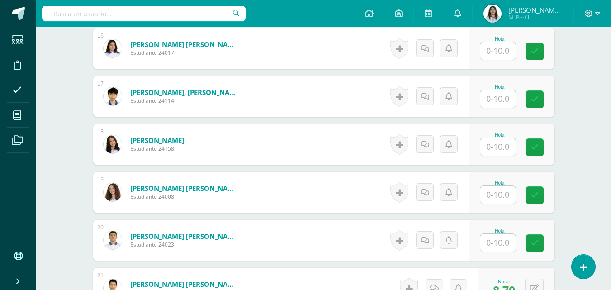
scroll to position [1096, 0]
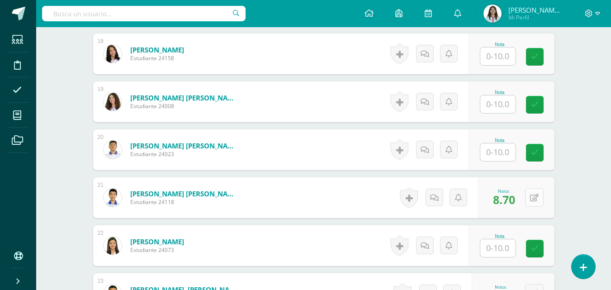
click at [533, 200] on button at bounding box center [534, 197] width 19 height 19
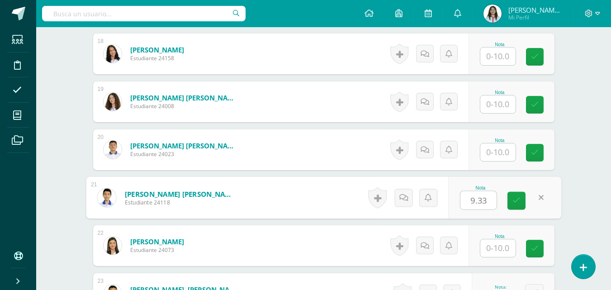
type input "9.33"
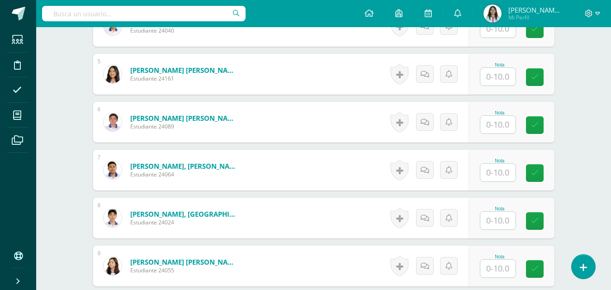
scroll to position [407, 0]
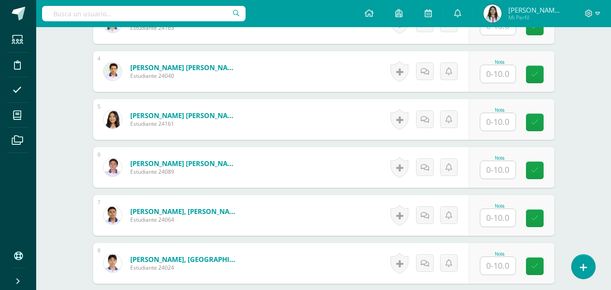
click at [493, 65] on div at bounding box center [498, 74] width 36 height 19
click at [500, 78] on input "text" at bounding box center [497, 74] width 35 height 18
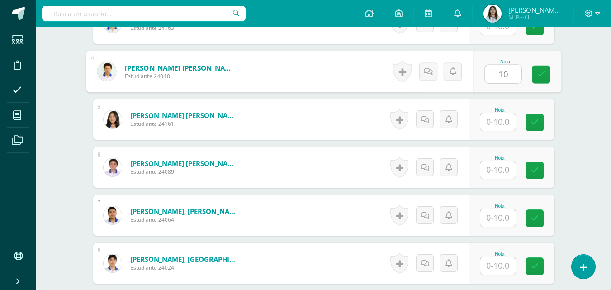
type input "10"
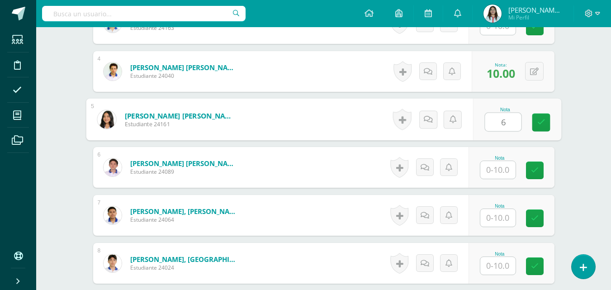
type input "6"
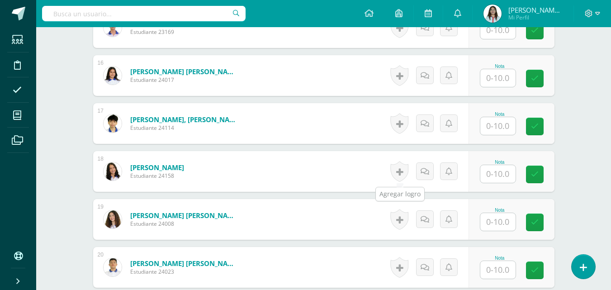
scroll to position [1114, 0]
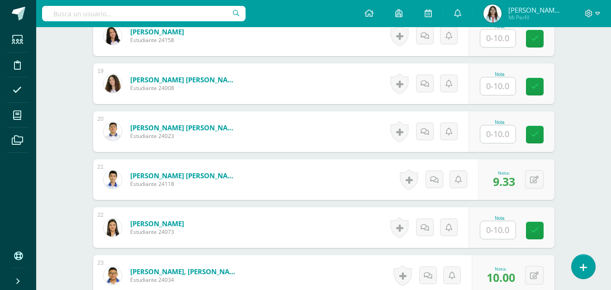
type input "8.7"
click at [501, 38] on input "text" at bounding box center [497, 38] width 35 height 18
type input "9.33"
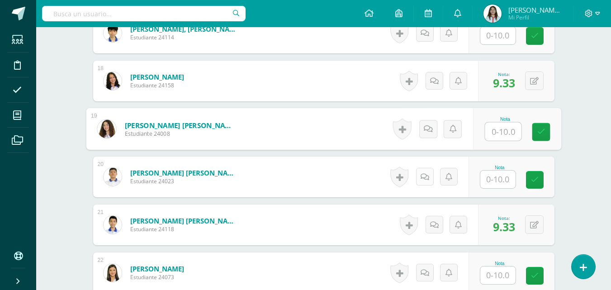
scroll to position [1024, 0]
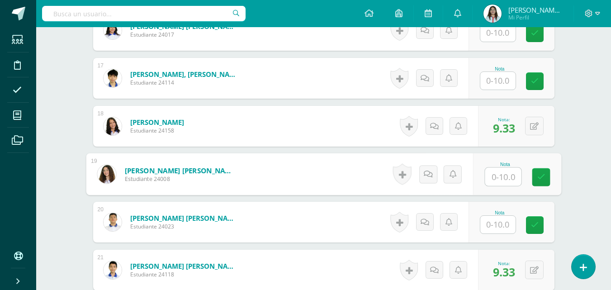
drag, startPoint x: 503, startPoint y: 80, endPoint x: 513, endPoint y: 85, distance: 11.6
click at [504, 81] on input "text" at bounding box center [497, 81] width 35 height 18
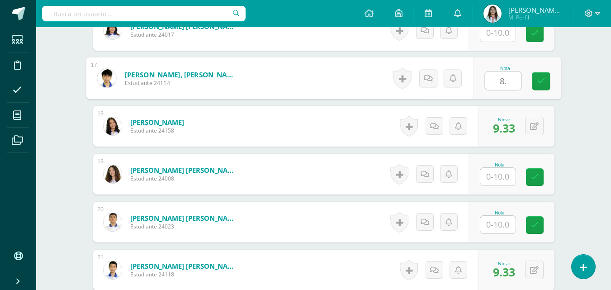
type input "8.7"
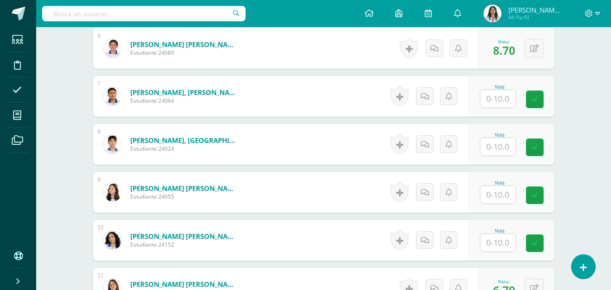
scroll to position [436, 0]
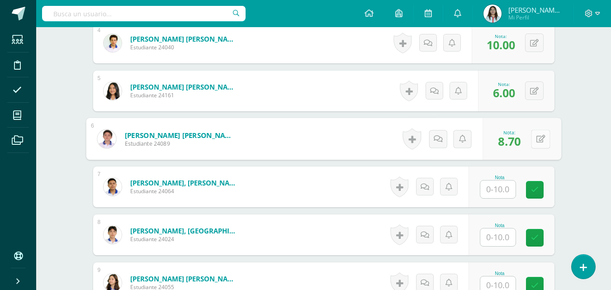
click at [538, 141] on icon at bounding box center [540, 139] width 9 height 8
type input "4"
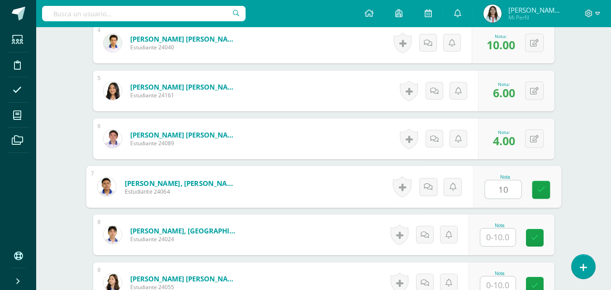
type input "10"
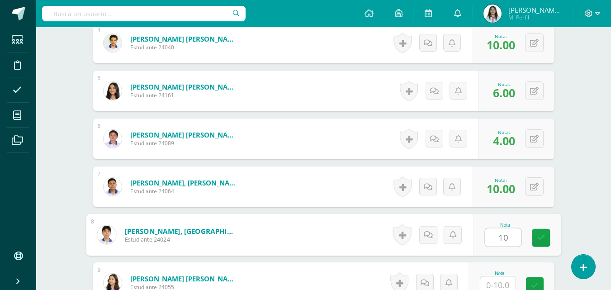
type input "1"
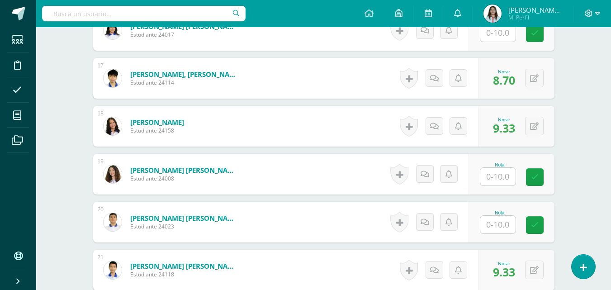
scroll to position [978, 0]
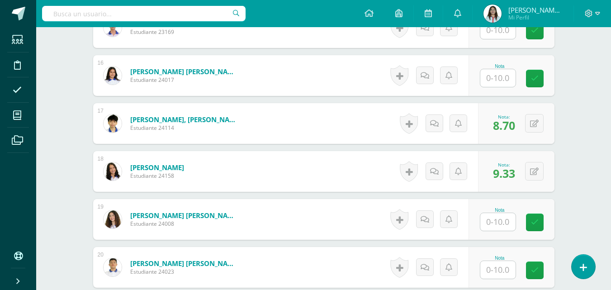
click at [510, 74] on input "text" at bounding box center [497, 78] width 35 height 18
type input "10"
click at [498, 227] on input "text" at bounding box center [497, 222] width 35 height 18
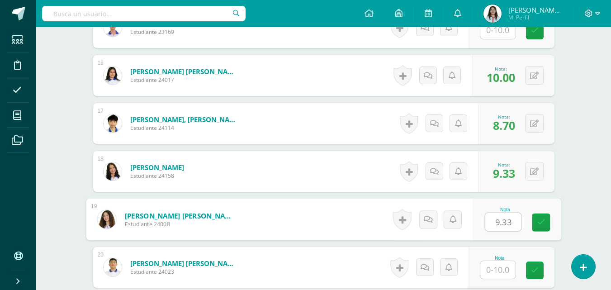
type input "9.33"
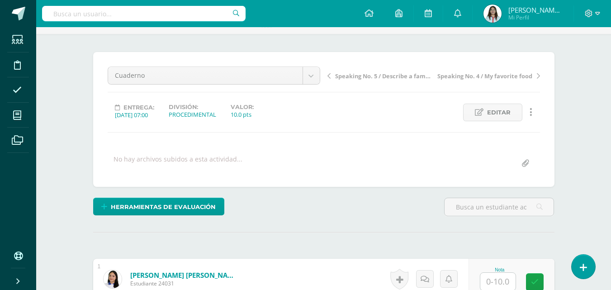
scroll to position [0, 0]
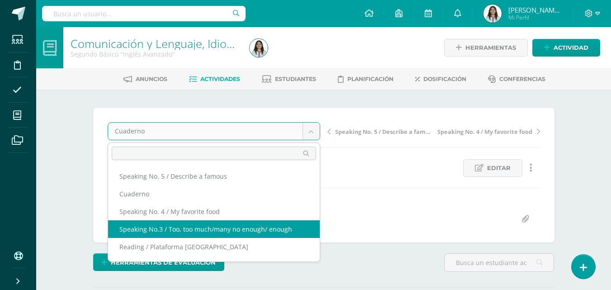
scroll to position [45, 0]
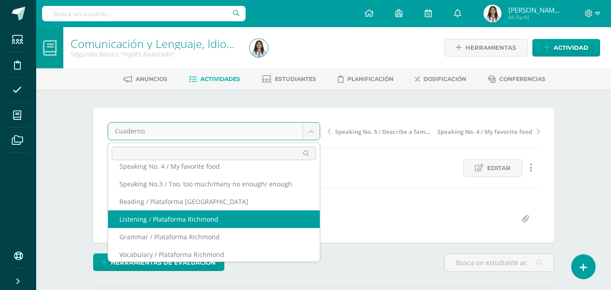
select select "/dashboard/teacher/grade-activity/42084/"
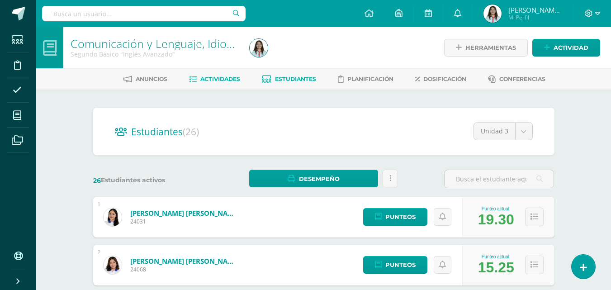
click at [226, 78] on span "Actividades" at bounding box center [220, 79] width 40 height 7
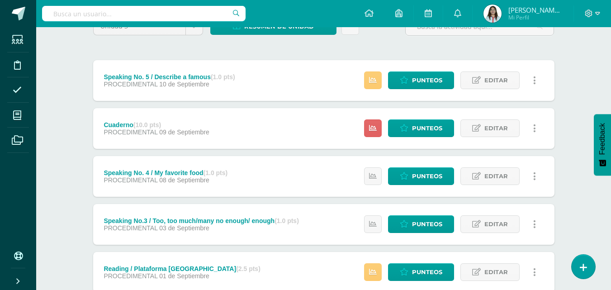
scroll to position [181, 0]
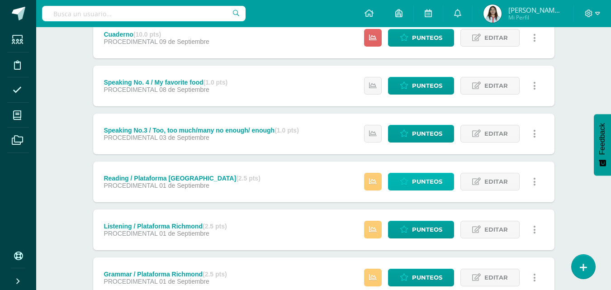
click at [400, 184] on icon at bounding box center [404, 182] width 9 height 8
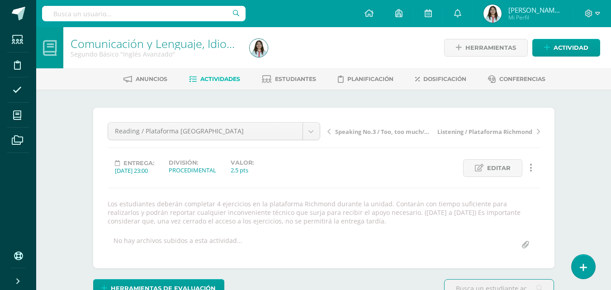
scroll to position [0, 0]
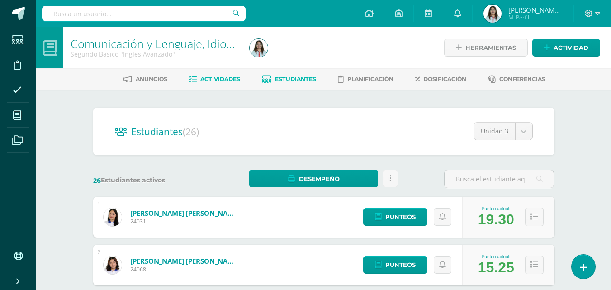
click at [218, 80] on span "Actividades" at bounding box center [220, 79] width 40 height 7
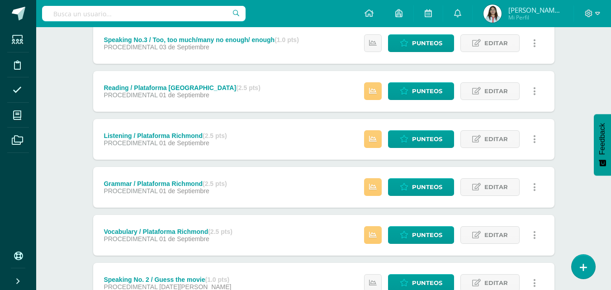
scroll to position [226, 0]
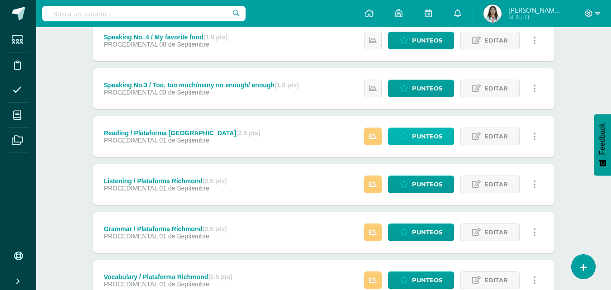
click at [418, 138] on span "Punteos" at bounding box center [427, 136] width 30 height 17
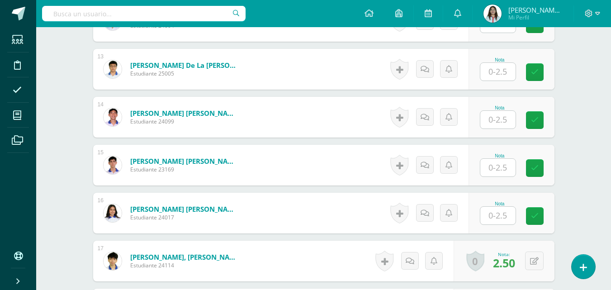
scroll to position [595, 0]
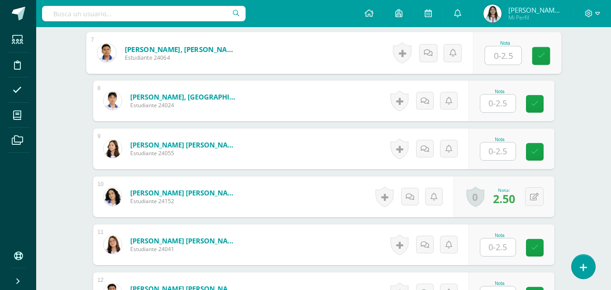
click at [489, 58] on input "text" at bounding box center [503, 56] width 36 height 18
type input "2.5"
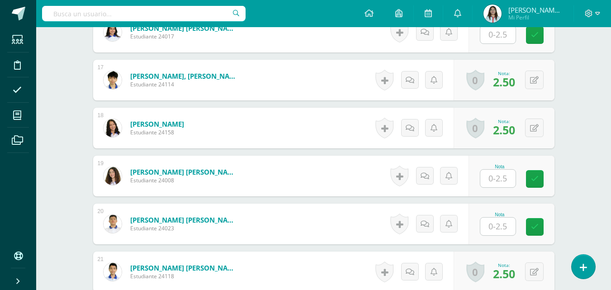
scroll to position [1002, 0]
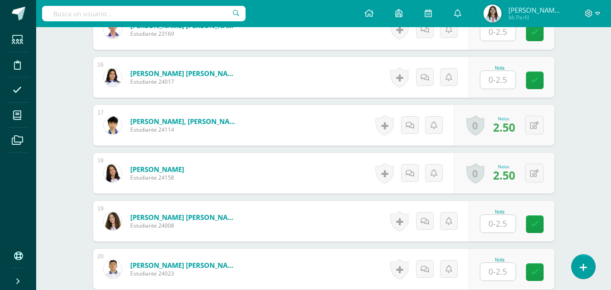
click at [489, 79] on input "text" at bounding box center [497, 80] width 35 height 18
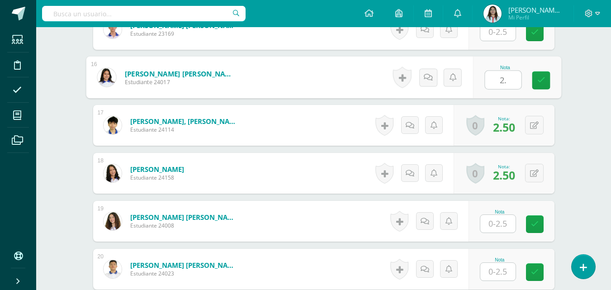
type input "2.5"
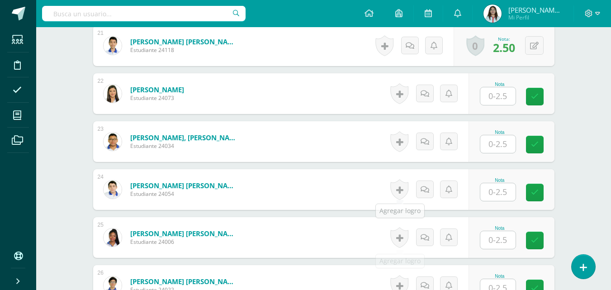
scroll to position [1364, 0]
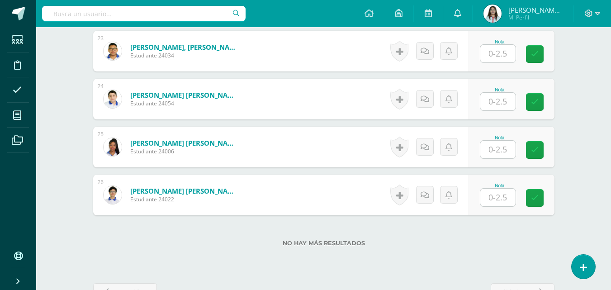
click at [501, 146] on input "text" at bounding box center [497, 150] width 35 height 18
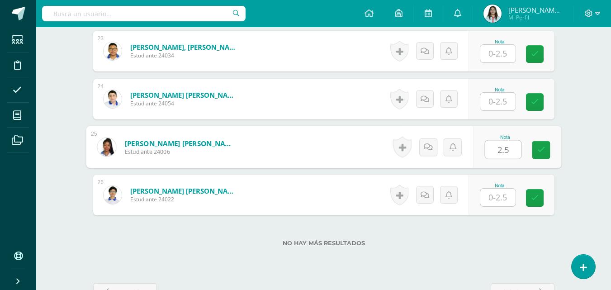
type input "2.5"
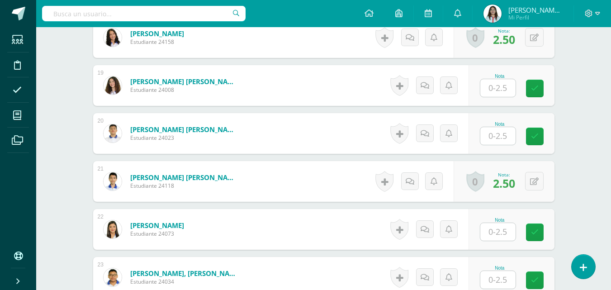
scroll to position [1093, 0]
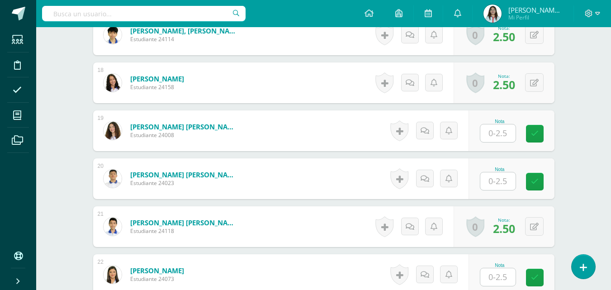
click at [491, 134] on input "text" at bounding box center [497, 133] width 35 height 18
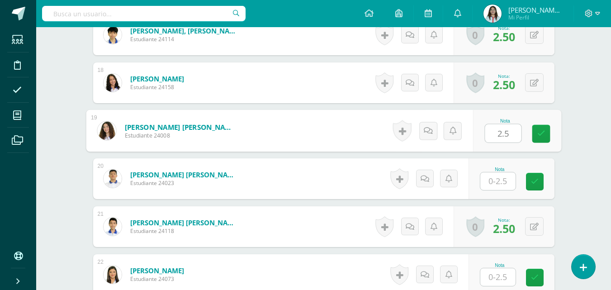
type input "2.5"
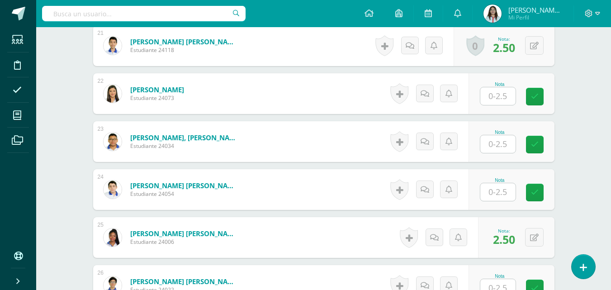
scroll to position [1319, 0]
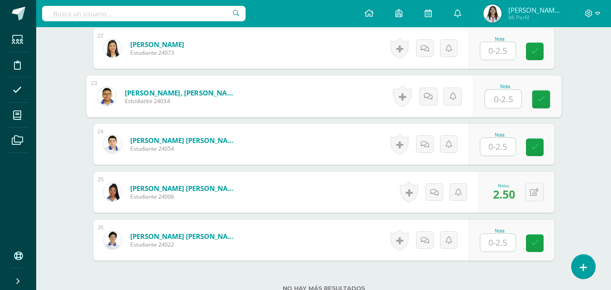
click at [494, 97] on input "text" at bounding box center [503, 99] width 36 height 18
type input "2.5"
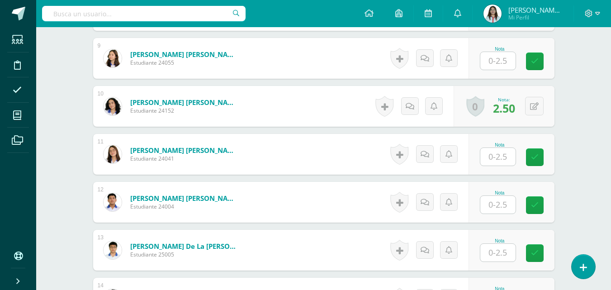
scroll to position [595, 0]
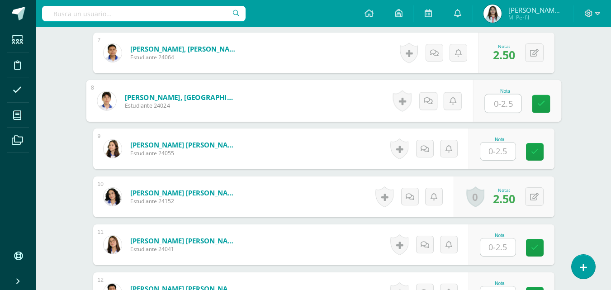
click at [488, 103] on input "text" at bounding box center [503, 104] width 36 height 18
type input "2.5"
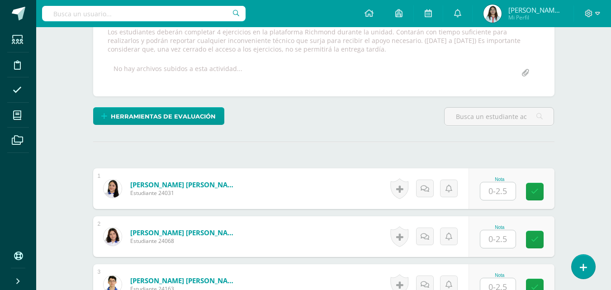
scroll to position [81, 0]
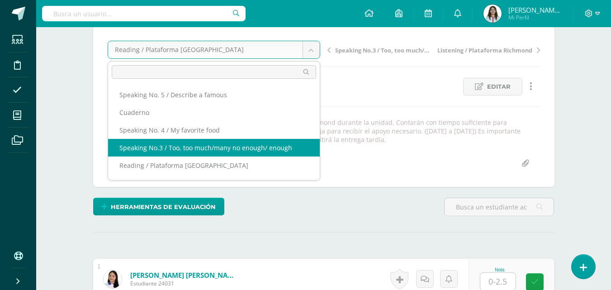
scroll to position [45, 0]
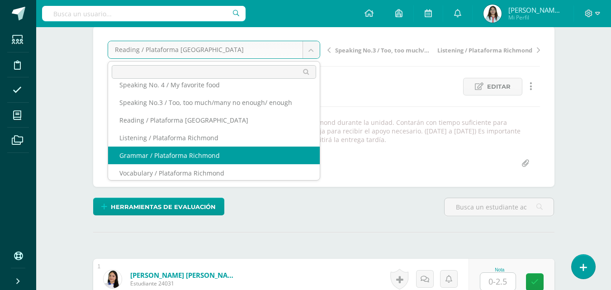
select select "/dashboard/teacher/grade-activity/42086/"
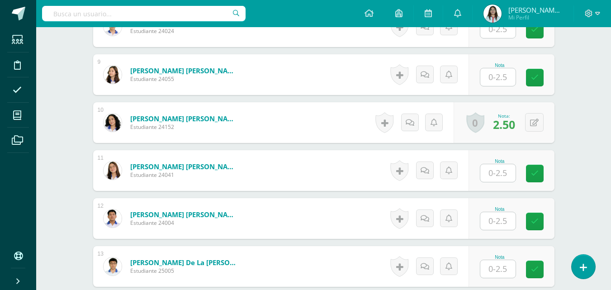
scroll to position [579, 0]
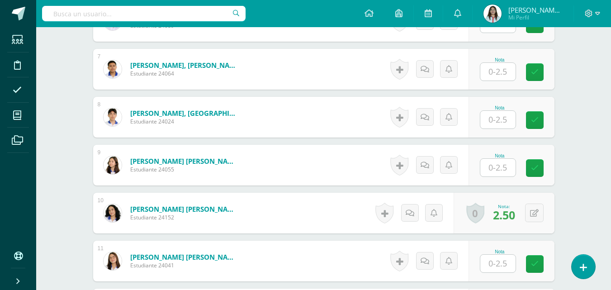
click at [502, 123] on input "text" at bounding box center [497, 120] width 35 height 18
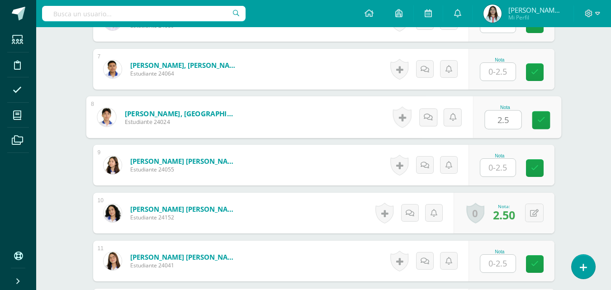
type input "2.5"
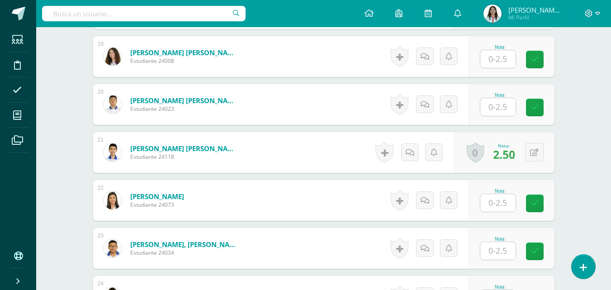
scroll to position [1212, 0]
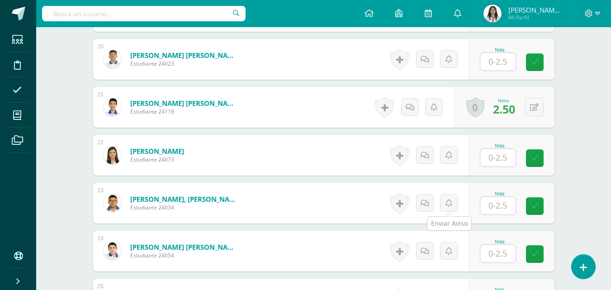
click at [490, 206] on input "text" at bounding box center [497, 206] width 35 height 18
type input "2.5"
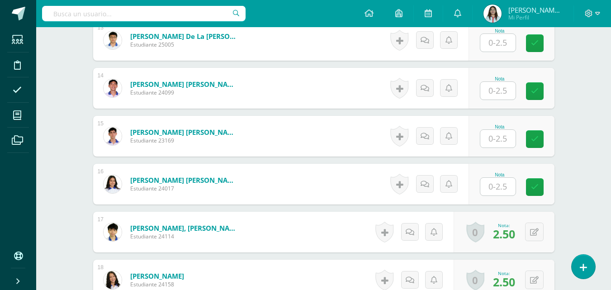
scroll to position [1077, 0]
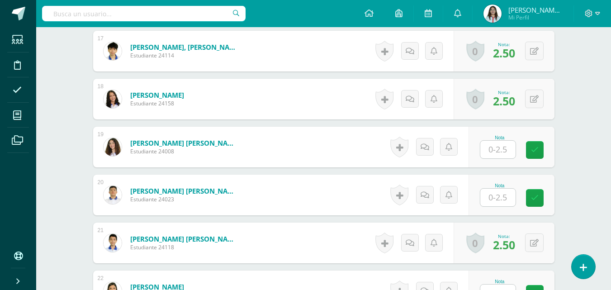
click at [489, 152] on input "text" at bounding box center [497, 150] width 35 height 18
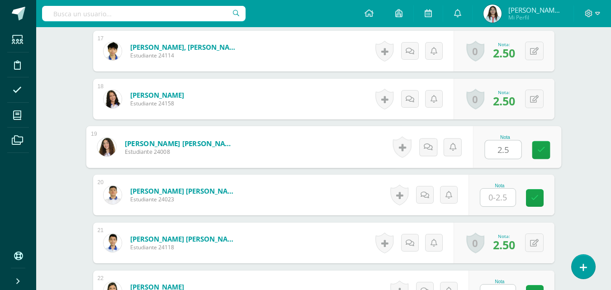
type input "2.5"
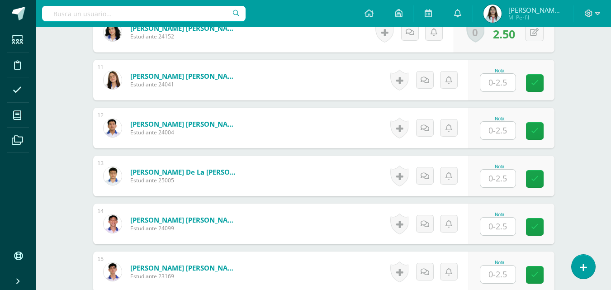
scroll to position [715, 0]
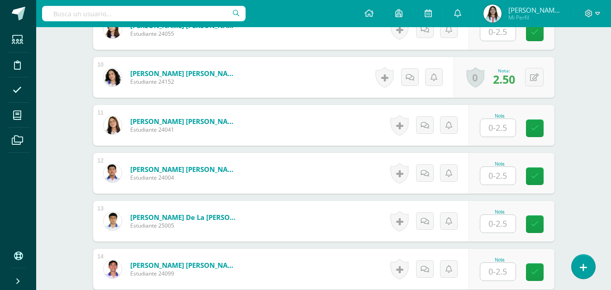
click at [487, 132] on input "text" at bounding box center [497, 128] width 35 height 18
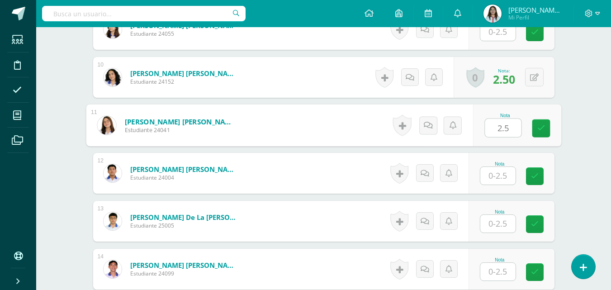
type input "2.5"
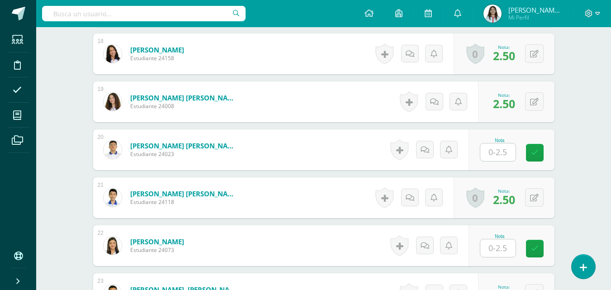
scroll to position [1393, 0]
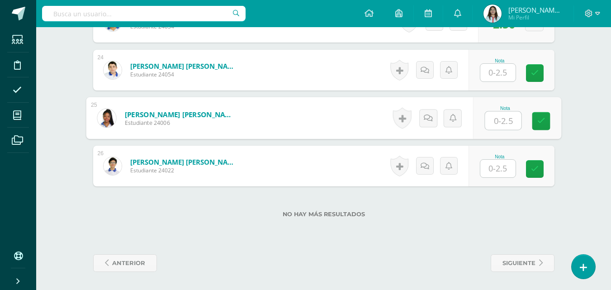
click at [512, 121] on input "text" at bounding box center [503, 121] width 36 height 18
type input "2.5"
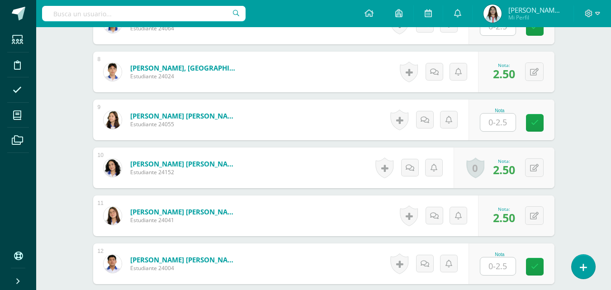
scroll to position [534, 0]
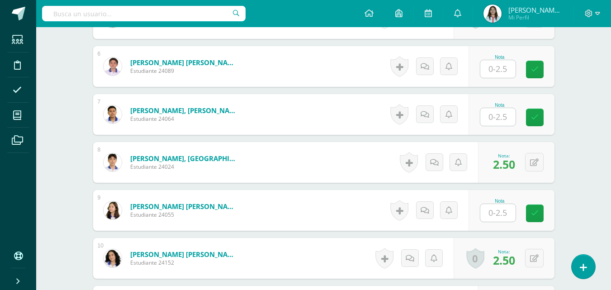
click at [498, 119] on input "text" at bounding box center [497, 117] width 35 height 18
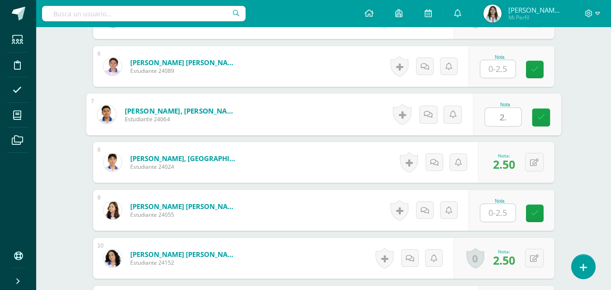
type input "2.5"
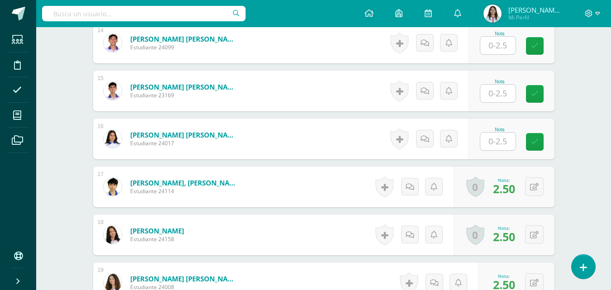
scroll to position [986, 0]
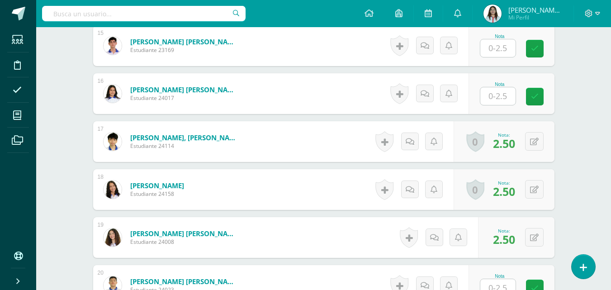
click at [491, 100] on input "text" at bounding box center [497, 96] width 35 height 18
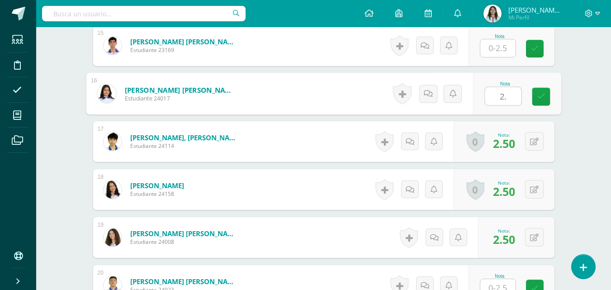
type input "2.5"
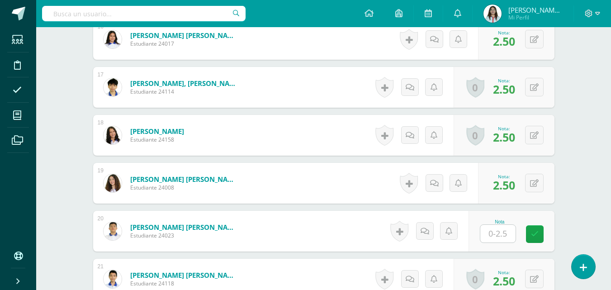
scroll to position [1086, 0]
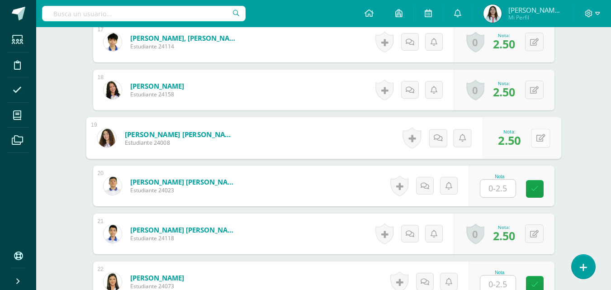
click at [535, 140] on button at bounding box center [540, 137] width 19 height 19
type input "0"
click at [406, 136] on icon at bounding box center [403, 138] width 9 height 8
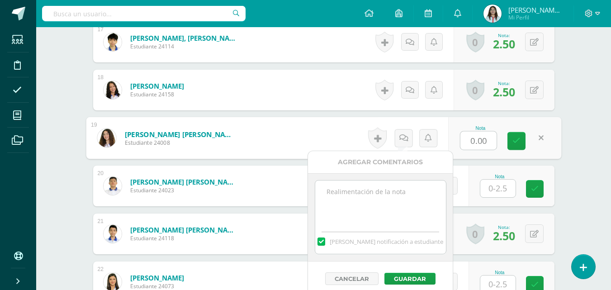
click at [403, 192] on textarea at bounding box center [380, 202] width 131 height 45
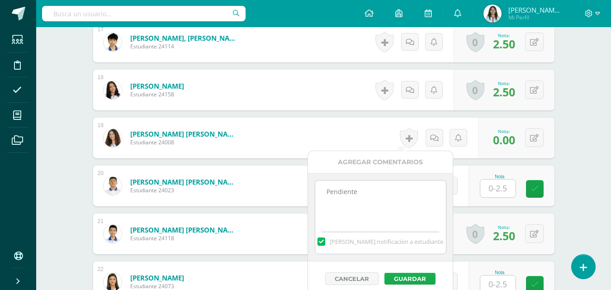
type textarea "Pendiente"
click at [402, 280] on button "Guardar" at bounding box center [409, 279] width 51 height 12
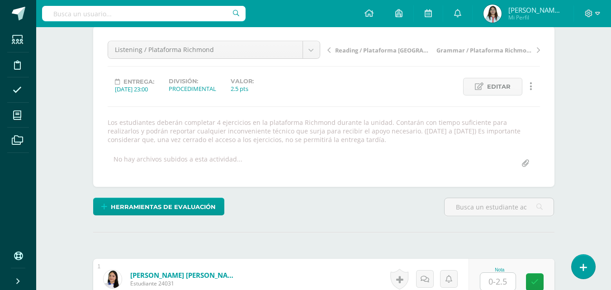
scroll to position [0, 0]
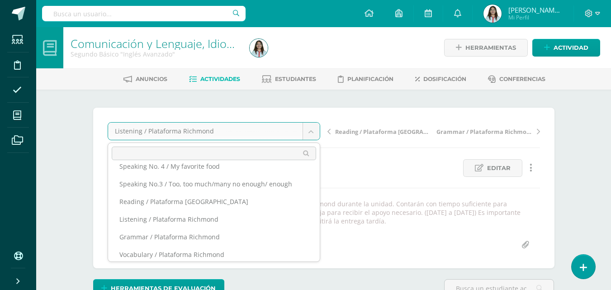
scroll to position [90, 0]
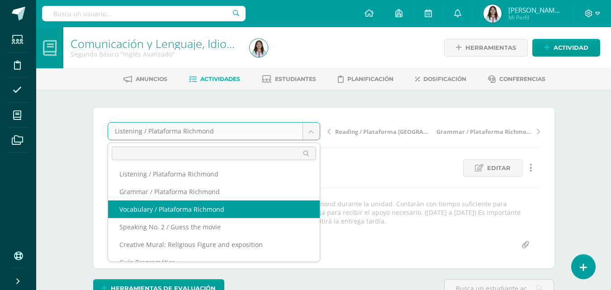
select select "/dashboard/teacher/grade-activity/42087/"
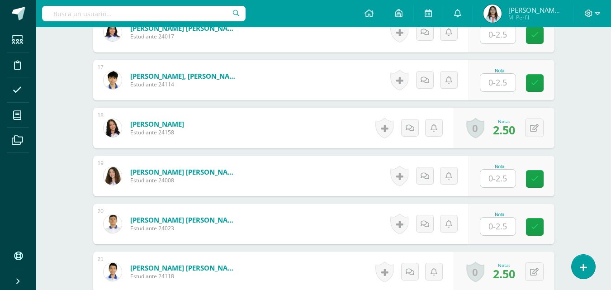
scroll to position [1002, 0]
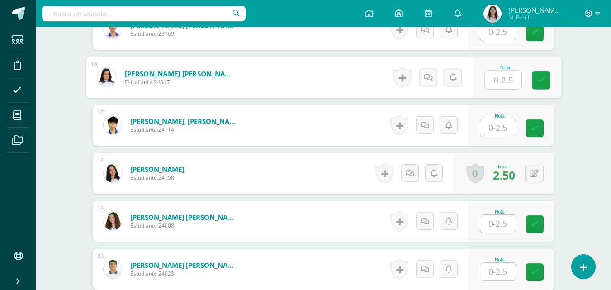
click at [497, 79] on input "text" at bounding box center [503, 80] width 36 height 18
type input "2.5"
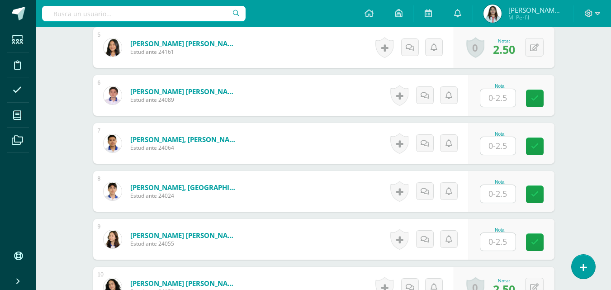
scroll to position [595, 0]
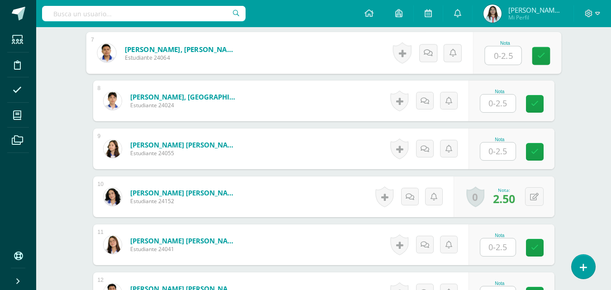
click at [501, 56] on input "text" at bounding box center [503, 56] width 36 height 18
type input "2.5"
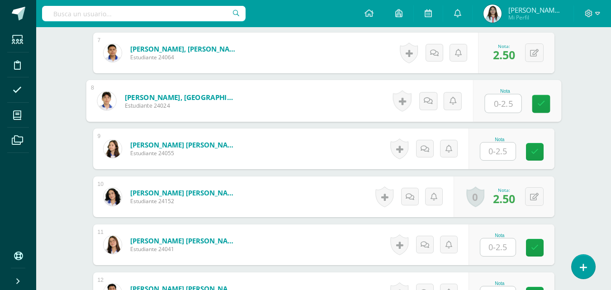
scroll to position [641, 0]
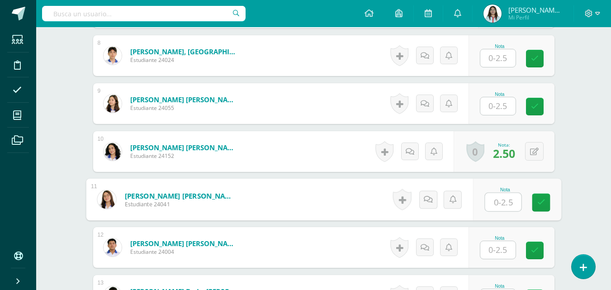
click at [496, 204] on input "text" at bounding box center [503, 202] width 36 height 18
type input "2.5"
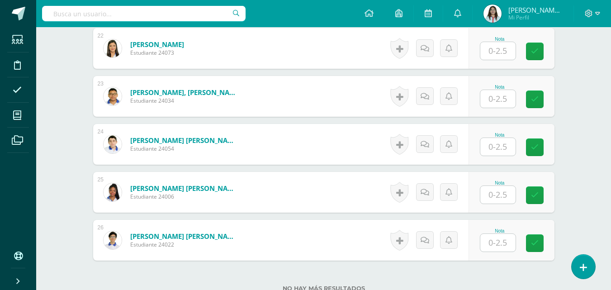
scroll to position [1364, 0]
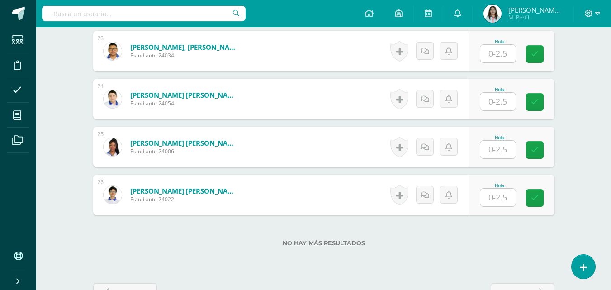
click at [510, 142] on input "text" at bounding box center [497, 150] width 35 height 18
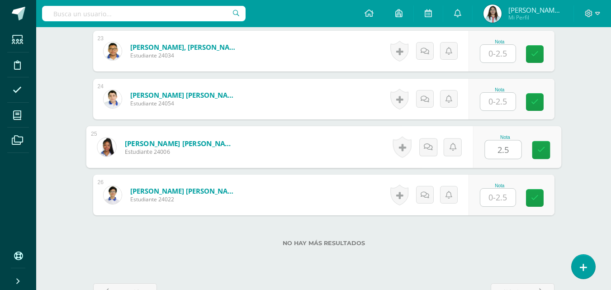
type input "2.5"
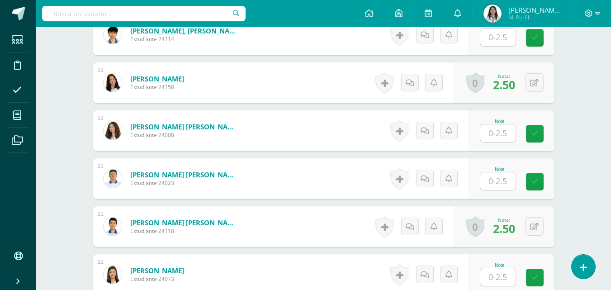
scroll to position [1002, 0]
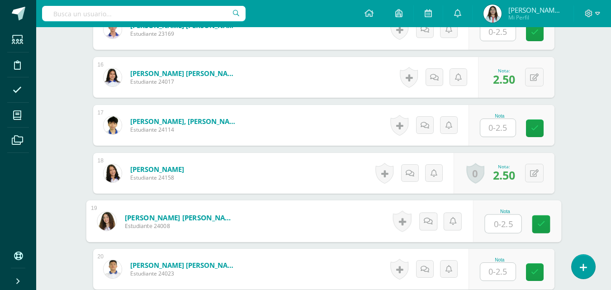
click at [489, 226] on input "text" at bounding box center [503, 224] width 36 height 18
type input "2.5"
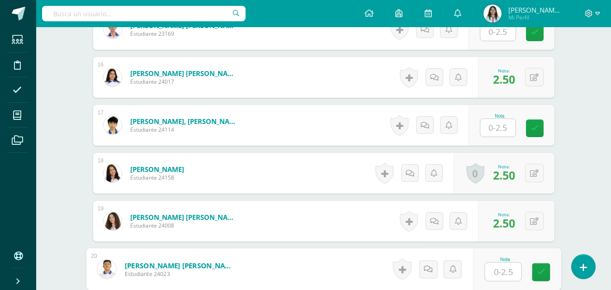
click at [507, 130] on input "text" at bounding box center [497, 128] width 35 height 18
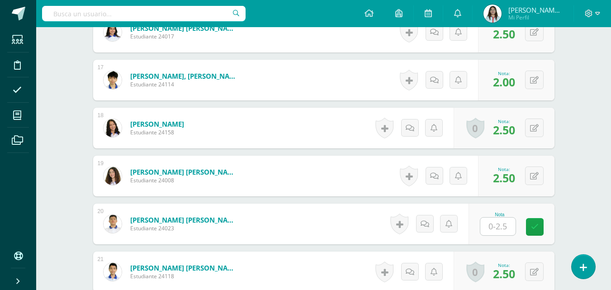
scroll to position [1093, 0]
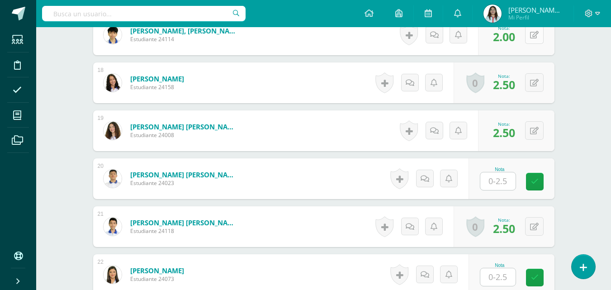
click at [533, 40] on button at bounding box center [534, 34] width 19 height 19
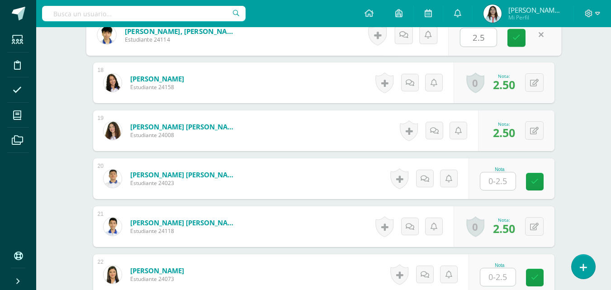
type input "2.5"
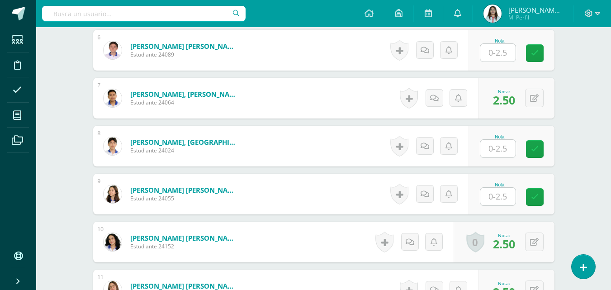
scroll to position [414, 0]
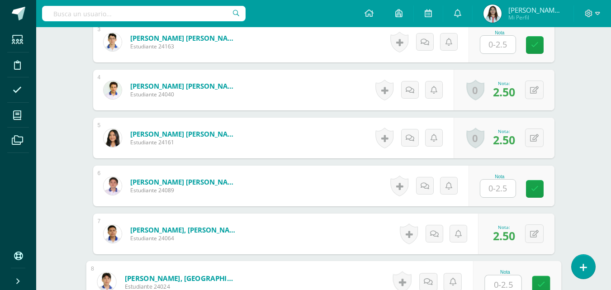
click at [502, 280] on input "text" at bounding box center [503, 284] width 36 height 18
type input "2.5"
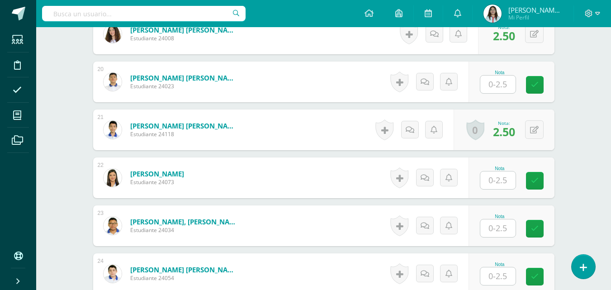
scroll to position [1235, 0]
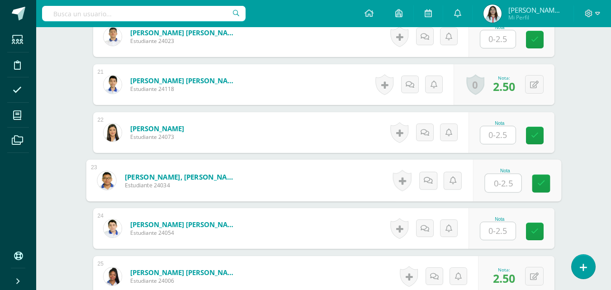
click at [498, 181] on input "text" at bounding box center [503, 183] width 36 height 18
type input "2.5"
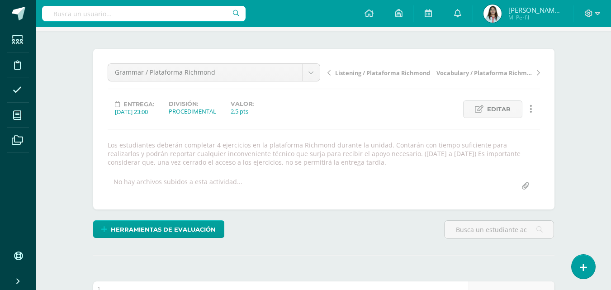
scroll to position [0, 0]
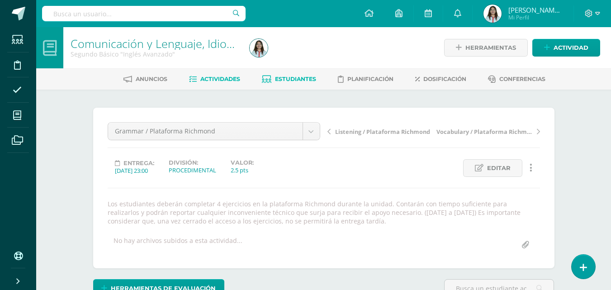
click at [315, 76] on span "Estudiantes" at bounding box center [295, 79] width 41 height 7
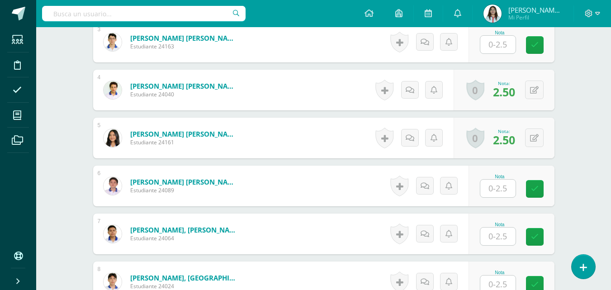
scroll to position [460, 0]
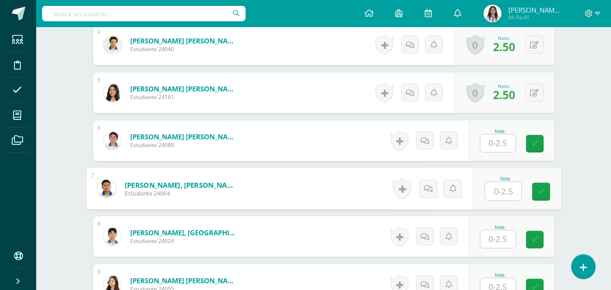
click at [505, 184] on input "text" at bounding box center [503, 191] width 36 height 18
type input "2.5"
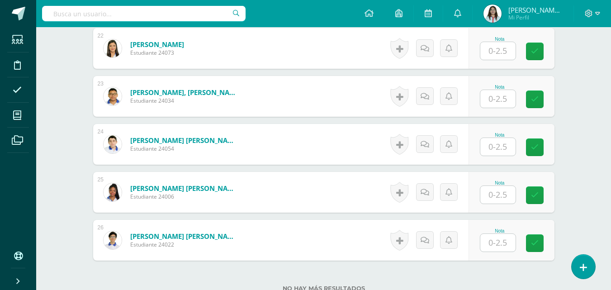
scroll to position [1364, 0]
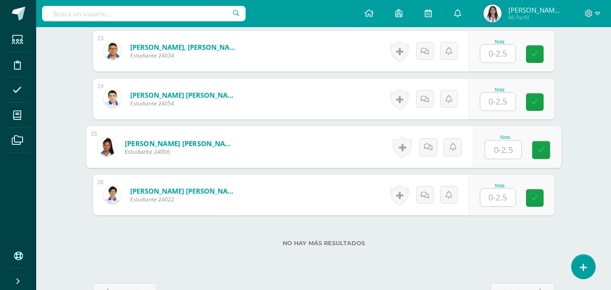
click at [493, 152] on input "text" at bounding box center [503, 150] width 36 height 18
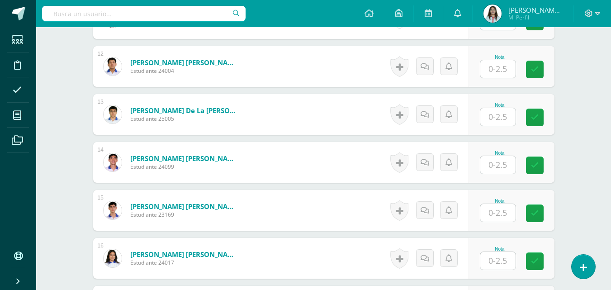
scroll to position [731, 0]
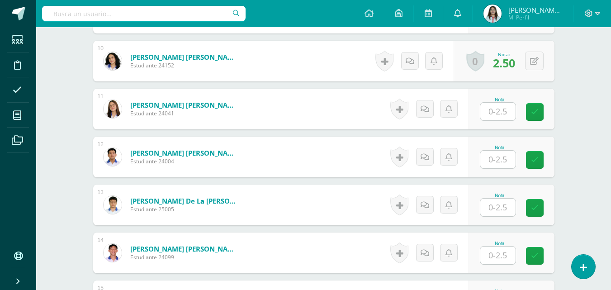
type input "2.5"
click at [506, 110] on input "text" at bounding box center [497, 112] width 35 height 18
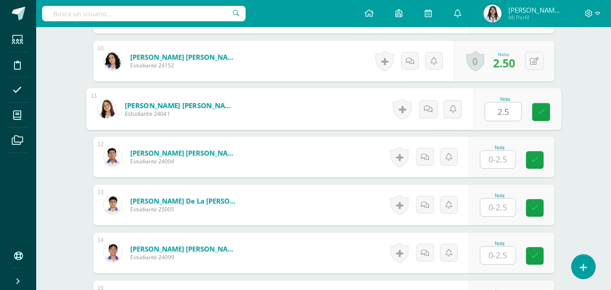
type input "2.5"
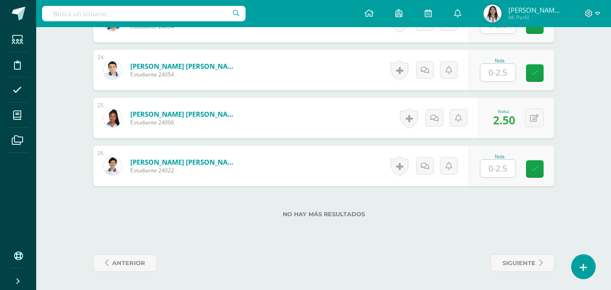
scroll to position [1303, 0]
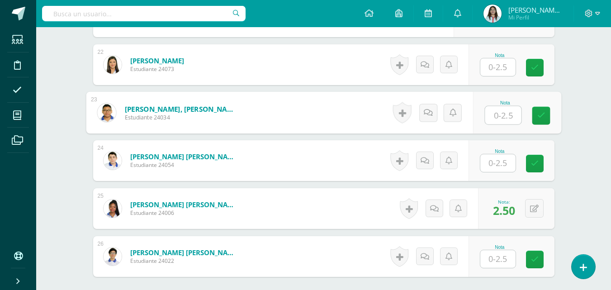
drag, startPoint x: 501, startPoint y: 118, endPoint x: 507, endPoint y: 117, distance: 5.5
click at [503, 117] on input "text" at bounding box center [503, 115] width 36 height 18
type input "2.5"
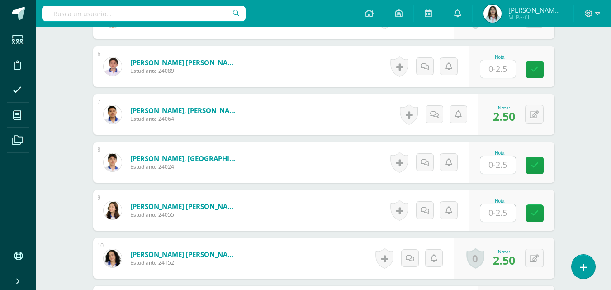
scroll to position [489, 0]
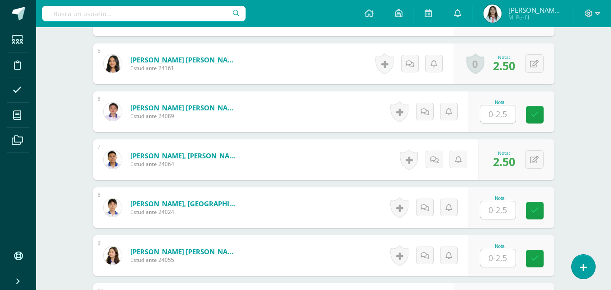
click at [494, 212] on input "text" at bounding box center [497, 210] width 35 height 18
type input "2.5"
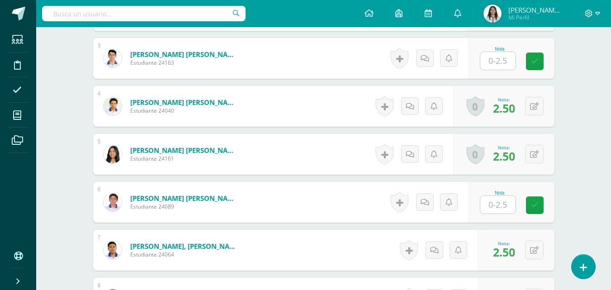
scroll to position [353, 0]
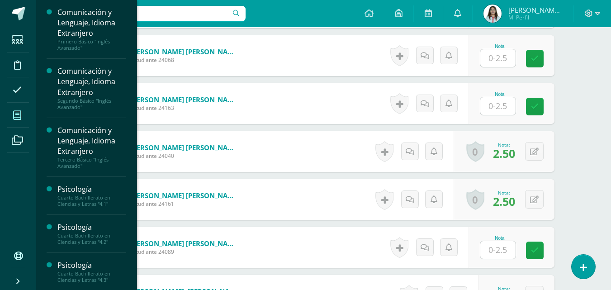
click at [20, 117] on icon at bounding box center [17, 115] width 8 height 9
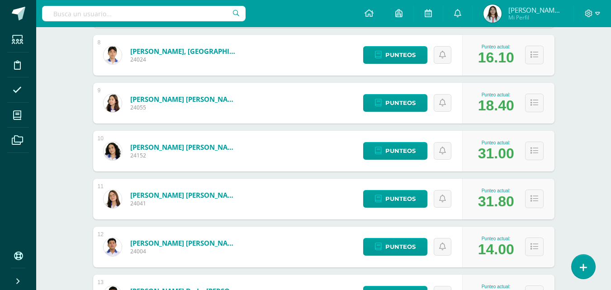
scroll to position [543, 0]
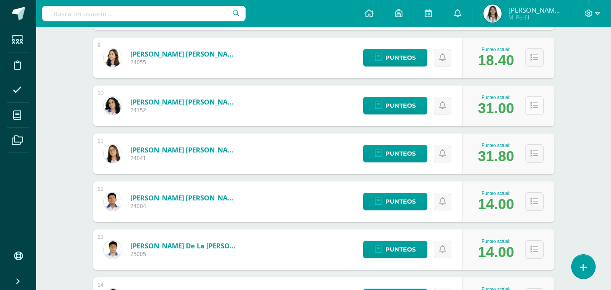
click at [536, 103] on icon at bounding box center [535, 106] width 8 height 8
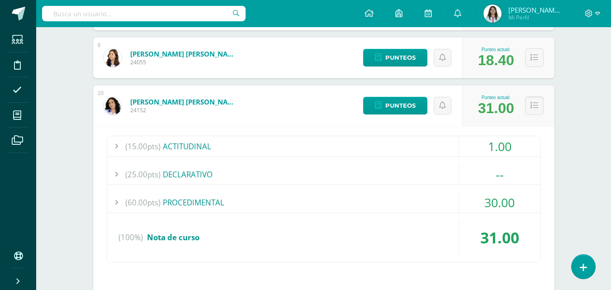
click at [218, 179] on div "(25.00pts) DECLARATIVO" at bounding box center [323, 174] width 433 height 20
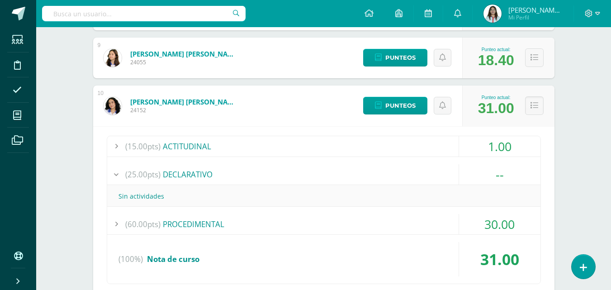
click at [218, 179] on div "(25.00pts) DECLARATIVO" at bounding box center [323, 174] width 433 height 20
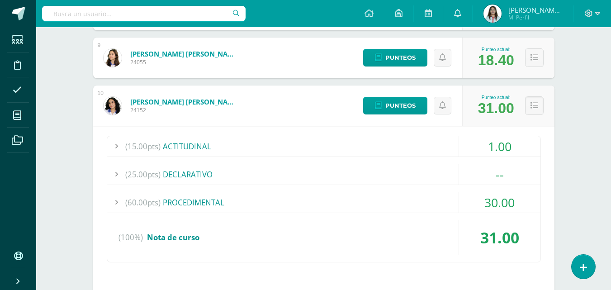
click at [223, 203] on div "(60.00pts) PROCEDIMENTAL" at bounding box center [323, 202] width 433 height 20
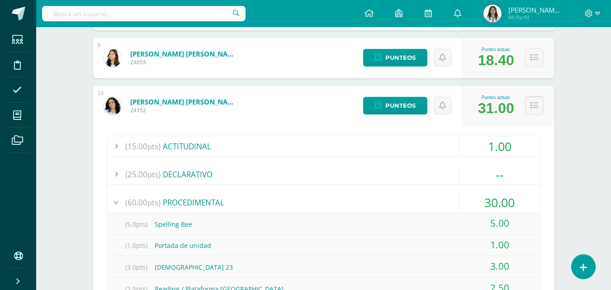
click at [528, 103] on button at bounding box center [534, 105] width 19 height 19
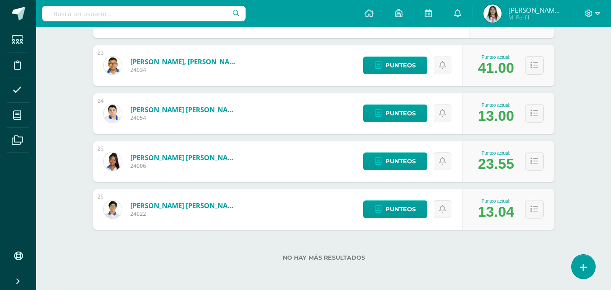
scroll to position [1161, 0]
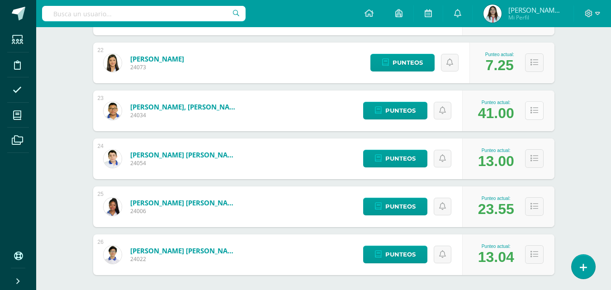
click at [536, 114] on icon at bounding box center [535, 111] width 8 height 8
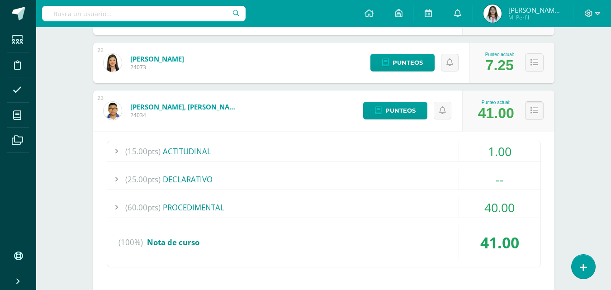
scroll to position [1206, 0]
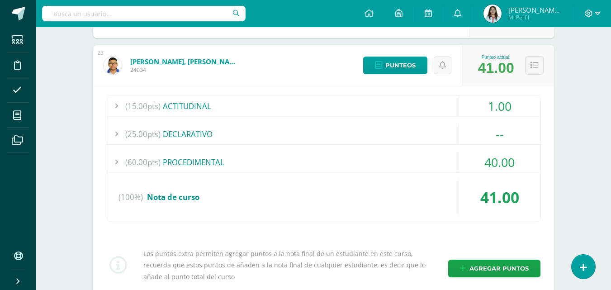
click at [255, 163] on div "(60.00pts) PROCEDIMENTAL" at bounding box center [323, 162] width 433 height 20
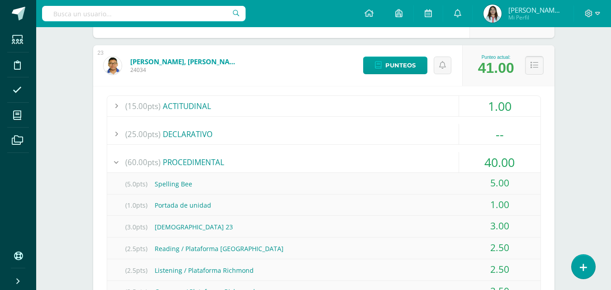
click at [534, 62] on icon at bounding box center [535, 66] width 8 height 8
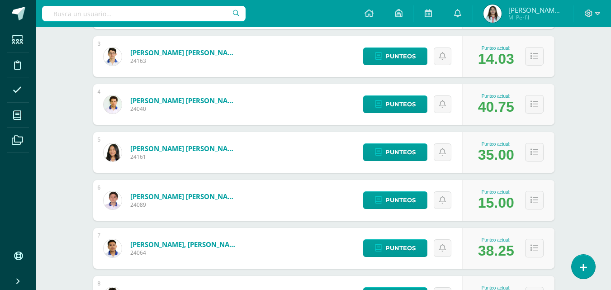
scroll to position [211, 0]
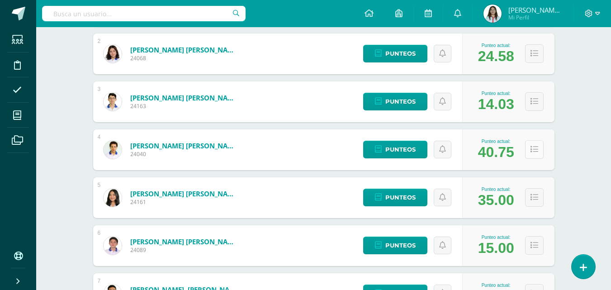
click at [536, 147] on icon at bounding box center [535, 150] width 8 height 8
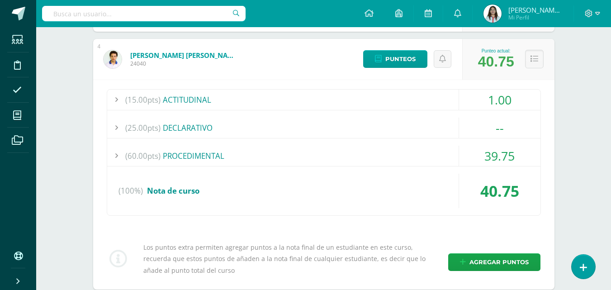
click at [265, 153] on div "(60.00pts) PROCEDIMENTAL" at bounding box center [323, 156] width 433 height 20
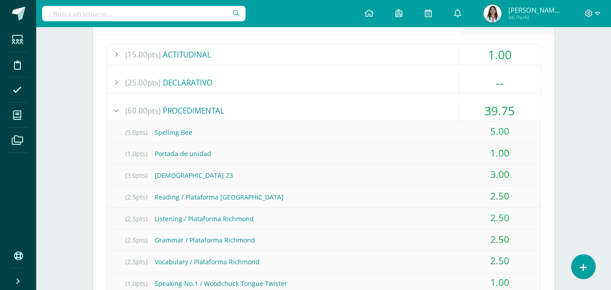
scroll to position [256, 0]
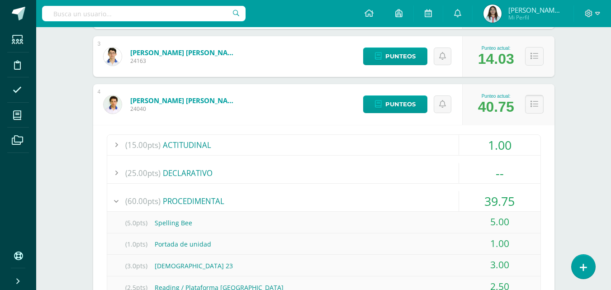
click at [541, 108] on button at bounding box center [534, 104] width 19 height 19
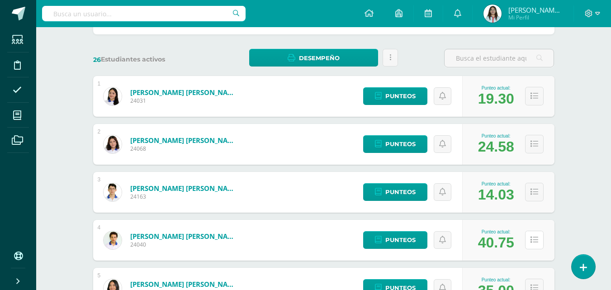
scroll to position [0, 0]
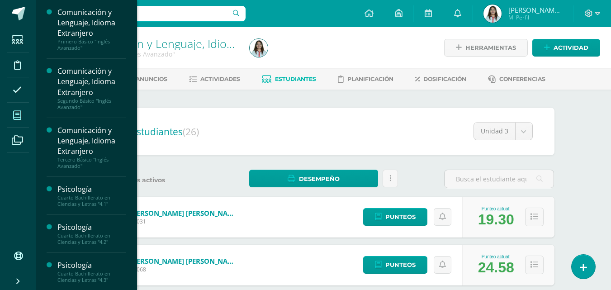
click at [14, 118] on icon at bounding box center [17, 115] width 8 height 9
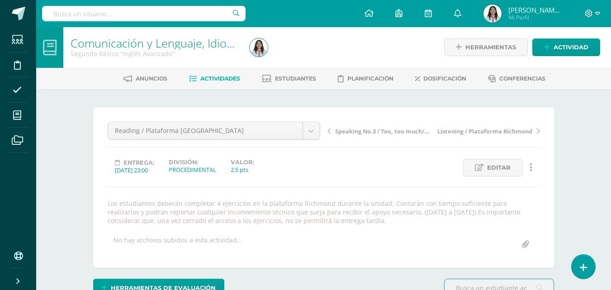
scroll to position [0, 0]
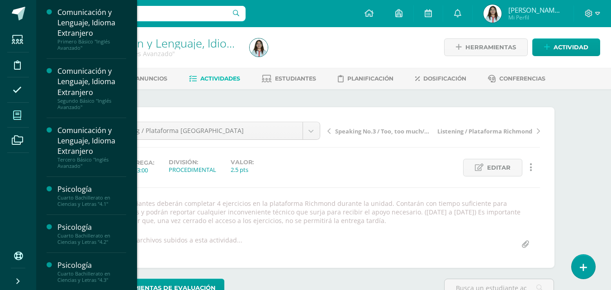
click at [18, 114] on icon at bounding box center [17, 115] width 8 height 9
drag, startPoint x: 18, startPoint y: 114, endPoint x: 23, endPoint y: 109, distance: 7.0
click at [18, 113] on icon at bounding box center [17, 115] width 8 height 9
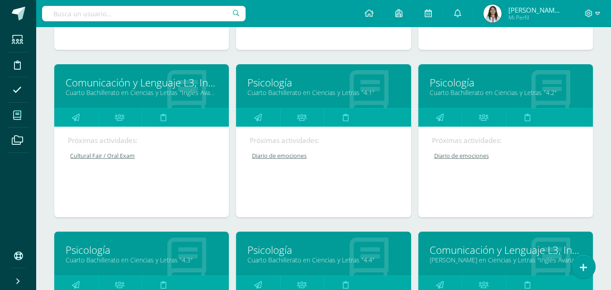
scroll to position [437, 0]
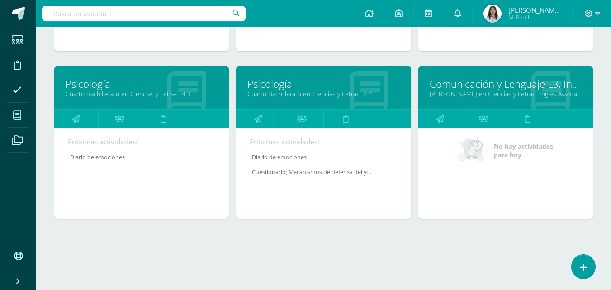
click at [465, 88] on link "Comunicación y Lenguaje L3, Inglés 5" at bounding box center [506, 84] width 152 height 14
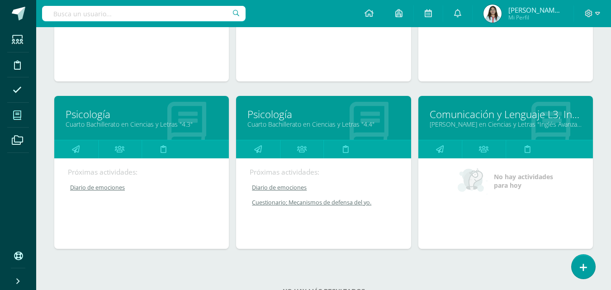
scroll to position [441, 0]
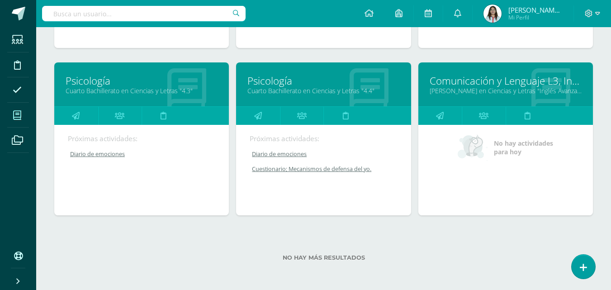
click at [452, 82] on link "Comunicación y Lenguaje L3, Inglés 5" at bounding box center [506, 81] width 152 height 14
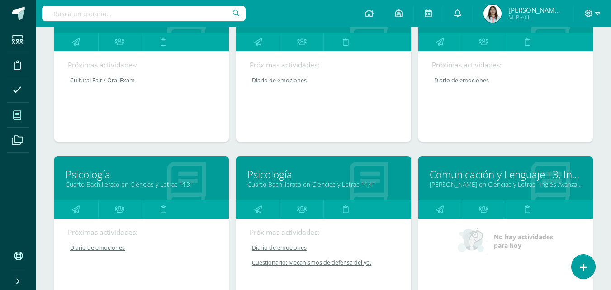
scroll to position [437, 0]
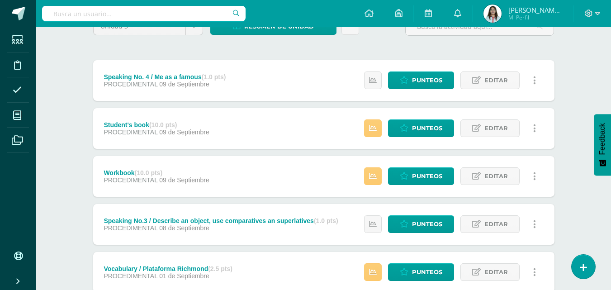
scroll to position [45, 0]
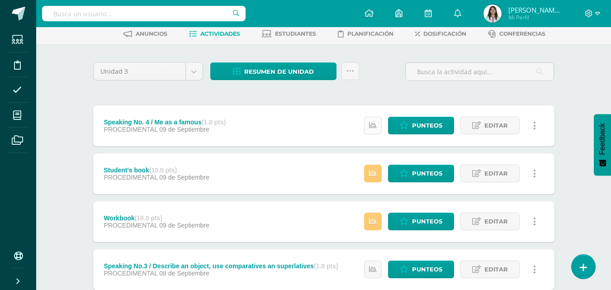
click at [375, 119] on link at bounding box center [373, 126] width 18 height 18
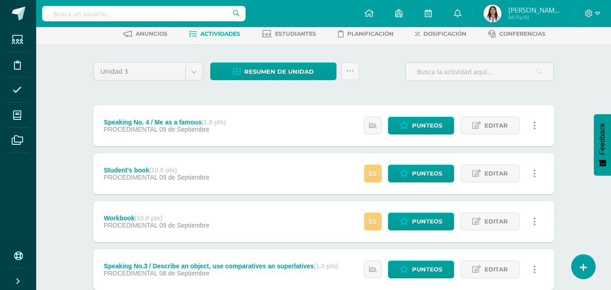
scroll to position [90, 0]
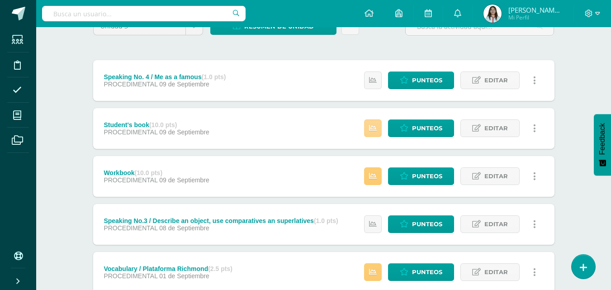
click at [375, 136] on link at bounding box center [373, 128] width 18 height 18
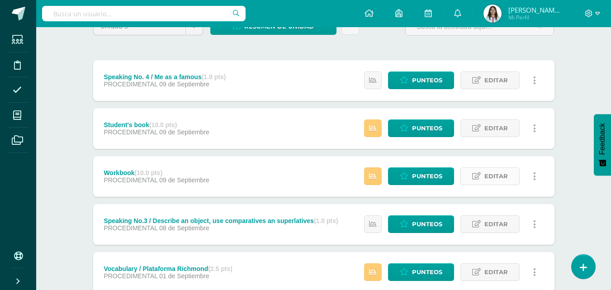
scroll to position [136, 0]
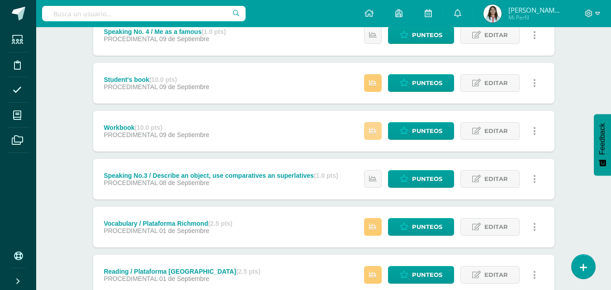
click at [374, 134] on icon at bounding box center [373, 131] width 8 height 8
click at [373, 180] on icon at bounding box center [373, 179] width 8 height 8
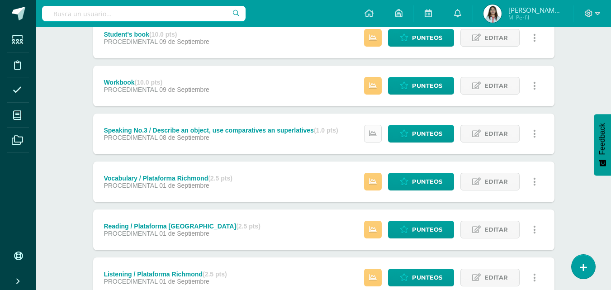
click at [374, 140] on link at bounding box center [373, 134] width 18 height 18
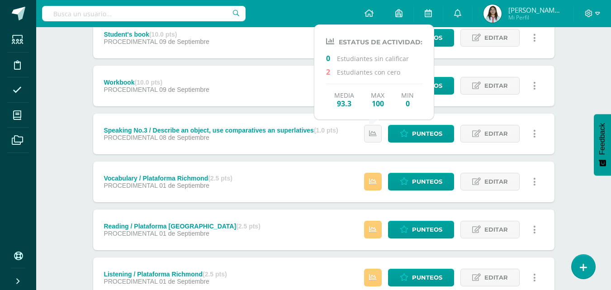
click at [577, 122] on div "Comunicación y Lenguaje L3, Inglés 5 [PERSON_NAME] en Ciencias y Letras "Inglés…" at bounding box center [323, 294] width 575 height 896
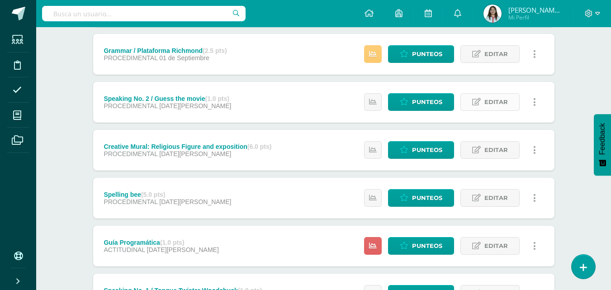
scroll to position [543, 0]
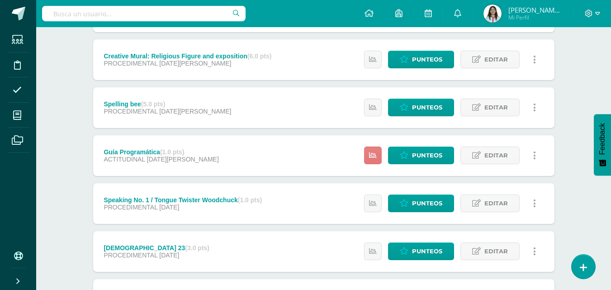
click at [380, 161] on link at bounding box center [373, 156] width 18 height 18
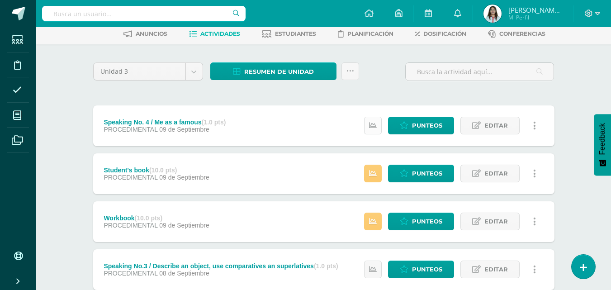
scroll to position [0, 0]
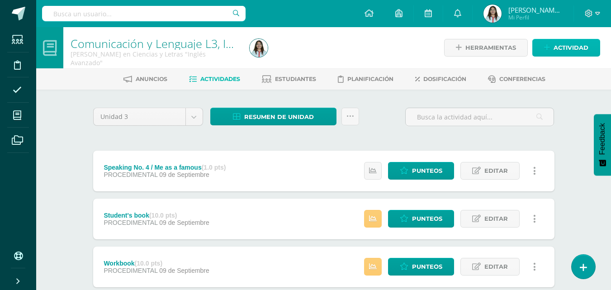
click at [575, 48] on span "Actividad" at bounding box center [571, 47] width 35 height 17
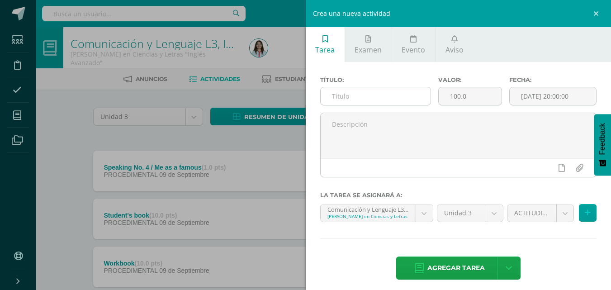
click at [394, 93] on input "text" at bounding box center [376, 96] width 110 height 18
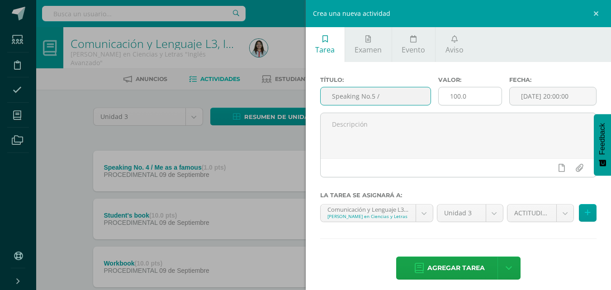
type input "Speaking No.5 /"
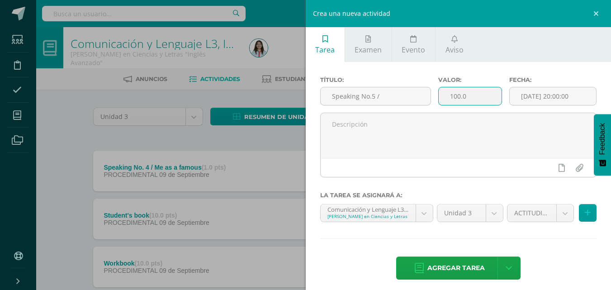
drag, startPoint x: 473, startPoint y: 99, endPoint x: 438, endPoint y: 97, distance: 34.9
click at [439, 97] on input "100.0" at bounding box center [470, 96] width 63 height 18
type input "1"
click at [535, 91] on input "[DATE] 20:00:00" at bounding box center [553, 96] width 86 height 18
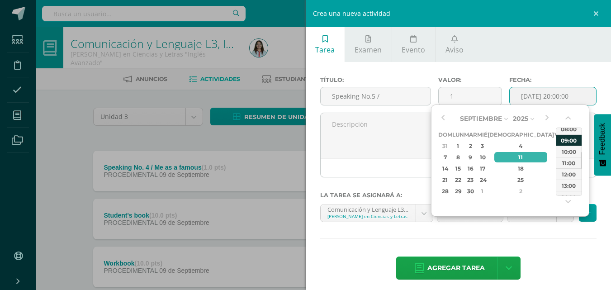
click at [567, 144] on div "09:00" at bounding box center [568, 139] width 25 height 11
type input "[DATE] 09:00"
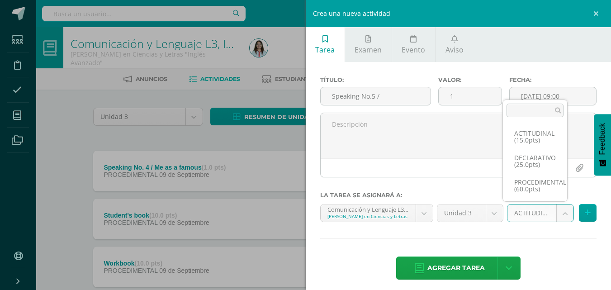
select select "35018"
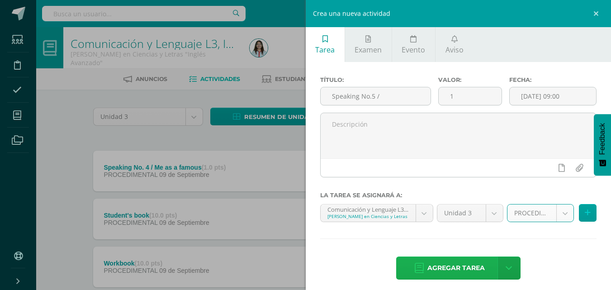
click at [452, 271] on span "Agregar tarea" at bounding box center [455, 268] width 57 height 22
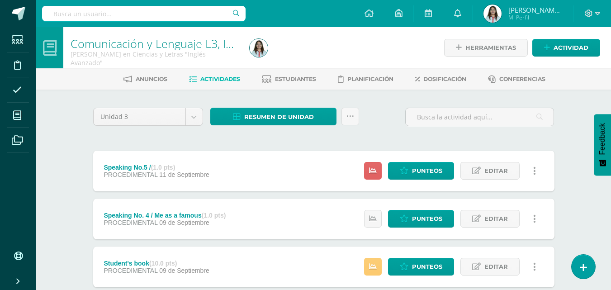
scroll to position [90, 0]
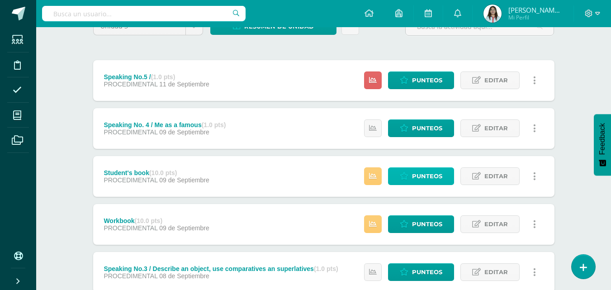
click at [414, 174] on span "Punteos" at bounding box center [427, 176] width 30 height 17
click at [421, 174] on span "Punteos" at bounding box center [427, 176] width 30 height 17
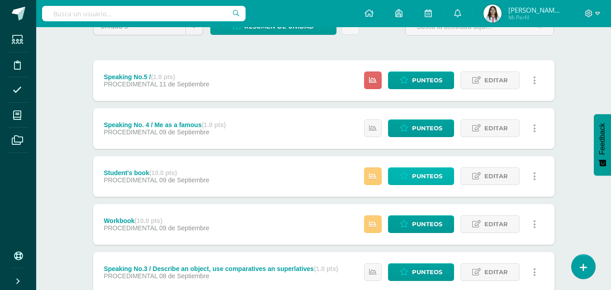
click at [421, 174] on span "Punteos" at bounding box center [427, 176] width 30 height 17
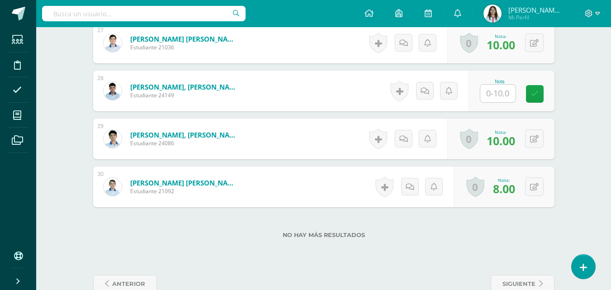
scroll to position [1559, 0]
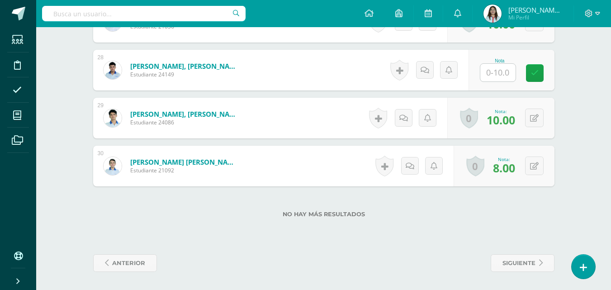
click at [500, 67] on input "text" at bounding box center [497, 73] width 35 height 18
type input "8"
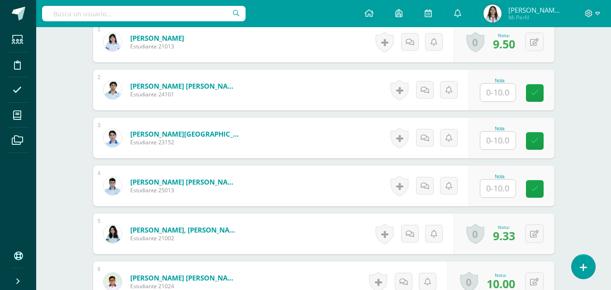
scroll to position [247, 0]
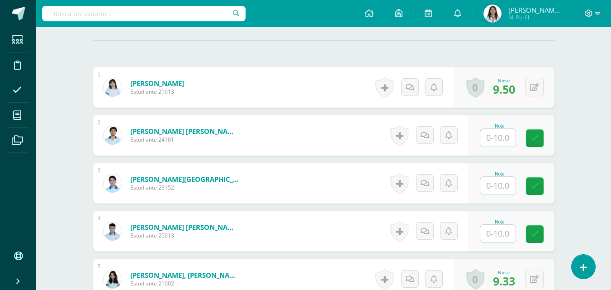
click at [510, 138] on input "text" at bounding box center [497, 138] width 35 height 18
type input "9.33"
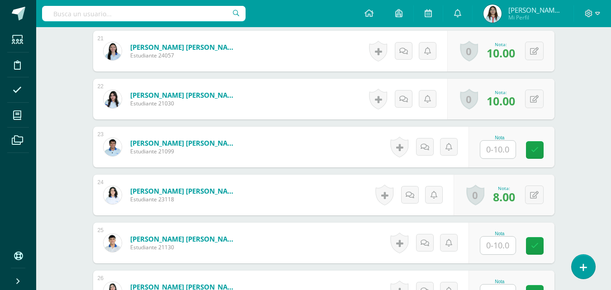
scroll to position [1378, 0]
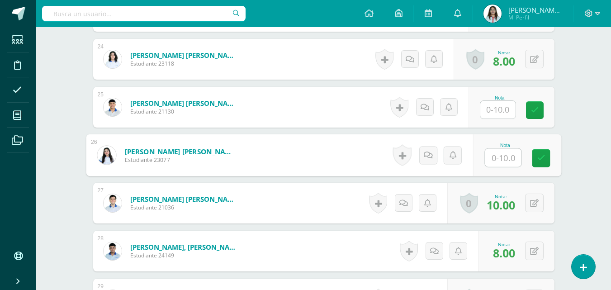
click at [503, 165] on input "text" at bounding box center [503, 158] width 36 height 18
type input "10"
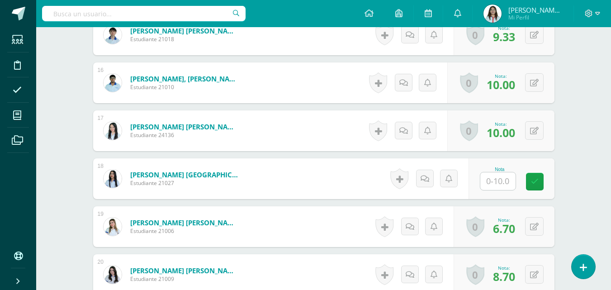
scroll to position [1016, 0]
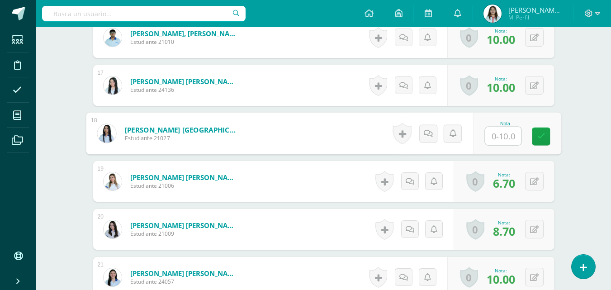
click at [490, 142] on input "text" at bounding box center [503, 136] width 36 height 18
type input "10"
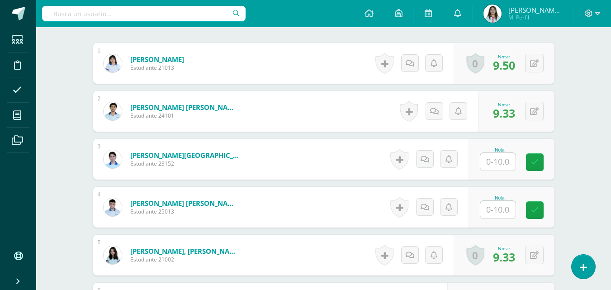
scroll to position [317, 0]
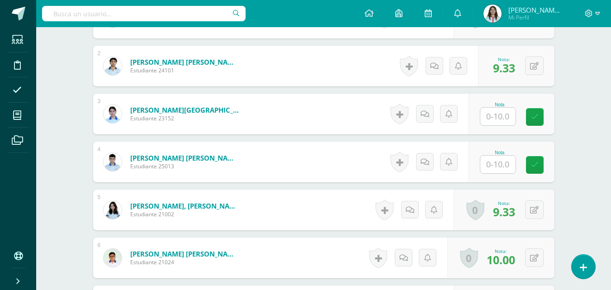
click at [273, 62] on form "Berganza Lobos, Andrés Enrique Estudiante 24101 Nota 9.33 0 Logros" at bounding box center [323, 66] width 461 height 41
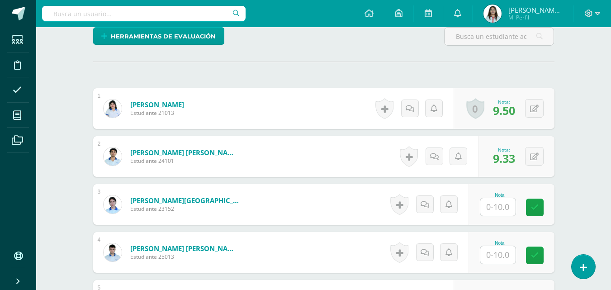
scroll to position [0, 0]
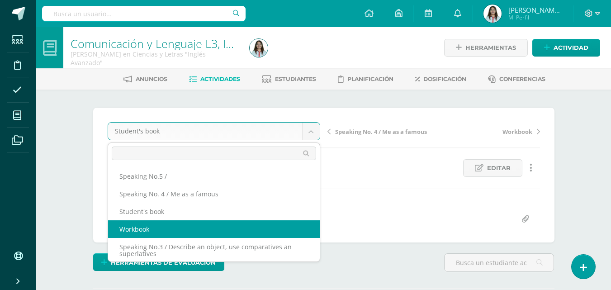
select select "/dashboard/teacher/grade-activity/43109/"
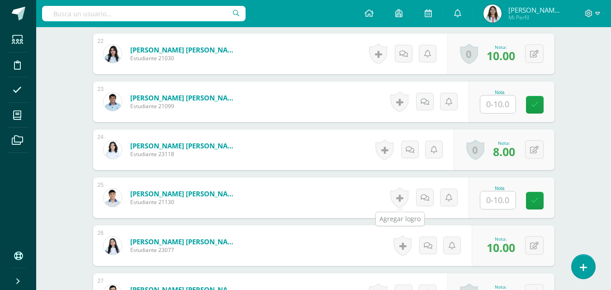
scroll to position [1243, 0]
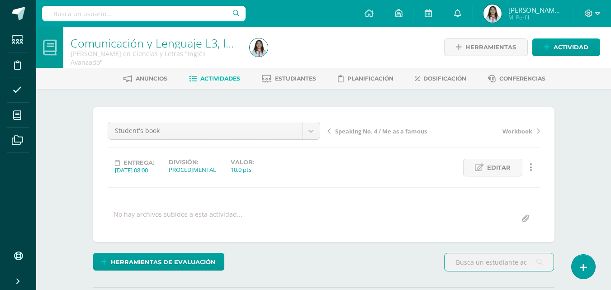
scroll to position [0, 0]
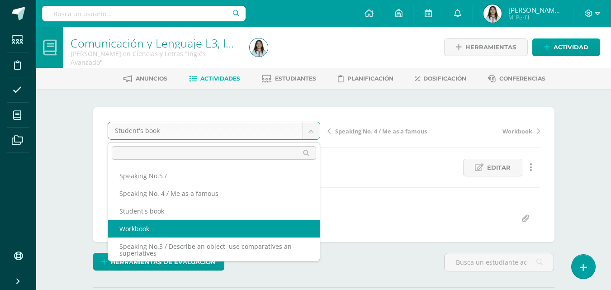
select select "/dashboard/teacher/grade-activity/43109/"
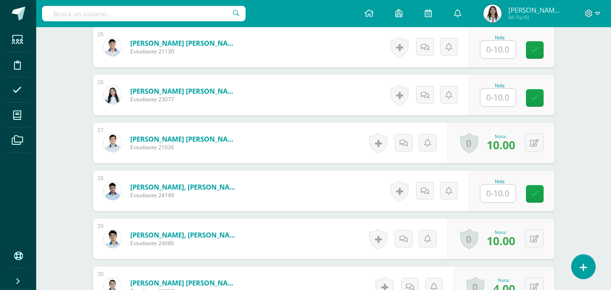
scroll to position [1556, 0]
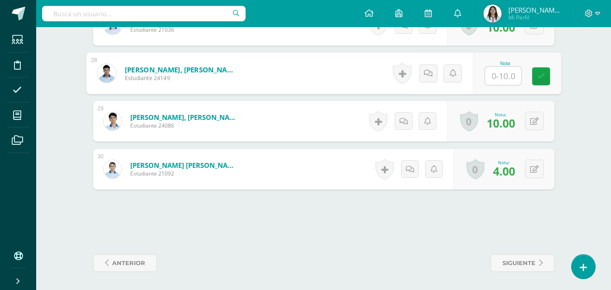
click at [513, 79] on input "text" at bounding box center [503, 76] width 36 height 18
type input "4"
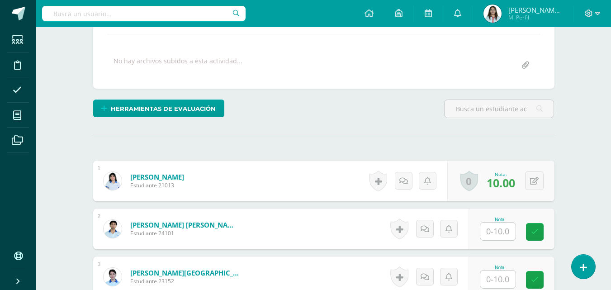
scroll to position [290, 0]
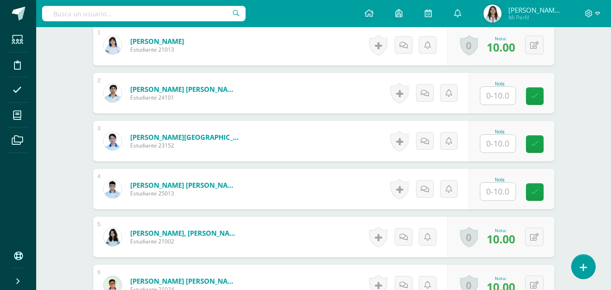
click at [496, 95] on input "text" at bounding box center [497, 96] width 35 height 18
type input "10"
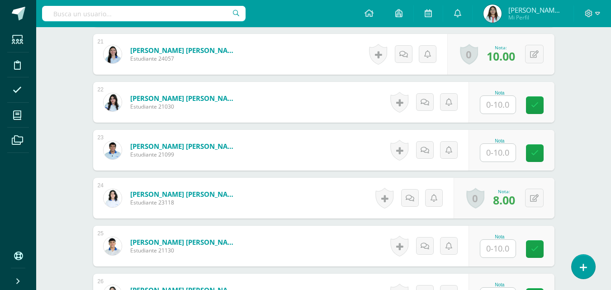
scroll to position [1285, 0]
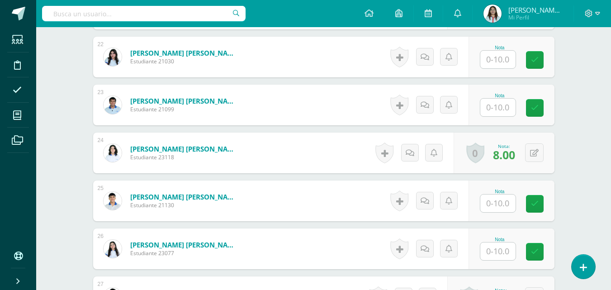
click at [495, 251] on input "text" at bounding box center [497, 251] width 35 height 18
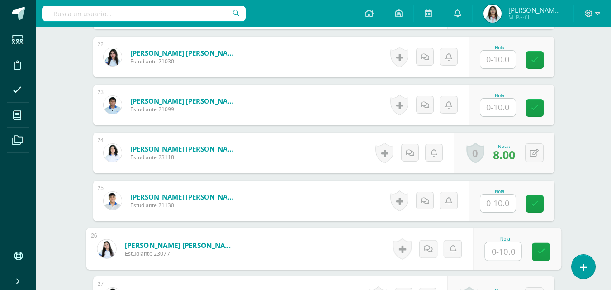
type input "8"
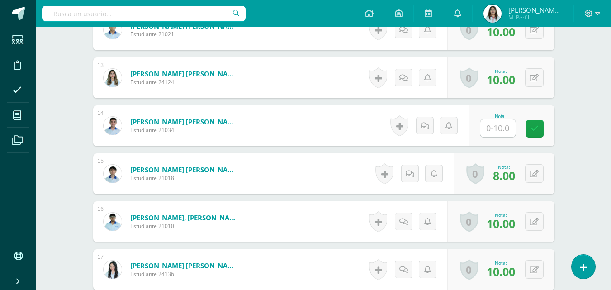
scroll to position [923, 0]
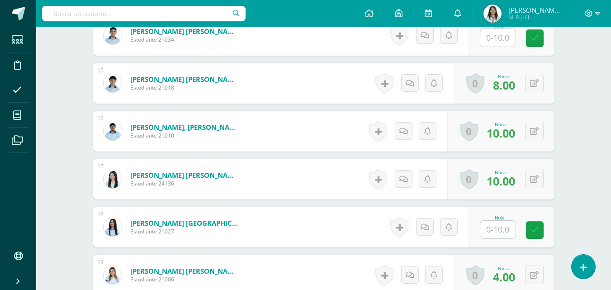
click at [489, 231] on input "text" at bounding box center [497, 230] width 35 height 18
type input "10"
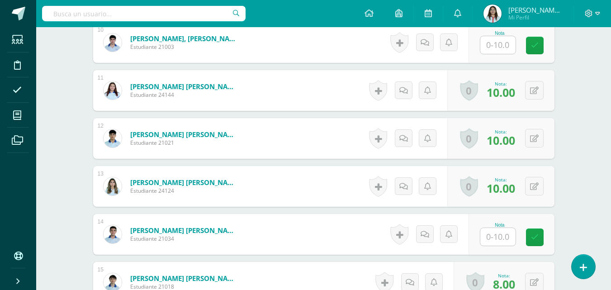
scroll to position [452, 0]
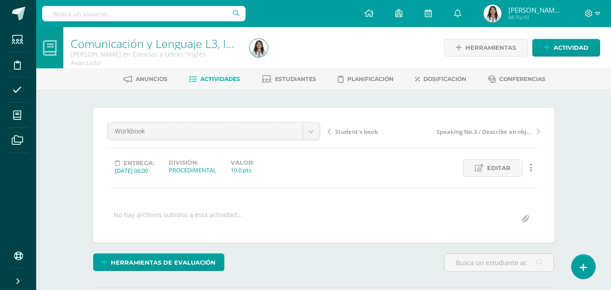
scroll to position [0, 0]
